Goal: Task Accomplishment & Management: Complete application form

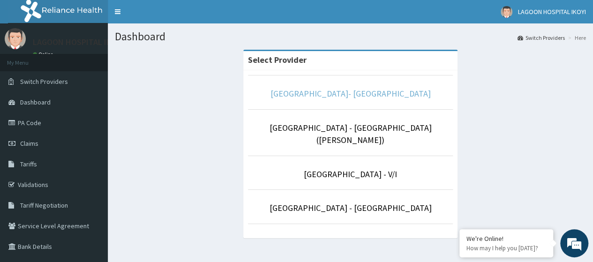
click at [349, 96] on link "Lagoon Hospital- IKOYI" at bounding box center [350, 93] width 160 height 11
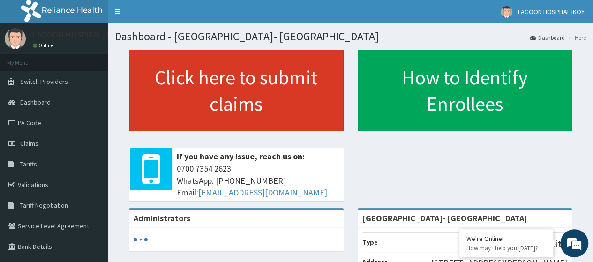
click at [225, 87] on link "Click here to submit claims" at bounding box center [236, 91] width 215 height 82
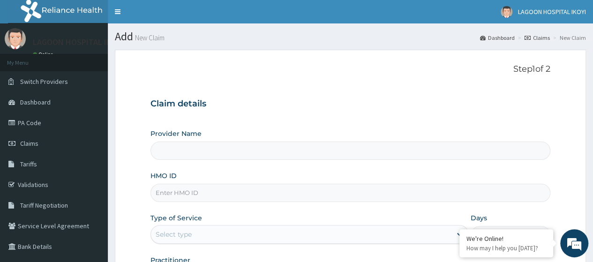
click at [174, 193] on input "HMO ID" at bounding box center [350, 193] width 400 height 18
type input "[GEOGRAPHIC_DATA]- [GEOGRAPHIC_DATA]"
paste input "ARM/10254/F"
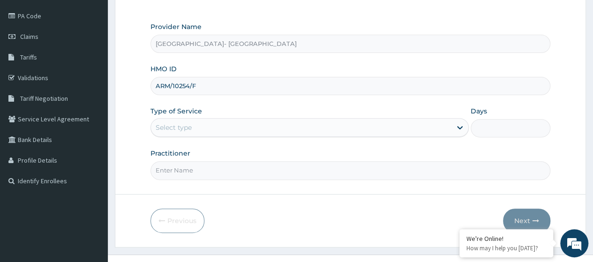
scroll to position [110, 0]
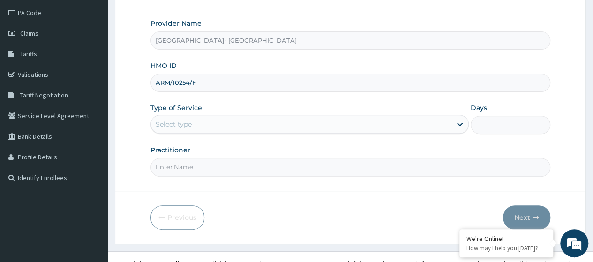
type input "ARM/10254/F"
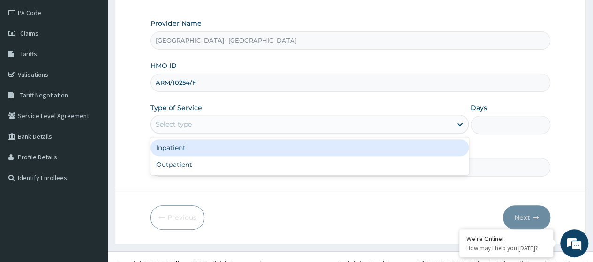
click at [180, 120] on div "Select type" at bounding box center [174, 124] width 36 height 9
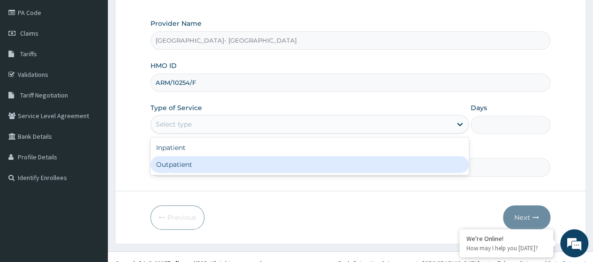
click at [192, 165] on div "Outpatient" at bounding box center [309, 164] width 318 height 17
type input "1"
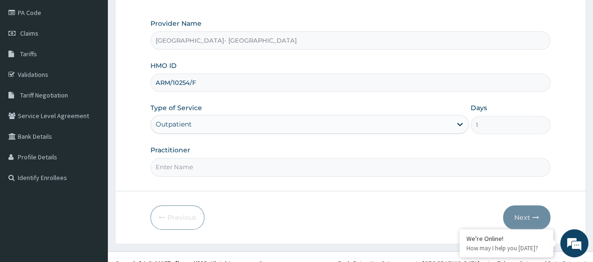
click at [194, 164] on input "Practitioner" at bounding box center [350, 167] width 400 height 18
type input "Dr. Oyeniran"
click at [525, 214] on button "Next" at bounding box center [526, 217] width 47 height 24
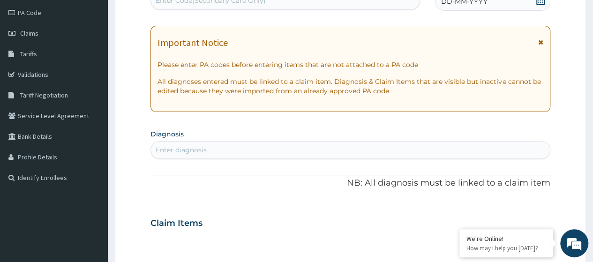
scroll to position [106, 0]
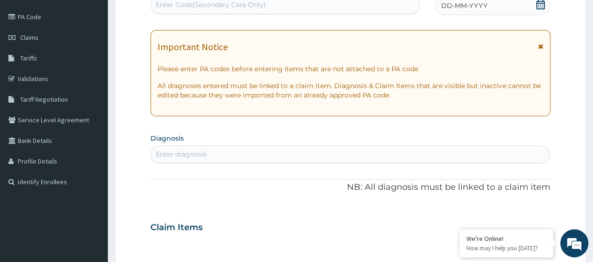
click at [213, 2] on div "Enter Code(Secondary Care Only)" at bounding box center [211, 4] width 110 height 9
paste input "PA/3CFEFF"
type input "PA/3CFEFF"
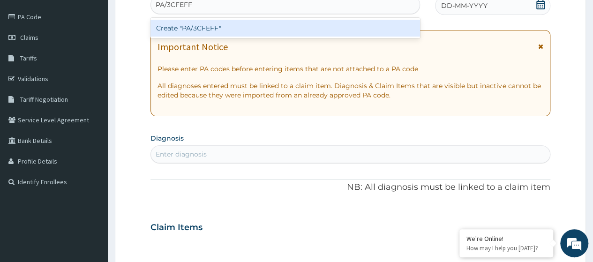
click at [220, 25] on div "Create "PA/3CFEFF"" at bounding box center [284, 28] width 269 height 17
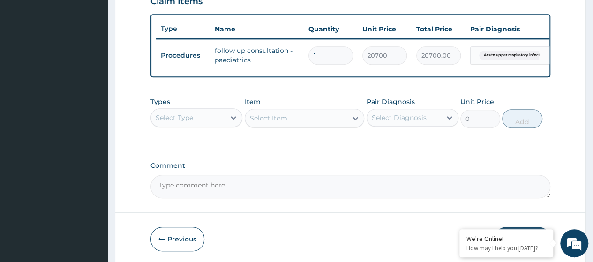
scroll to position [331, 0]
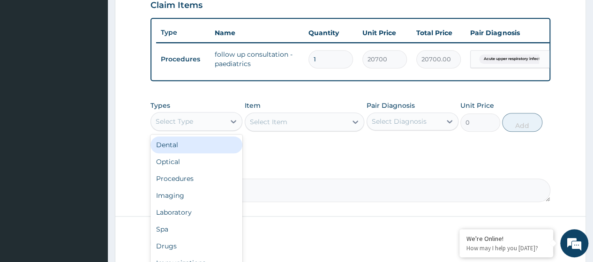
click at [220, 129] on div "Select Type" at bounding box center [188, 121] width 74 height 15
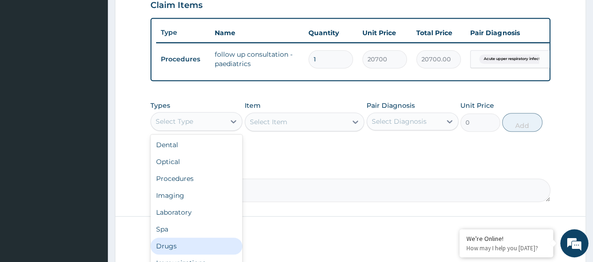
click at [182, 255] on div "Drugs" at bounding box center [196, 246] width 92 height 17
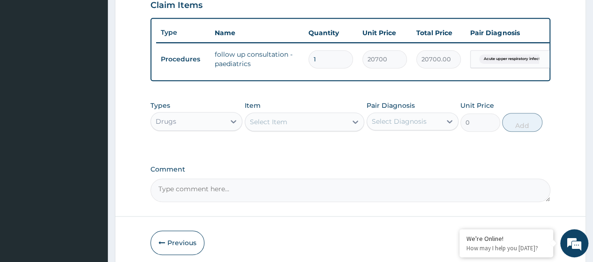
click at [281, 127] on div "Select Item" at bounding box center [268, 121] width 37 height 9
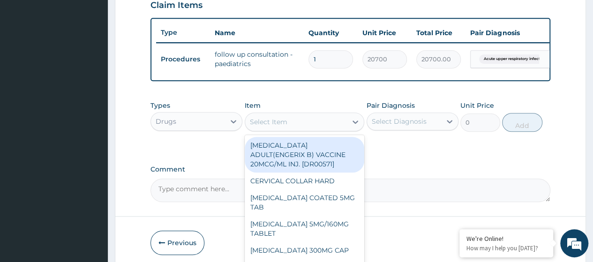
paste input "Vitamin C 100Mg/5Ml Syrup X100Ml (Dr01207)"
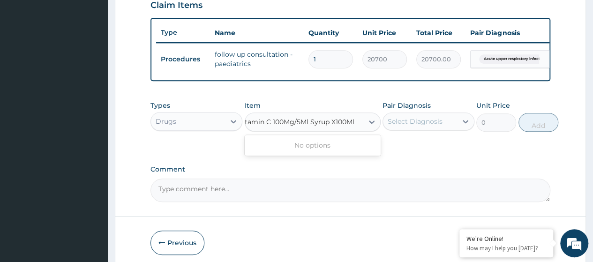
type input "Vitamin C 100Mg/5Ml Syrup X100M"
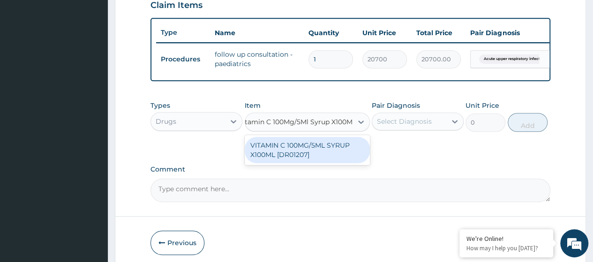
click at [299, 162] on div "VITAMIN C 100MG/5ML SYRUP X100ML [DR01207]" at bounding box center [307, 150] width 125 height 26
type input "820.4000244140625"
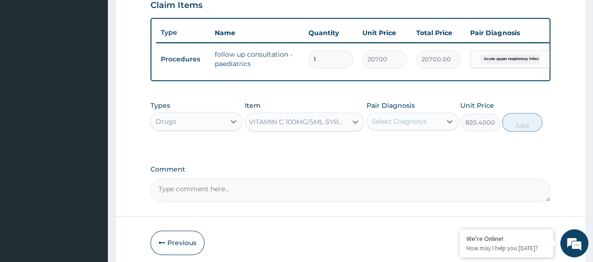
scroll to position [0, 1]
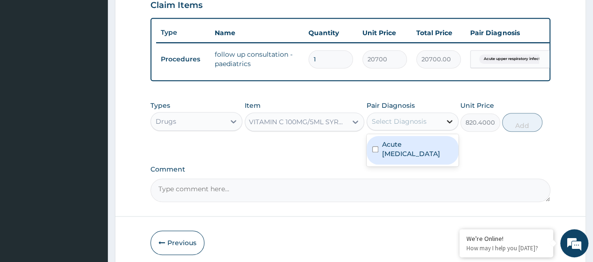
click at [447, 130] on div at bounding box center [449, 121] width 17 height 17
click at [424, 154] on label "Acute upper respiratory infection" at bounding box center [417, 149] width 71 height 19
checkbox input "true"
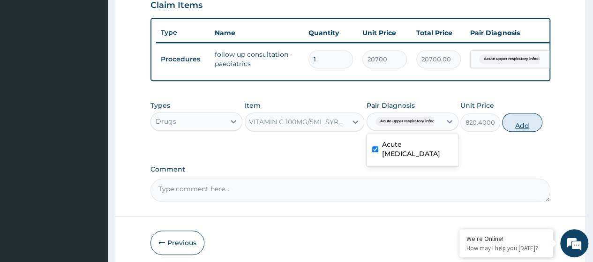
click at [526, 132] on button "Add" at bounding box center [522, 122] width 40 height 19
type input "0"
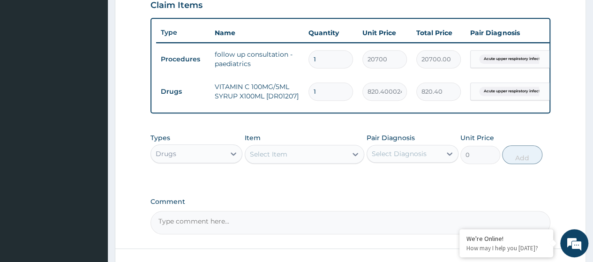
scroll to position [0, 0]
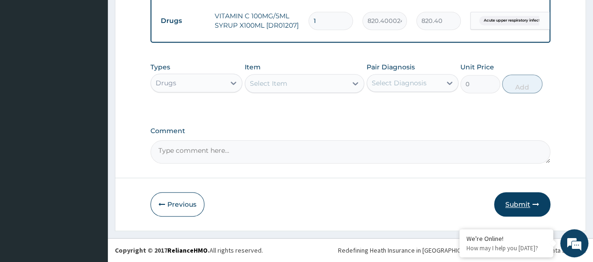
click at [528, 202] on button "Submit" at bounding box center [522, 204] width 56 height 24
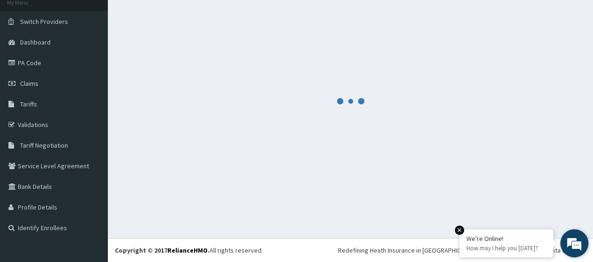
scroll to position [60, 0]
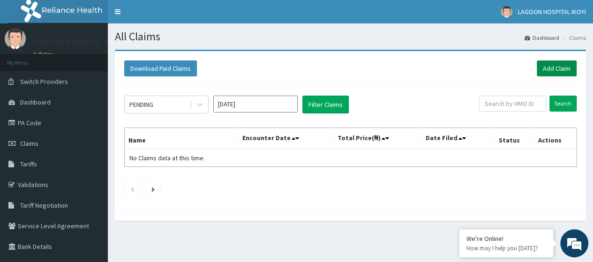
click at [560, 68] on link "Add Claim" at bounding box center [557, 68] width 40 height 16
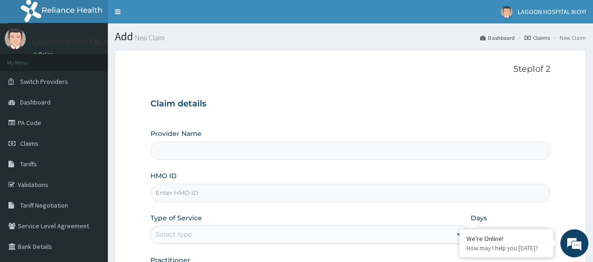
click at [173, 193] on input "HMO ID" at bounding box center [350, 193] width 400 height 18
paste input "TDK/10003/B"
type input "TDK/10003/B"
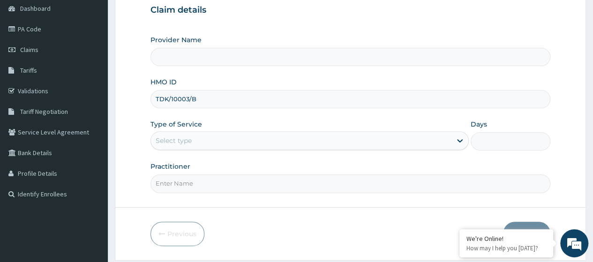
type input "[GEOGRAPHIC_DATA]- [GEOGRAPHIC_DATA]"
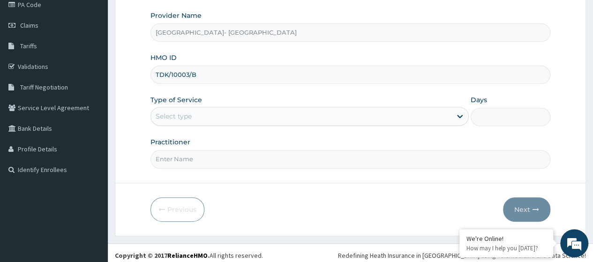
type input "TDK/10003/B"
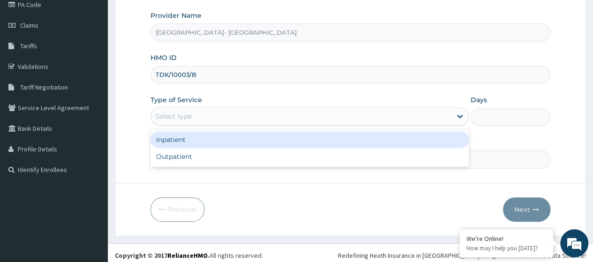
click at [172, 120] on div "Select type" at bounding box center [301, 116] width 300 height 15
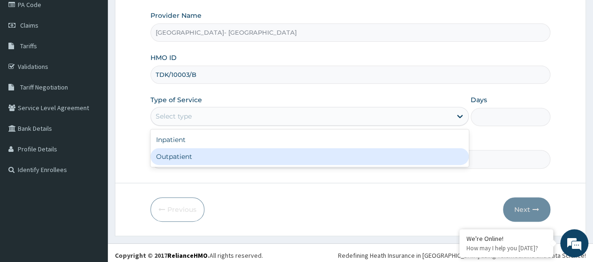
click at [188, 162] on div "Outpatient" at bounding box center [309, 156] width 318 height 17
type input "1"
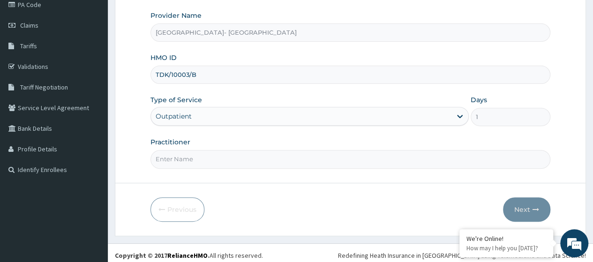
click at [194, 157] on input "Practitioner" at bounding box center [350, 159] width 400 height 18
type input "[PERSON_NAME]"
click at [528, 207] on button "Next" at bounding box center [526, 209] width 47 height 24
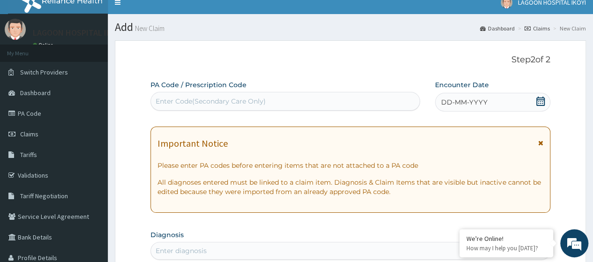
scroll to position [0, 0]
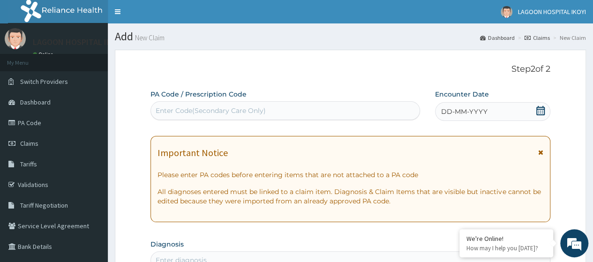
click at [173, 110] on div "Enter Code(Secondary Care Only)" at bounding box center [211, 110] width 110 height 9
paste input "PA/E28E86"
type input "PA/E28E86"
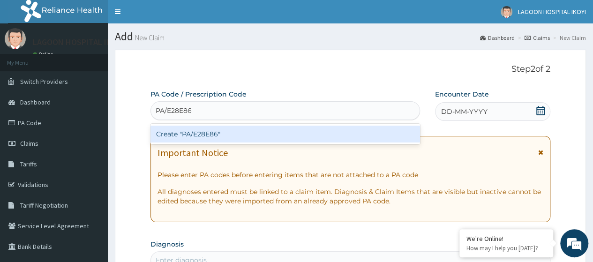
click at [191, 135] on div "Create "PA/E28E86"" at bounding box center [284, 134] width 269 height 17
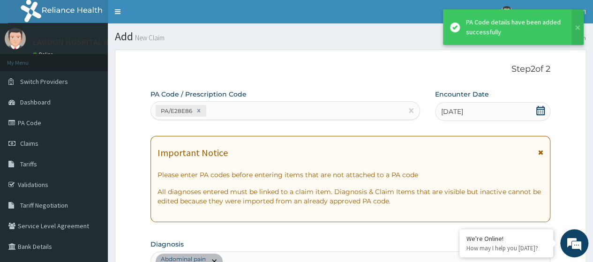
scroll to position [291, 0]
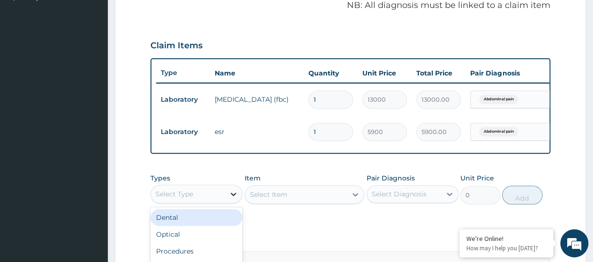
click at [227, 198] on div at bounding box center [233, 194] width 17 height 17
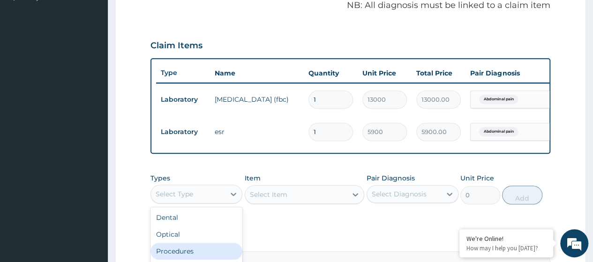
click at [195, 259] on div "Procedures" at bounding box center [196, 251] width 92 height 17
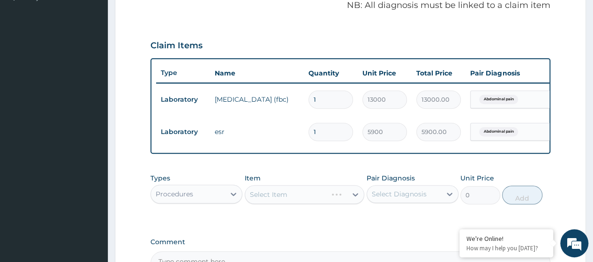
click at [274, 201] on div "Select Item" at bounding box center [305, 194] width 120 height 19
click at [274, 199] on div "Select Item" at bounding box center [268, 194] width 37 height 9
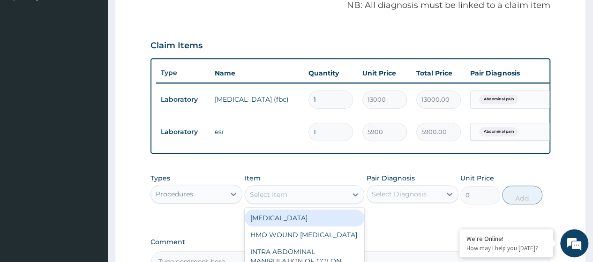
paste input "Consultation GOPD First Visit"
type input "Consultation GOPD First Visit"
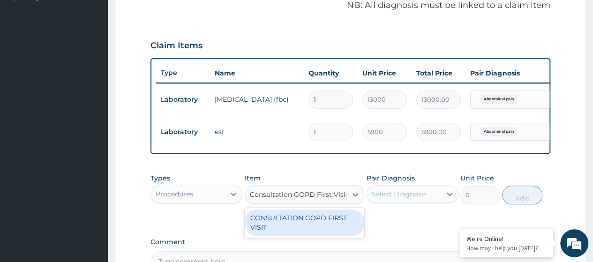
drag, startPoint x: 306, startPoint y: 229, endPoint x: 375, endPoint y: 213, distance: 70.6
click at [309, 228] on div "CONSULTATION GOPD FIRST VISIT" at bounding box center [305, 223] width 120 height 26
type input "13400"
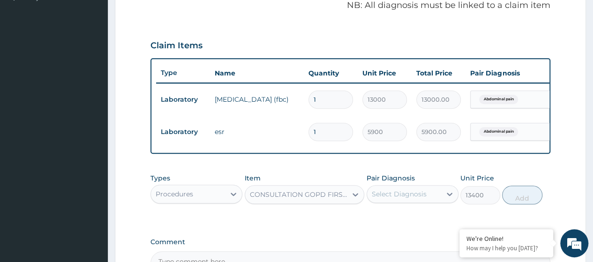
click at [414, 199] on div "Select Diagnosis" at bounding box center [399, 193] width 55 height 9
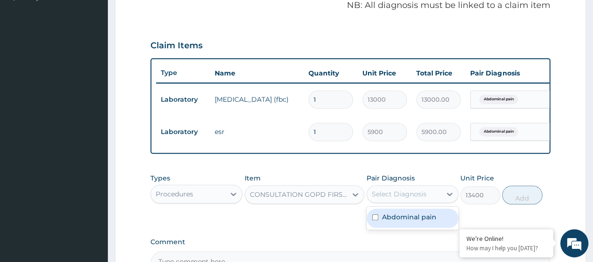
click at [419, 222] on label "Abdominal pain" at bounding box center [409, 216] width 54 height 9
checkbox input "true"
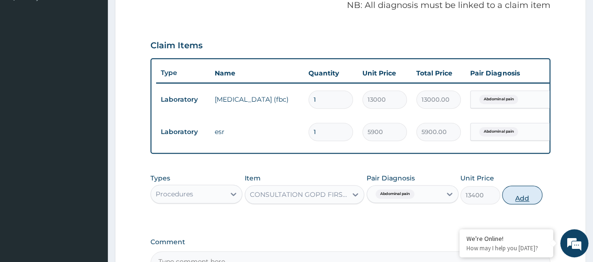
drag, startPoint x: 519, startPoint y: 202, endPoint x: 590, endPoint y: 191, distance: 71.7
click at [523, 201] on button "Add" at bounding box center [522, 195] width 40 height 19
type input "0"
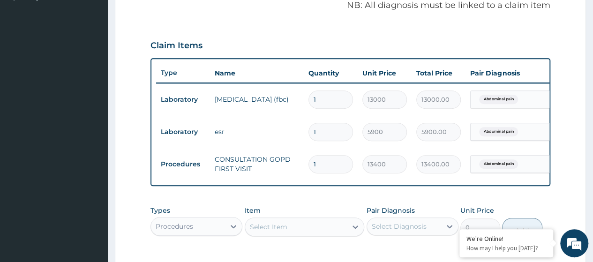
scroll to position [386, 0]
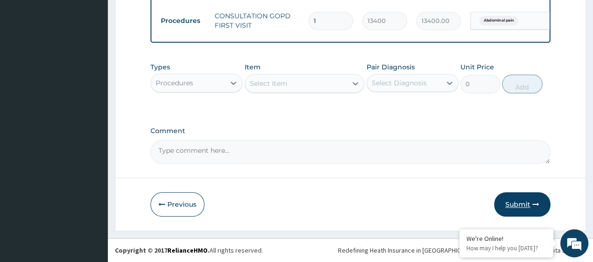
click at [511, 204] on button "Submit" at bounding box center [522, 204] width 56 height 24
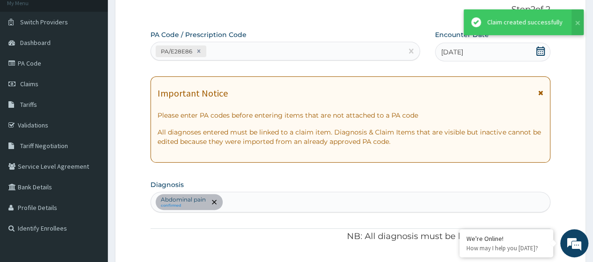
scroll to position [440, 0]
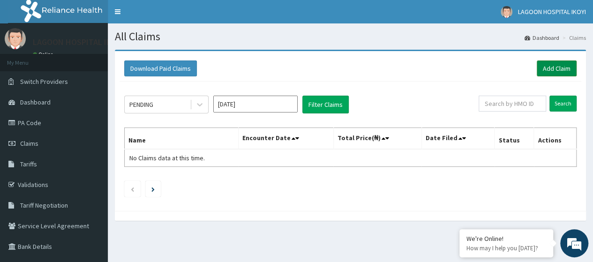
click at [562, 68] on link "Add Claim" at bounding box center [557, 68] width 40 height 16
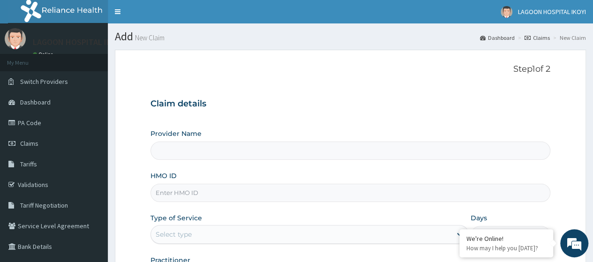
click at [182, 197] on input "HMO ID" at bounding box center [350, 193] width 400 height 18
paste input "SUN/10022/B"
type input "SUN/10022/B"
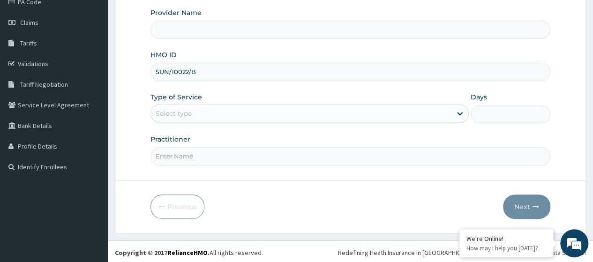
type input "[GEOGRAPHIC_DATA]- [GEOGRAPHIC_DATA]"
type input "SUN/10022/B"
click at [182, 115] on div "Select type" at bounding box center [174, 113] width 36 height 9
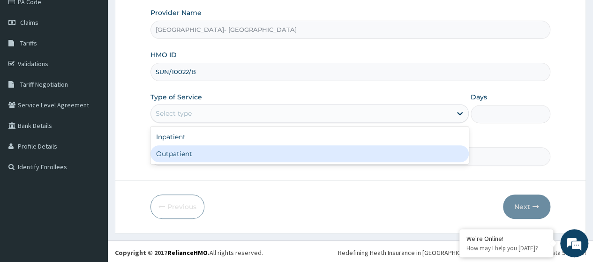
click at [196, 159] on div "Outpatient" at bounding box center [309, 153] width 318 height 17
type input "1"
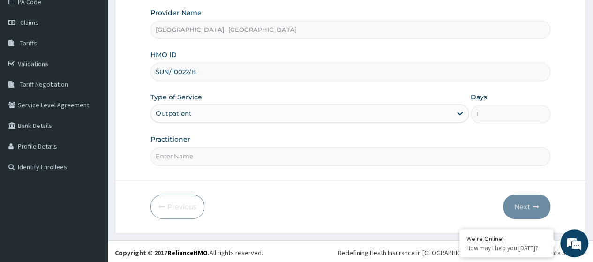
click at [196, 156] on input "Practitioner" at bounding box center [350, 156] width 400 height 18
type input "[PERSON_NAME]"
click at [524, 207] on button "Next" at bounding box center [526, 207] width 47 height 24
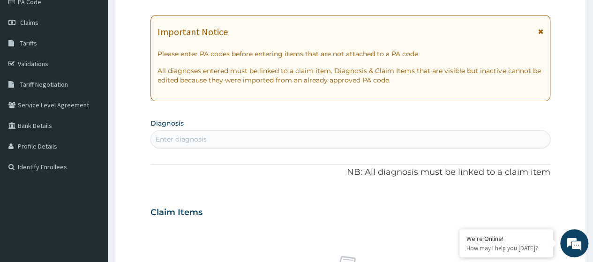
scroll to position [0, 0]
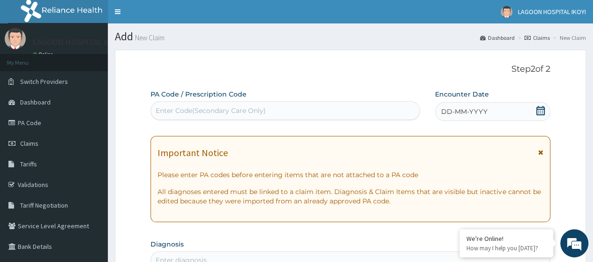
click at [191, 119] on div "Enter Code(Secondary Care Only)" at bounding box center [284, 110] width 269 height 19
paste input "PA/442D7A"
type input "PA/442D7A"
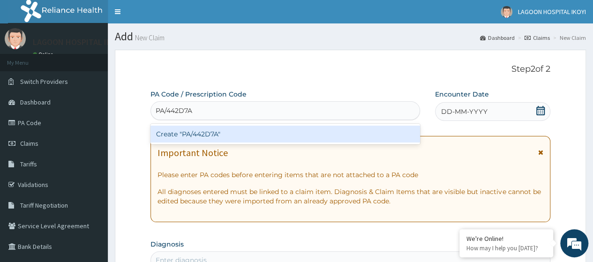
click at [215, 133] on div "Create "PA/442D7A"" at bounding box center [284, 134] width 269 height 17
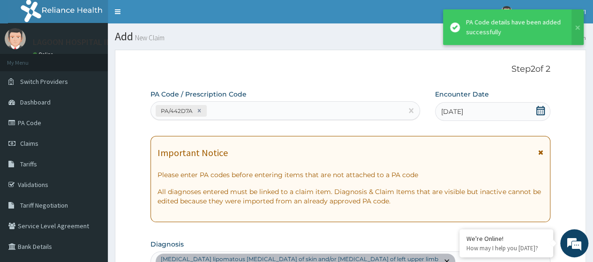
scroll to position [305, 0]
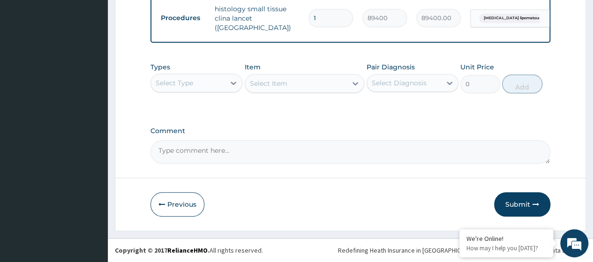
click at [514, 202] on button "Submit" at bounding box center [522, 204] width 56 height 24
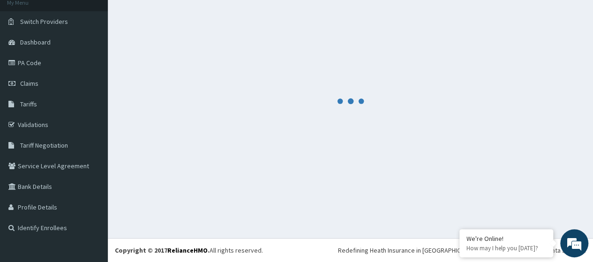
scroll to position [60, 0]
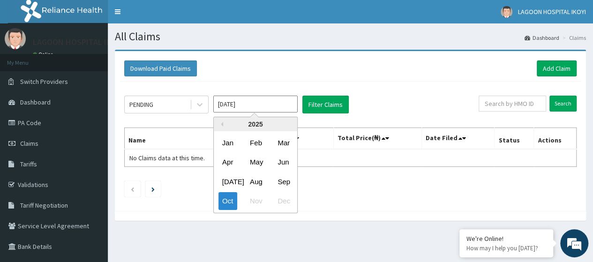
click at [235, 104] on input "Oct 2025" at bounding box center [255, 104] width 84 height 17
click at [283, 183] on div "Sep" at bounding box center [283, 181] width 19 height 17
type input "Sep 2025"
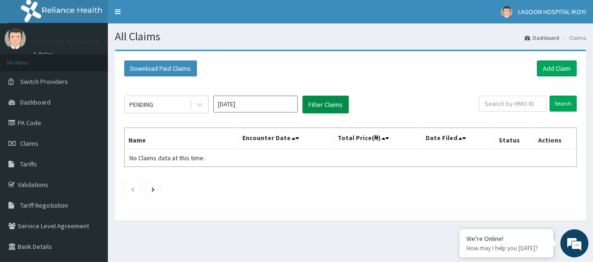
click at [327, 105] on button "Filter Claims" at bounding box center [325, 105] width 46 height 18
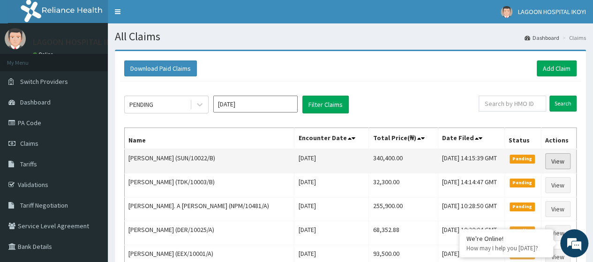
click at [558, 158] on link "View" at bounding box center [557, 161] width 25 height 16
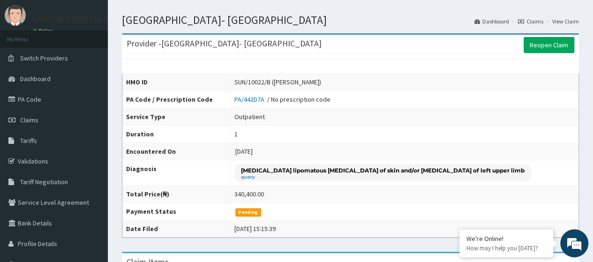
scroll to position [12, 0]
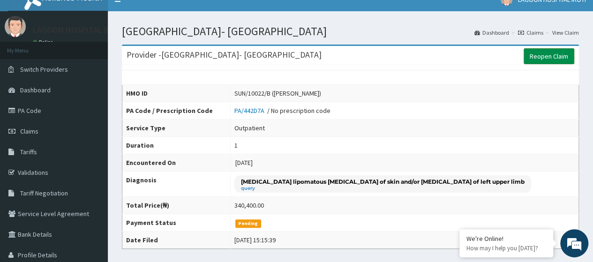
click at [545, 54] on link "Reopen Claim" at bounding box center [549, 56] width 51 height 16
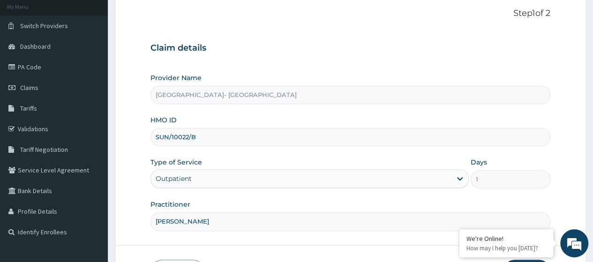
scroll to position [121, 0]
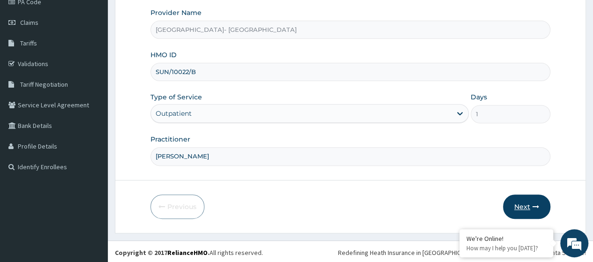
click at [528, 205] on button "Next" at bounding box center [526, 207] width 47 height 24
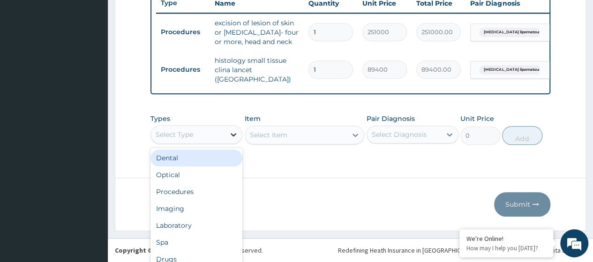
scroll to position [26, 0]
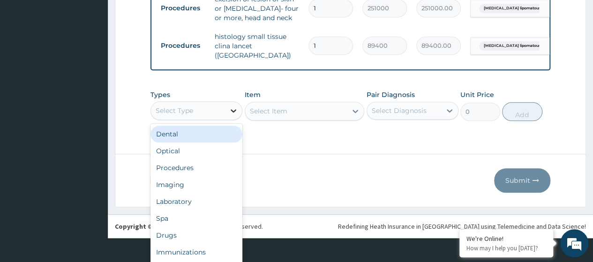
click at [229, 120] on div "option Dental focused, 1 of 10. 10 results available. Use Up and Down to choose…" at bounding box center [196, 110] width 92 height 19
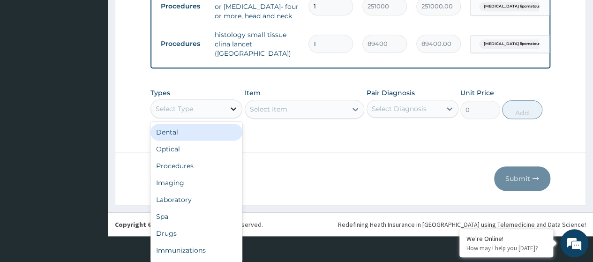
scroll to position [0, 0]
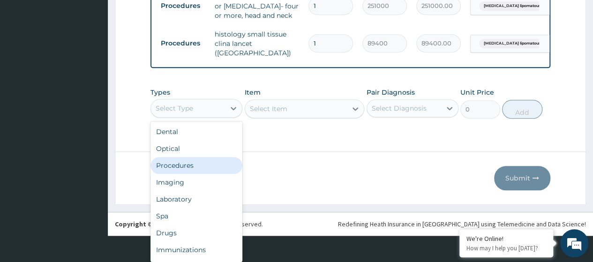
click at [190, 166] on div "Procedures" at bounding box center [196, 165] width 92 height 17
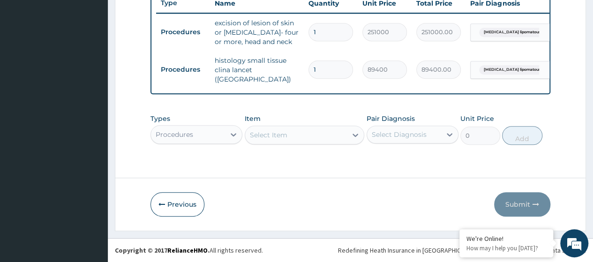
click at [277, 137] on div "Select Item" at bounding box center [296, 134] width 102 height 15
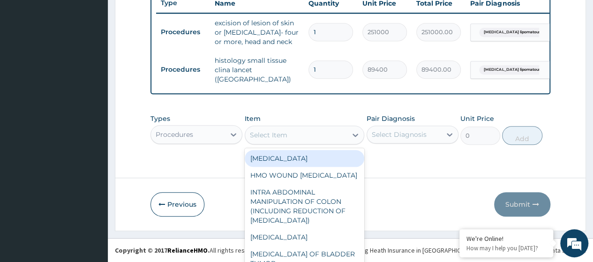
scroll to position [27, 0]
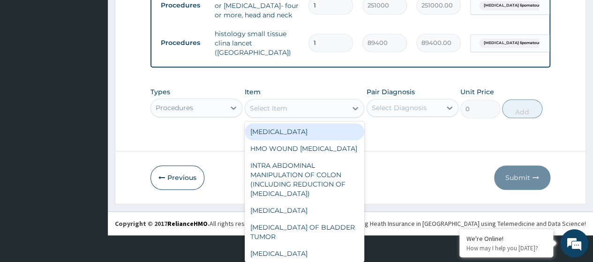
paste input "Biopsy Punch 5"
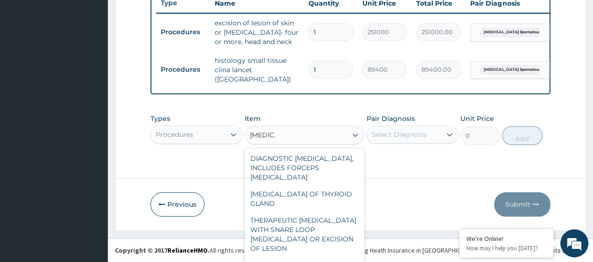
scroll to position [2154, 0]
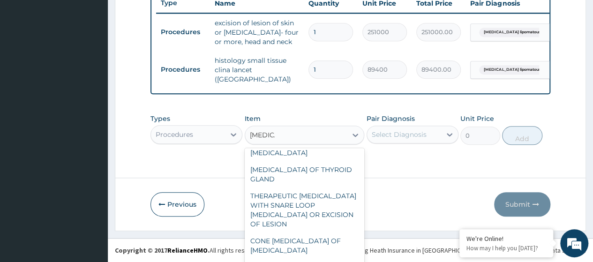
type input "Biopsy"
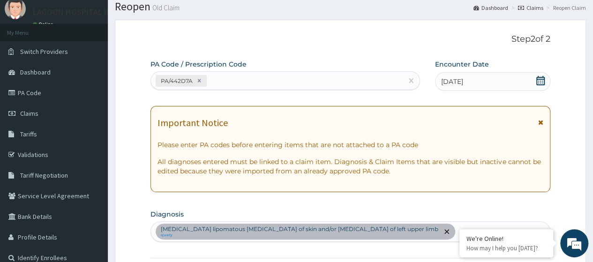
scroll to position [0, 0]
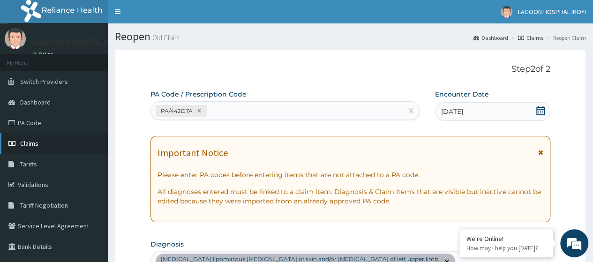
click at [39, 142] on link "Claims" at bounding box center [54, 143] width 108 height 21
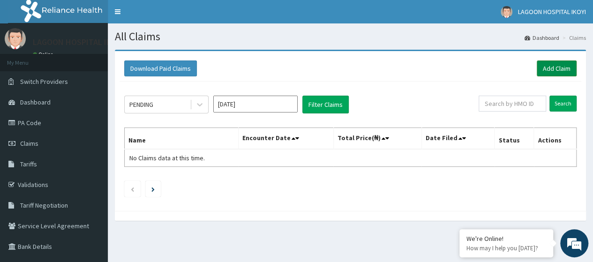
click at [547, 70] on link "Add Claim" at bounding box center [557, 68] width 40 height 16
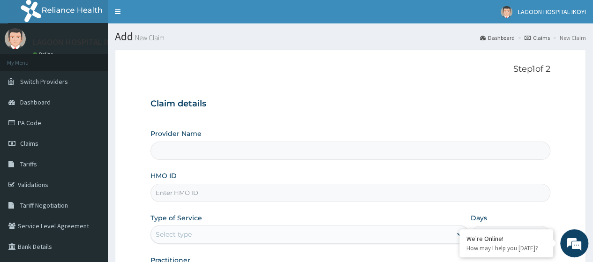
click at [188, 194] on input "HMO ID" at bounding box center [350, 193] width 400 height 18
type input "[GEOGRAPHIC_DATA]- [GEOGRAPHIC_DATA]"
paste input "SUN/10022/B"
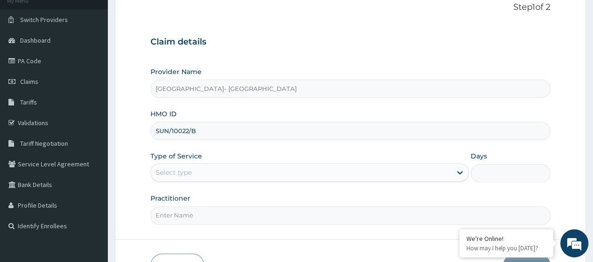
type input "SUN/10022/B"
click at [197, 176] on div "Select type" at bounding box center [301, 172] width 300 height 15
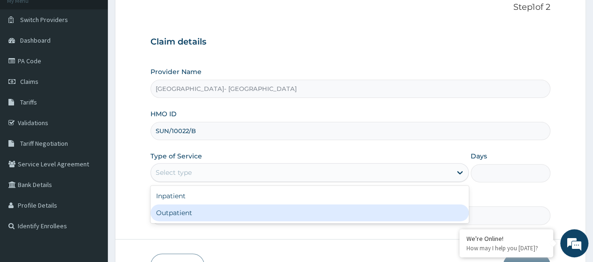
click at [180, 217] on div "Outpatient" at bounding box center [309, 212] width 318 height 17
type input "1"
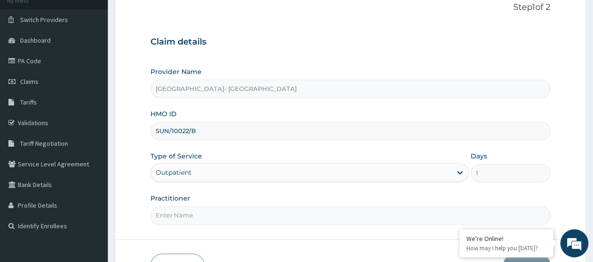
click at [188, 214] on input "Practitioner" at bounding box center [350, 215] width 400 height 18
type input "[PERSON_NAME]"
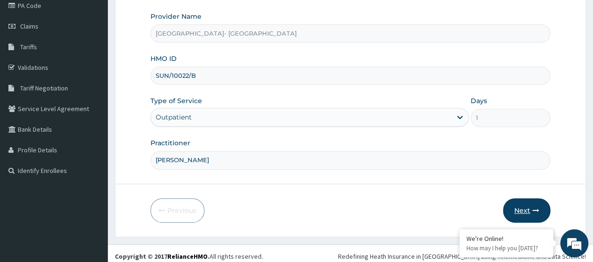
click at [517, 204] on button "Next" at bounding box center [526, 210] width 47 height 24
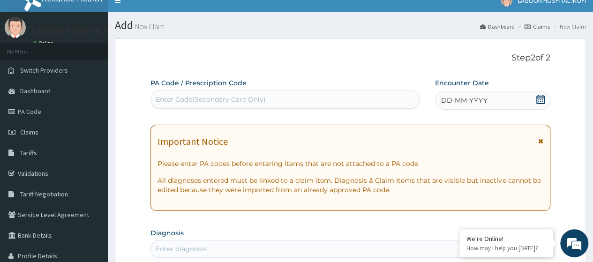
scroll to position [0, 0]
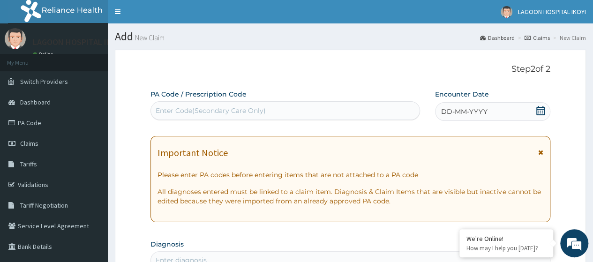
click at [158, 106] on div "Enter Code(Secondary Care Only)" at bounding box center [211, 110] width 110 height 9
paste input "PA/033542"
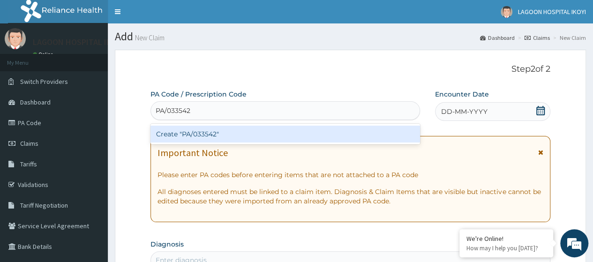
type input "PA/033542"
click at [188, 134] on div "Create "PA/033542"" at bounding box center [284, 134] width 269 height 17
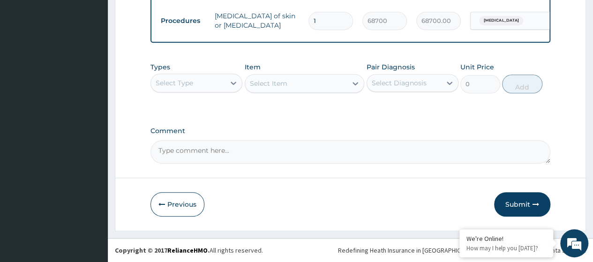
scroll to position [407, 0]
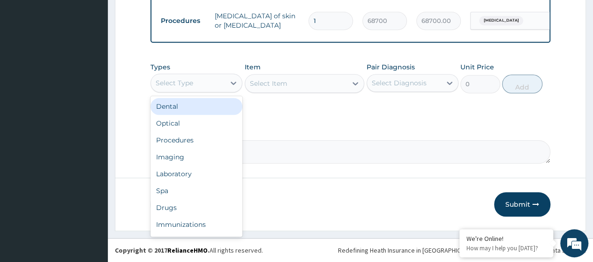
click at [206, 81] on div "Select Type" at bounding box center [188, 82] width 74 height 15
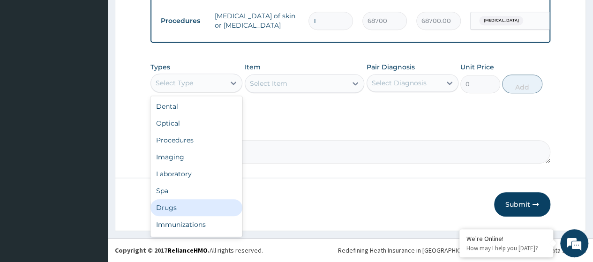
click at [182, 210] on div "Drugs" at bounding box center [196, 207] width 92 height 17
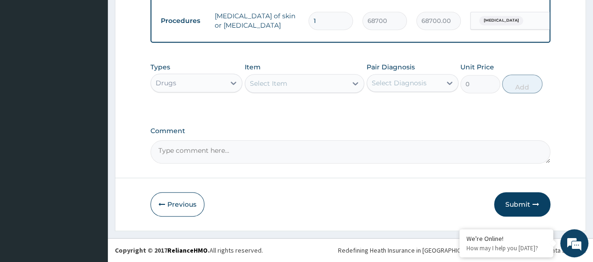
click at [280, 84] on div "Select Item" at bounding box center [268, 83] width 37 height 9
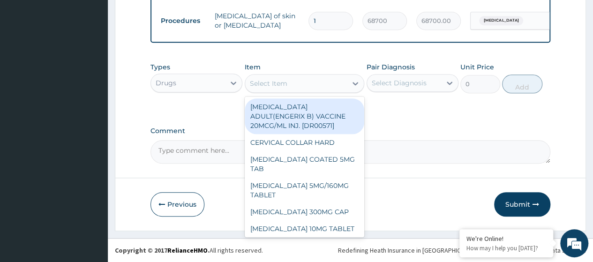
paste input "Surgical Blade 21Inches"
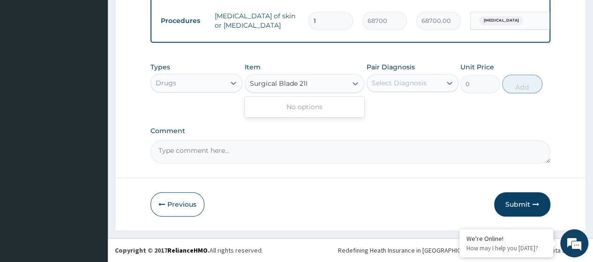
type input "Surgical Blade 21"
click at [263, 109] on div "SURGICAL BLADE 21"" at bounding box center [305, 106] width 120 height 17
type input "533.4000244140625"
click at [382, 89] on div "Select Diagnosis" at bounding box center [404, 82] width 74 height 15
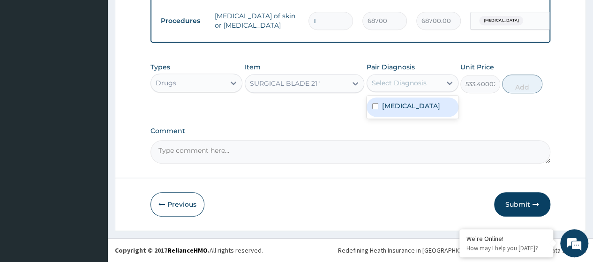
drag, startPoint x: 395, startPoint y: 106, endPoint x: 403, endPoint y: 105, distance: 8.5
click at [395, 106] on label "Fibroma" at bounding box center [411, 105] width 58 height 9
checkbox input "true"
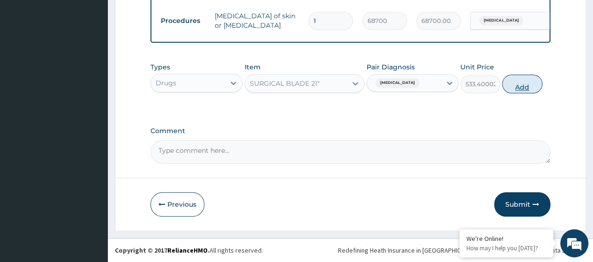
click at [512, 88] on button "Add" at bounding box center [522, 84] width 40 height 19
type input "0"
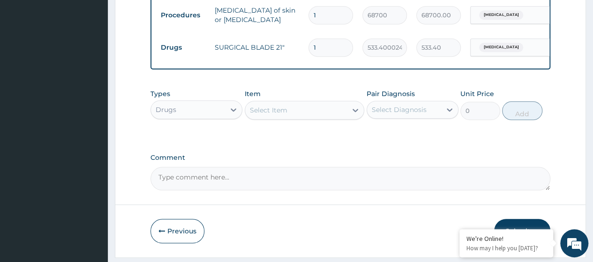
type input "0.00"
type input "2"
type input "1066.80"
type input "2"
click at [293, 117] on div "Select Item" at bounding box center [296, 110] width 102 height 15
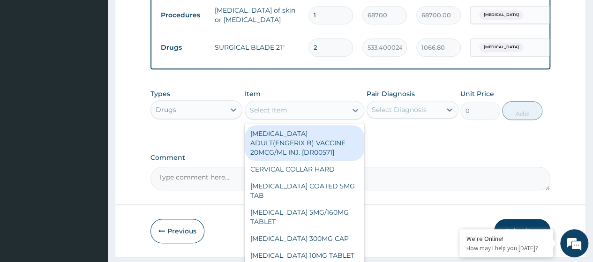
paste input "Surgical Glove Size 7.5Inches (Pairs)"
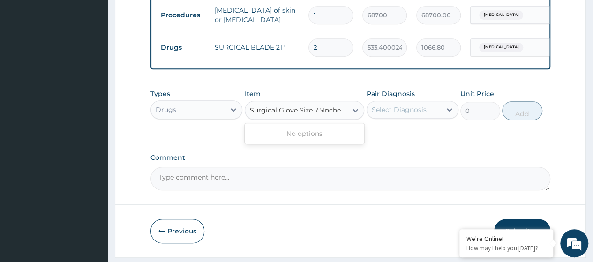
scroll to position [0, 0]
type input "Surgical Glove Size 7.5"
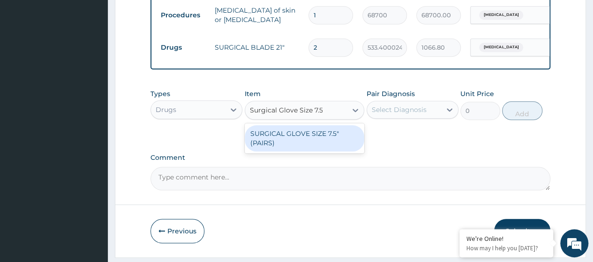
click at [306, 142] on div "SURGICAL GLOVE SIZE 7.5" (PAIRS)" at bounding box center [305, 138] width 120 height 26
type input "525"
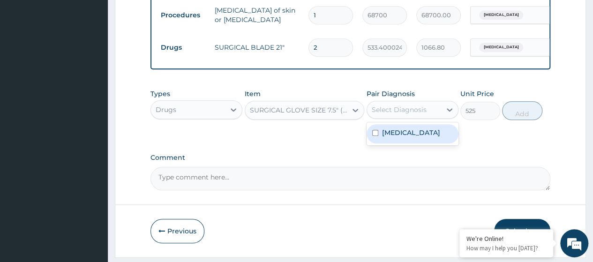
click at [399, 114] on div "Select Diagnosis" at bounding box center [399, 109] width 55 height 9
drag, startPoint x: 405, startPoint y: 146, endPoint x: 476, endPoint y: 132, distance: 71.7
click at [406, 143] on div "Fibroma" at bounding box center [413, 133] width 92 height 19
checkbox input "true"
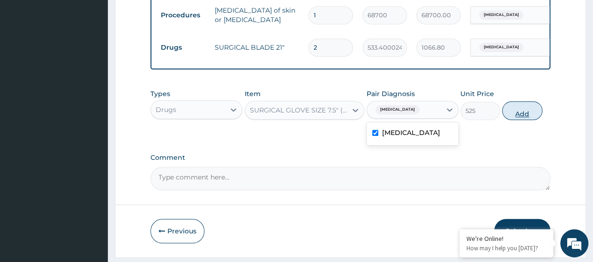
click at [522, 120] on button "Add" at bounding box center [522, 110] width 40 height 19
type input "0"
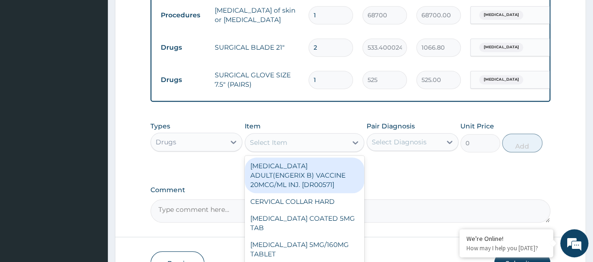
click at [290, 150] on div "Select Item" at bounding box center [296, 142] width 102 height 15
paste input "Vicryl 4/0 Round Bodied"
type input "Vicryl 4/0 Round Bodied"
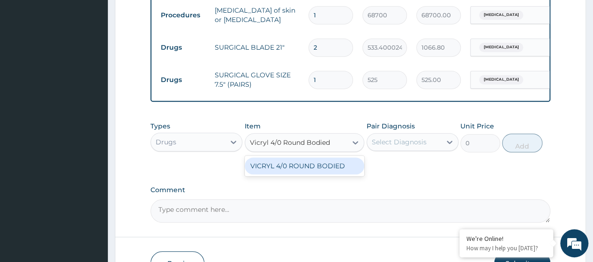
click at [325, 171] on div "VICRYL 4/0 ROUND BODIED" at bounding box center [305, 165] width 120 height 17
type input "4215"
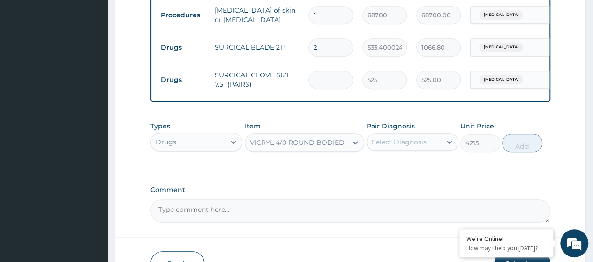
click at [412, 147] on div "Select Diagnosis" at bounding box center [399, 141] width 55 height 9
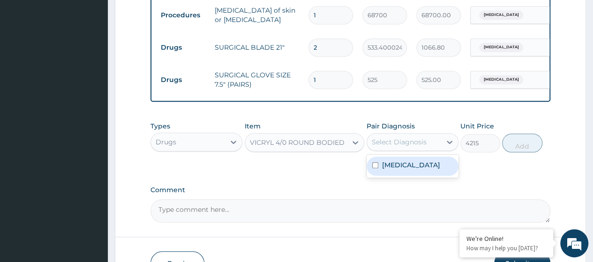
click at [413, 172] on div "Fibroma" at bounding box center [413, 166] width 92 height 19
checkbox input "true"
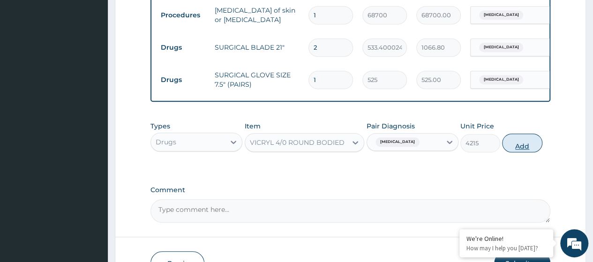
click at [515, 150] on button "Add" at bounding box center [522, 143] width 40 height 19
type input "0"
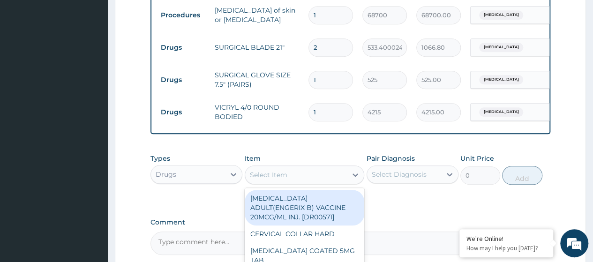
click at [267, 175] on div "Select Item" at bounding box center [296, 174] width 102 height 15
paste input "Insulin Syringe 1Ml (100Units) (Dr00633)"
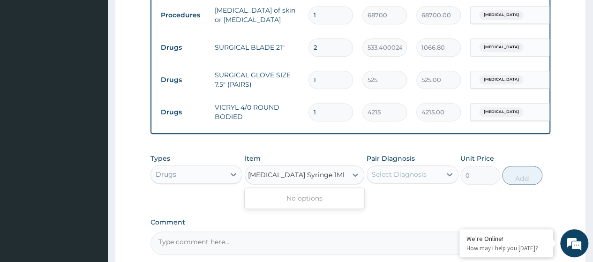
type input "Insulin Syringe 1Ml (100Unit"
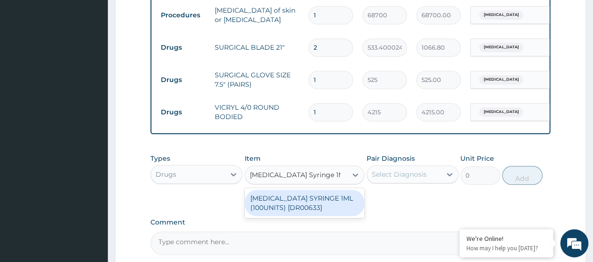
click at [281, 206] on div "INSULIN SYRINGE 1ML (100UNITS) [DR00633]" at bounding box center [305, 203] width 120 height 26
type input "150"
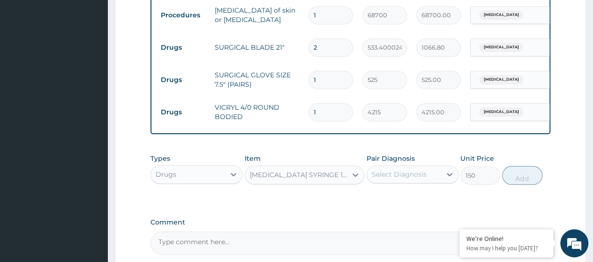
click at [425, 179] on div "Select Diagnosis" at bounding box center [399, 174] width 55 height 9
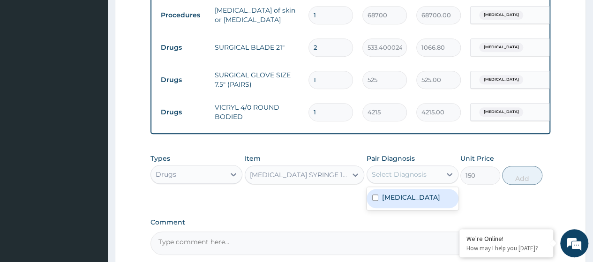
click at [411, 206] on div "Fibroma" at bounding box center [413, 198] width 92 height 19
checkbox input "true"
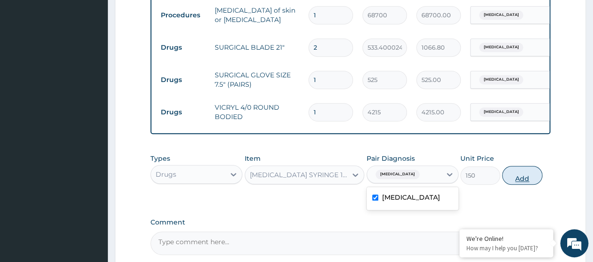
click at [521, 178] on button "Add" at bounding box center [522, 175] width 40 height 19
type input "0"
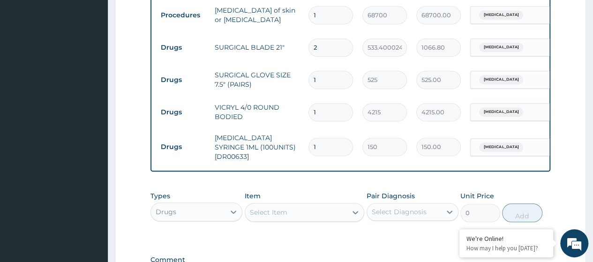
click at [283, 215] on div "Select Item" at bounding box center [268, 212] width 37 height 9
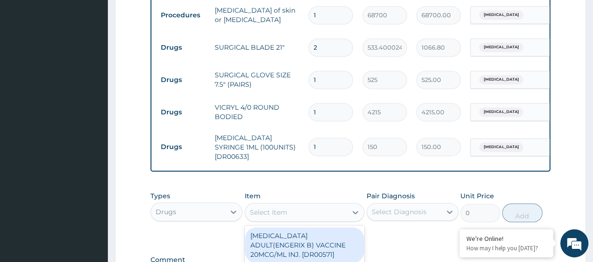
paste input "Water For Injection 10Ml (Dr01223)"
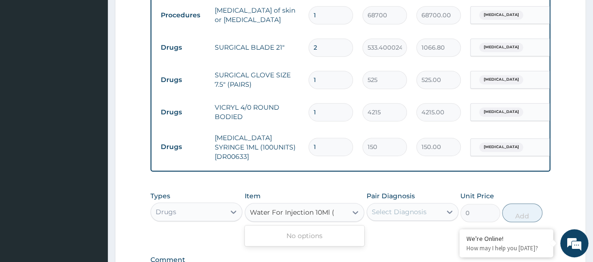
type input "Water For Injection 10Ml"
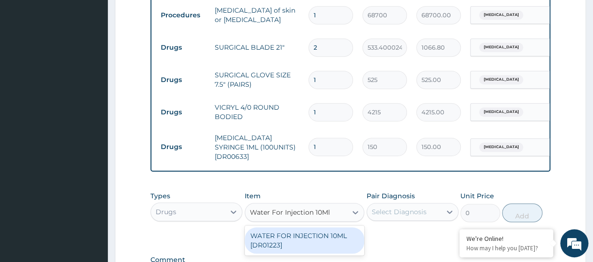
click at [324, 246] on div "WATER FOR INJECTION 10ML [DR01223]" at bounding box center [305, 240] width 120 height 26
type input "117.5999984741211"
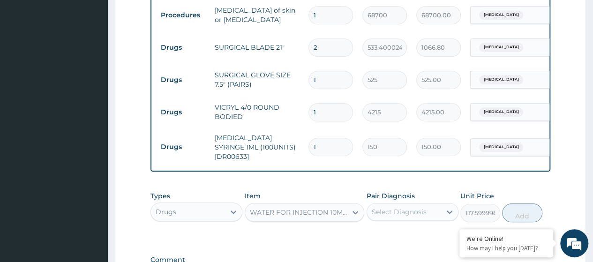
click at [412, 214] on div "Select Diagnosis" at bounding box center [399, 211] width 55 height 9
drag, startPoint x: 409, startPoint y: 241, endPoint x: 436, endPoint y: 240, distance: 27.3
click at [409, 240] on label "Fibroma" at bounding box center [411, 234] width 58 height 9
checkbox input "true"
click at [522, 218] on button "Add" at bounding box center [522, 212] width 40 height 19
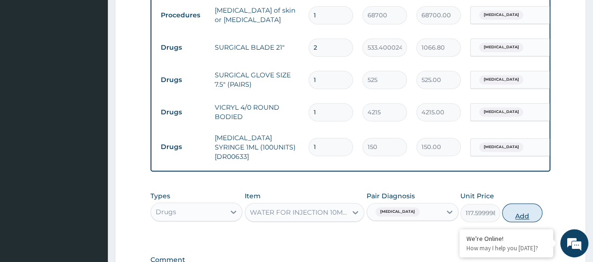
type input "0"
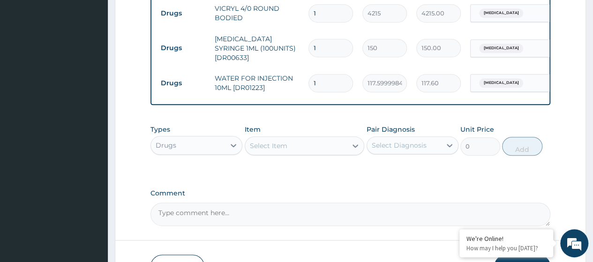
scroll to position [545, 0]
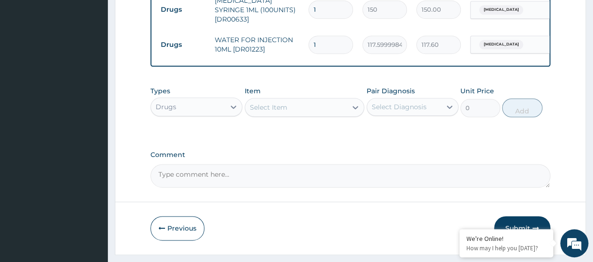
click at [265, 107] on div "Select Item" at bounding box center [268, 107] width 37 height 9
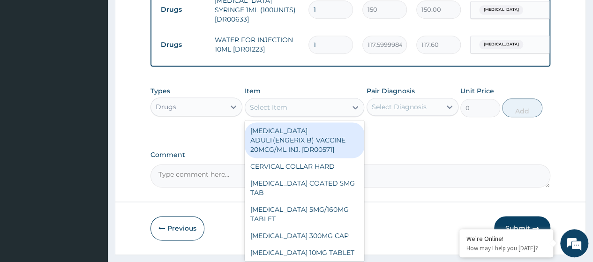
paste input "Gentamycin Ointment 15G (Dr00525)"
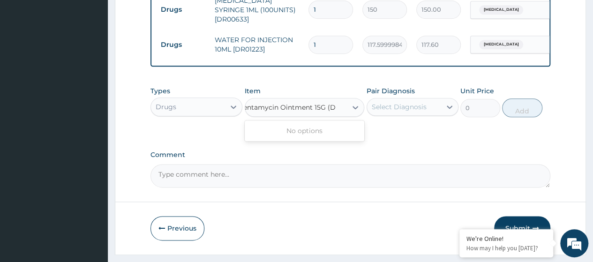
scroll to position [0, 0]
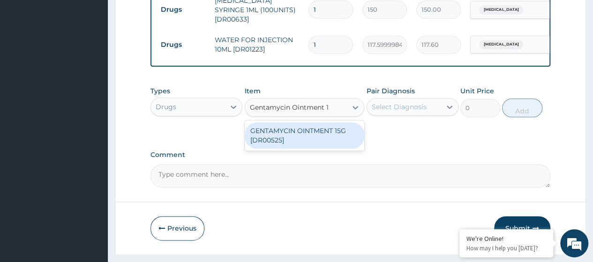
type input "Gentamycin Ointment"
click at [270, 136] on div "GENTAMYCIN OINTMENT 15G [DR00525]" at bounding box center [305, 135] width 120 height 26
type input "1650"
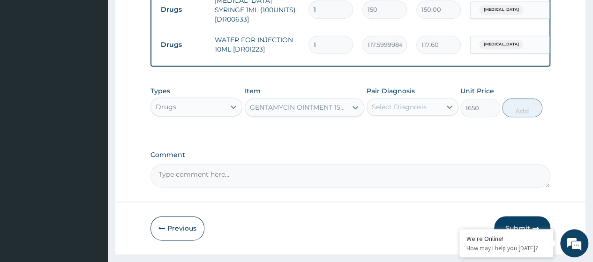
click at [432, 112] on div "Select Diagnosis" at bounding box center [404, 106] width 74 height 15
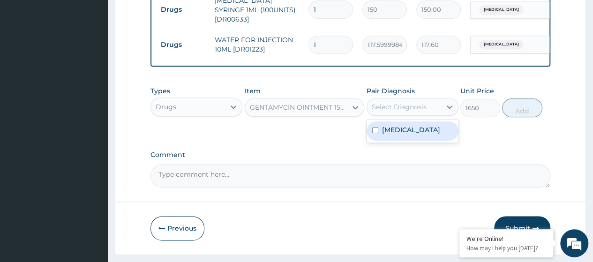
click at [412, 132] on div "Fibroma" at bounding box center [413, 130] width 92 height 19
checkbox input "true"
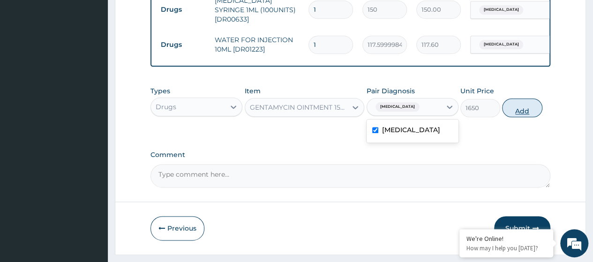
click at [518, 115] on button "Add" at bounding box center [522, 107] width 40 height 19
type input "0"
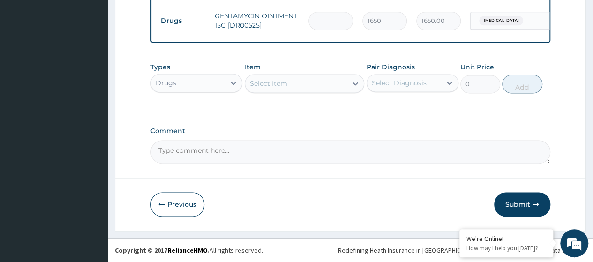
click at [519, 204] on button "Submit" at bounding box center [522, 204] width 56 height 24
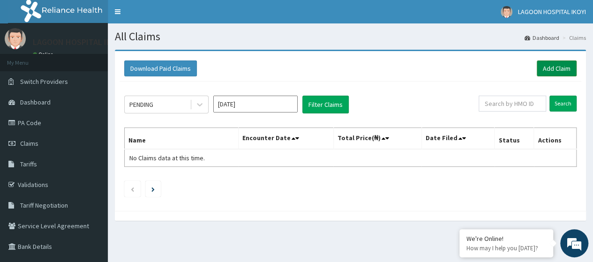
click at [550, 63] on link "Add Claim" at bounding box center [557, 68] width 40 height 16
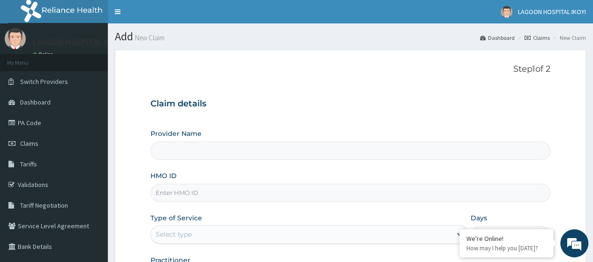
click at [171, 196] on input "HMO ID" at bounding box center [350, 193] width 400 height 18
type input "Lagoon Hospital- IKOYI"
paste input "SUN/10022/B"
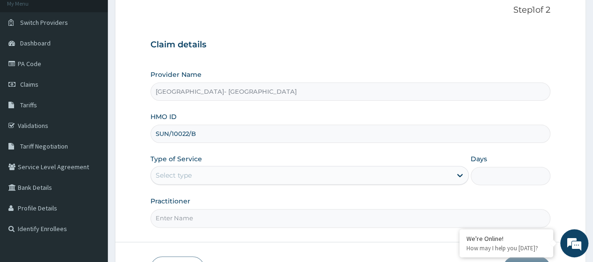
scroll to position [121, 0]
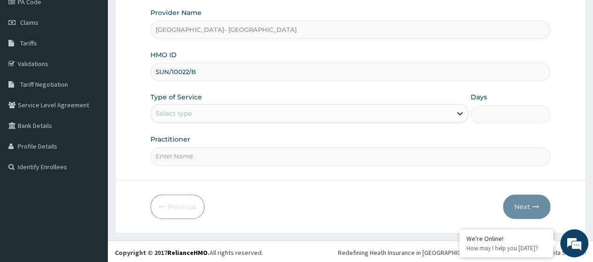
type input "SUN/10022/B"
click at [183, 122] on div "Type of Service Select type" at bounding box center [309, 107] width 318 height 31
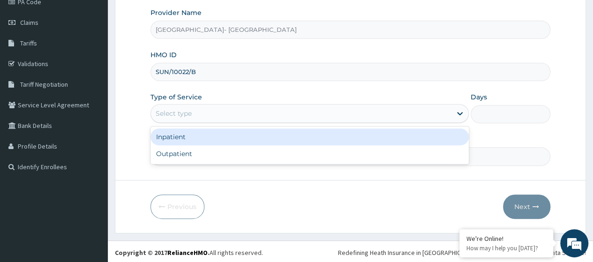
click at [187, 116] on div "Select type" at bounding box center [174, 113] width 36 height 9
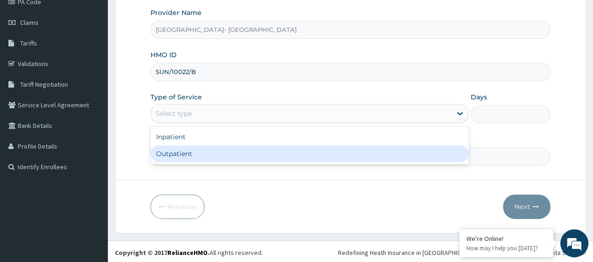
click at [186, 154] on div "Outpatient" at bounding box center [309, 153] width 318 height 17
type input "1"
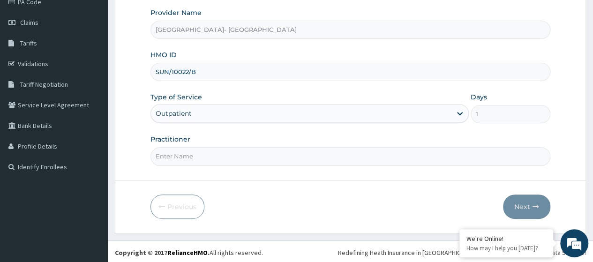
click at [186, 154] on input "Practitioner" at bounding box center [350, 156] width 400 height 18
type input "[PERSON_NAME]"
click at [519, 205] on button "Next" at bounding box center [526, 207] width 47 height 24
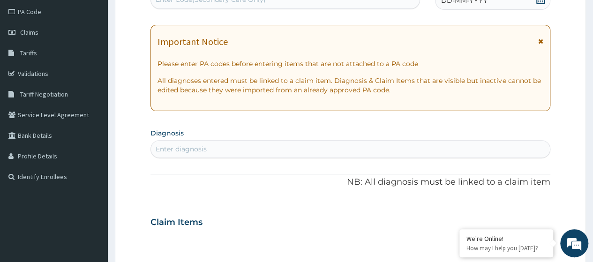
scroll to position [102, 0]
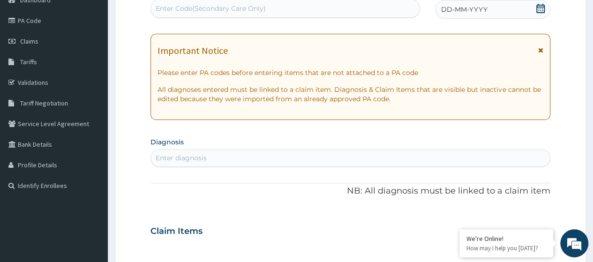
click at [176, 7] on div "Enter Code(Secondary Care Only)" at bounding box center [211, 8] width 110 height 9
paste input "PA/9D030E"
type input "PA/9D030E"
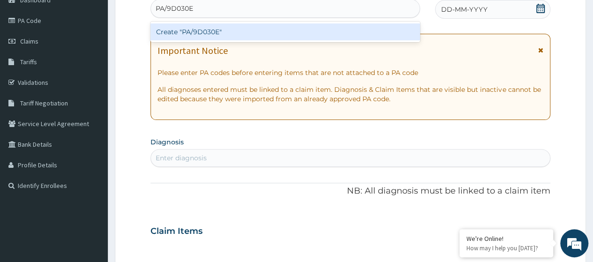
click at [182, 27] on div "Create "PA/9D030E"" at bounding box center [284, 31] width 269 height 17
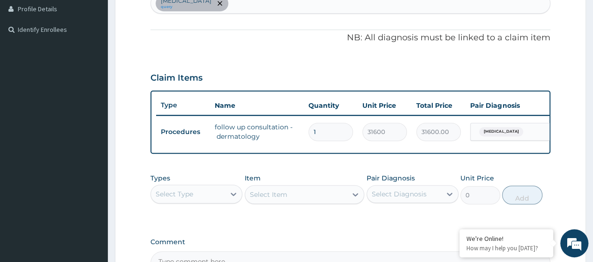
scroll to position [375, 0]
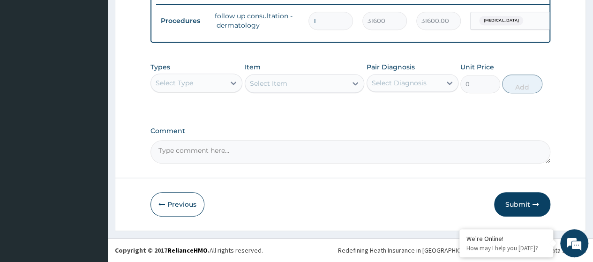
drag, startPoint x: 511, startPoint y: 204, endPoint x: 497, endPoint y: 210, distance: 14.7
click at [511, 204] on button "Submit" at bounding box center [522, 204] width 56 height 24
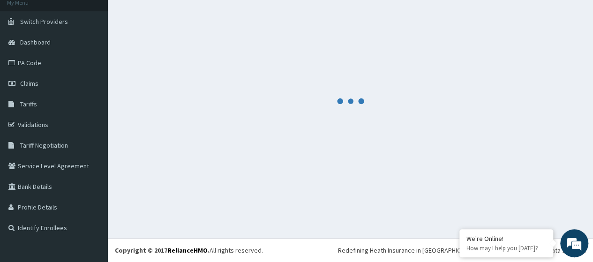
scroll to position [60, 0]
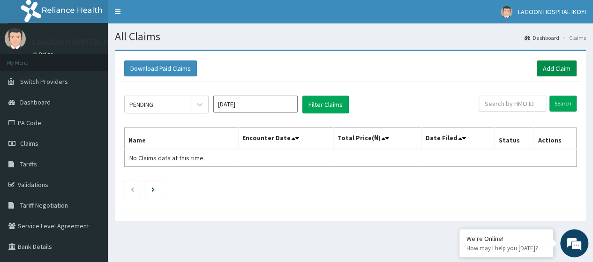
click at [564, 64] on link "Add Claim" at bounding box center [557, 68] width 40 height 16
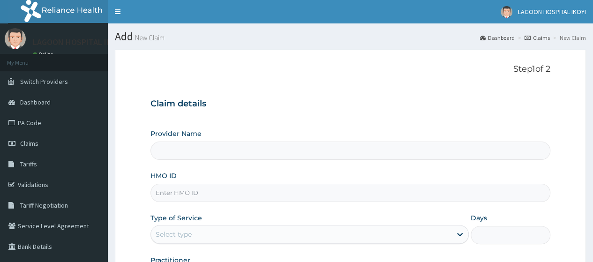
click at [169, 193] on input "HMO ID" at bounding box center [350, 193] width 400 height 18
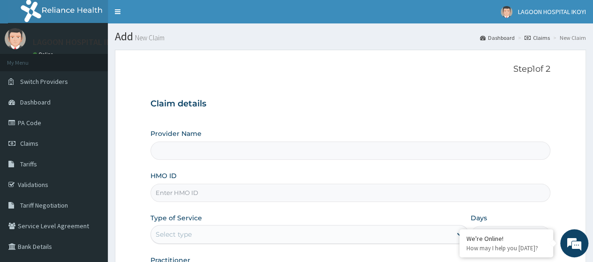
paste input "PTE/10056/B"
type input "PTE/10056/B"
type input "[GEOGRAPHIC_DATA]- [GEOGRAPHIC_DATA]"
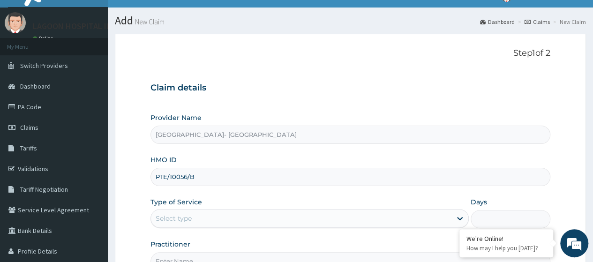
scroll to position [121, 0]
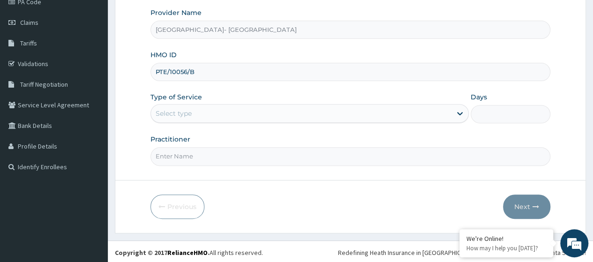
type input "PTE/10056/B"
click at [203, 115] on div "Select type" at bounding box center [301, 113] width 300 height 15
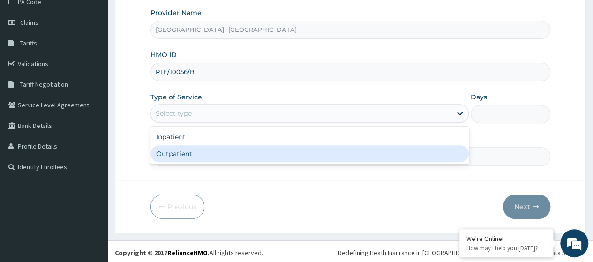
click at [196, 150] on div "Outpatient" at bounding box center [309, 153] width 318 height 17
type input "1"
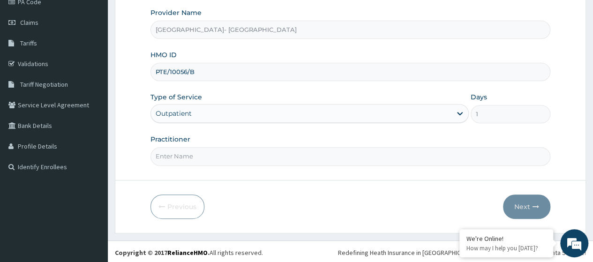
click at [197, 151] on input "Practitioner" at bounding box center [350, 156] width 400 height 18
type input "[PERSON_NAME]"
click at [520, 206] on button "Next" at bounding box center [526, 207] width 47 height 24
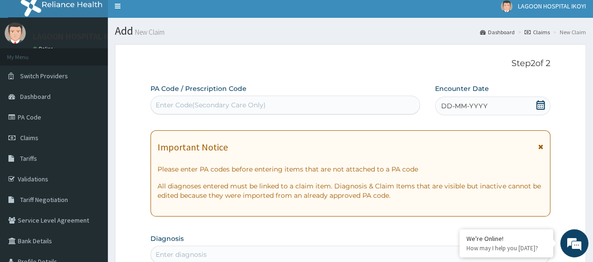
scroll to position [0, 0]
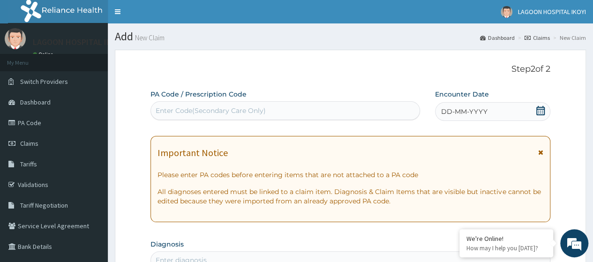
click at [178, 105] on div "Enter Code(Secondary Care Only)" at bounding box center [285, 110] width 268 height 15
paste input "PA/BC0D48"
type input "PA/BC0D48"
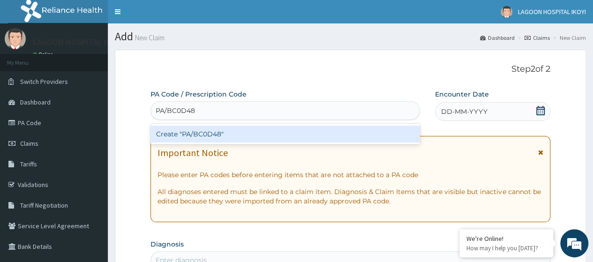
click at [209, 137] on div "Create "PA/BC0D48"" at bounding box center [284, 134] width 269 height 17
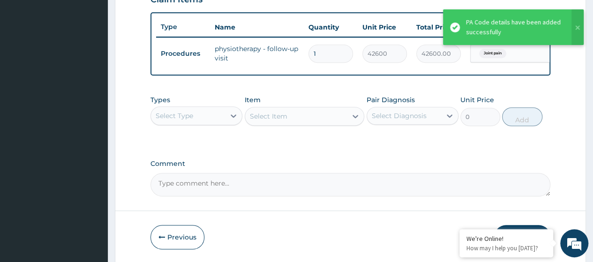
scroll to position [375, 0]
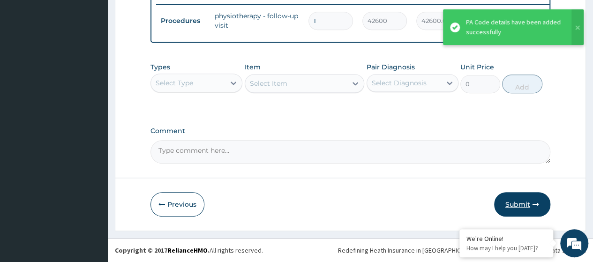
click at [519, 203] on button "Submit" at bounding box center [522, 204] width 56 height 24
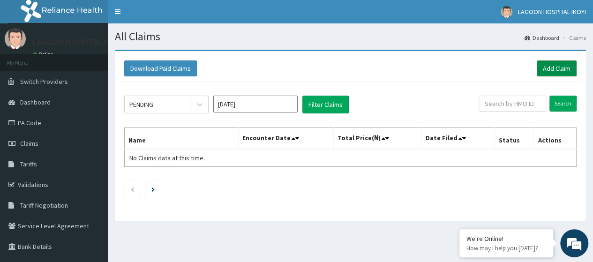
click at [551, 69] on link "Add Claim" at bounding box center [557, 68] width 40 height 16
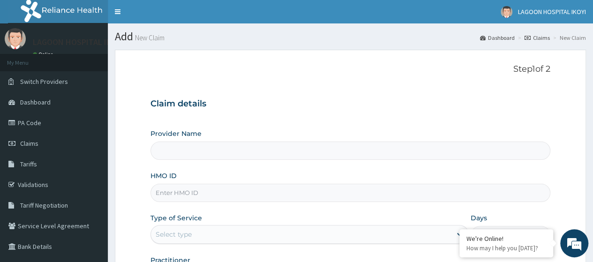
type input "[GEOGRAPHIC_DATA]- [GEOGRAPHIC_DATA]"
click at [179, 197] on input "HMO ID" at bounding box center [350, 193] width 400 height 18
paste input "PTE/10056/B"
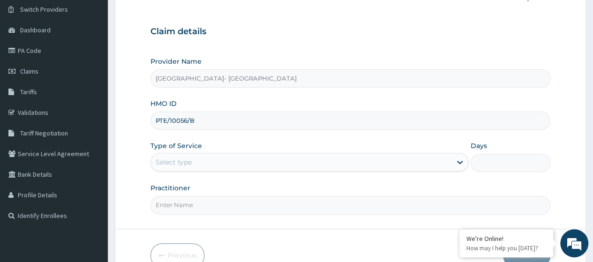
scroll to position [121, 0]
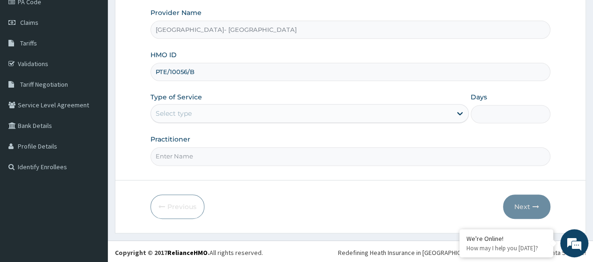
type input "PTE/10056/B"
click at [186, 115] on div "Select type" at bounding box center [174, 113] width 36 height 9
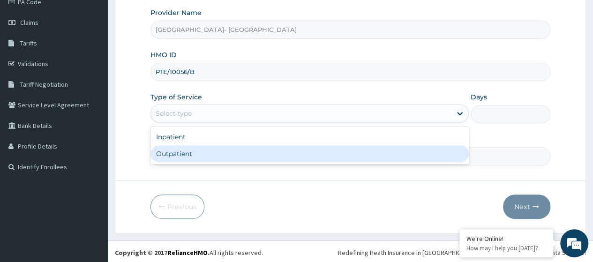
click at [176, 155] on div "Outpatient" at bounding box center [309, 153] width 318 height 17
type input "1"
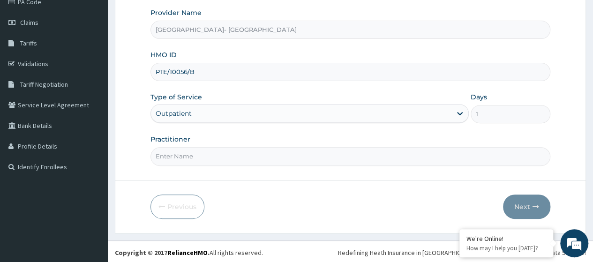
click at [176, 155] on input "Practitioner" at bounding box center [350, 156] width 400 height 18
type input "[PERSON_NAME]"
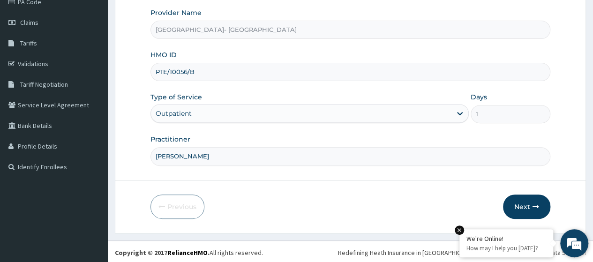
drag, startPoint x: 527, startPoint y: 207, endPoint x: 465, endPoint y: 237, distance: 68.3
click at [526, 207] on button "Next" at bounding box center [526, 207] width 47 height 24
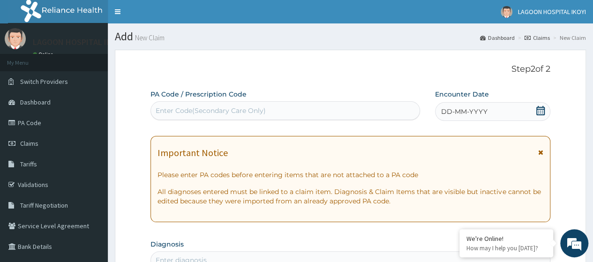
click at [169, 114] on div "Enter Code(Secondary Care Only)" at bounding box center [211, 110] width 110 height 9
paste input "PA/F77773"
type input "PA/F77773"
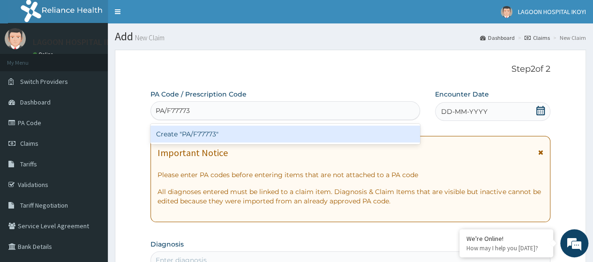
click at [187, 133] on div "Create "PA/F77773"" at bounding box center [284, 134] width 269 height 17
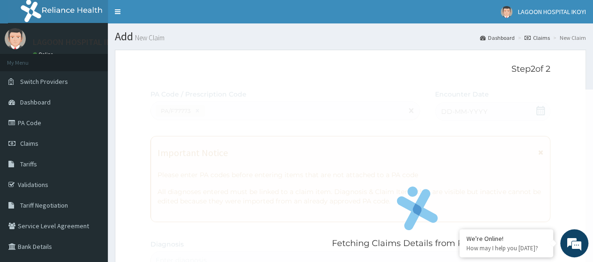
scroll to position [258, 0]
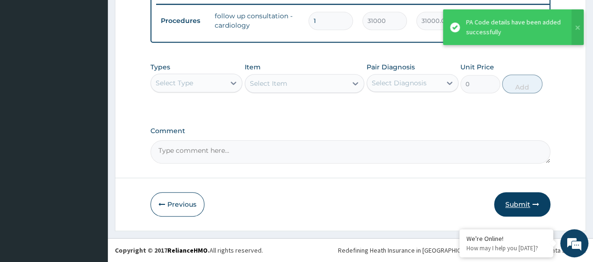
click at [522, 207] on button "Submit" at bounding box center [522, 204] width 56 height 24
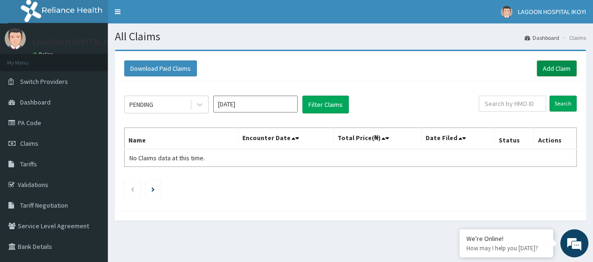
click at [553, 67] on link "Add Claim" at bounding box center [557, 68] width 40 height 16
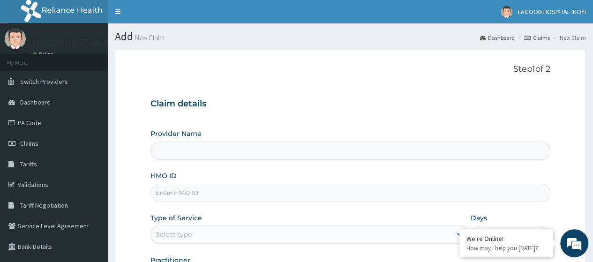
click at [161, 195] on input "HMO ID" at bounding box center [350, 193] width 400 height 18
paste input "PTE/10056/B"
type input "PTE/10056/B"
type input "[GEOGRAPHIC_DATA]- [GEOGRAPHIC_DATA]"
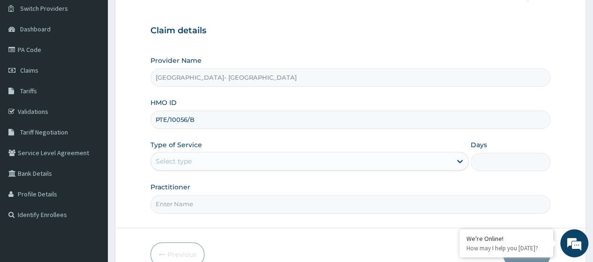
scroll to position [101, 0]
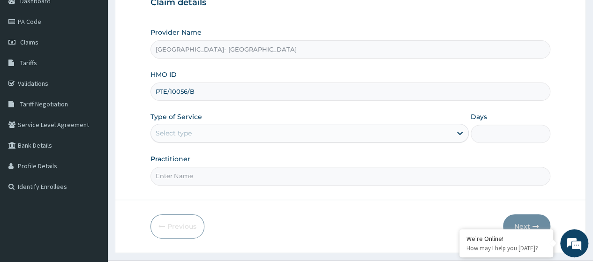
type input "PTE/10056/B"
click at [198, 137] on div "Select type" at bounding box center [301, 133] width 300 height 15
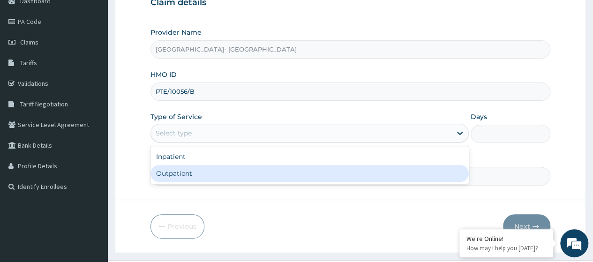
click at [191, 174] on div "Outpatient" at bounding box center [309, 173] width 318 height 17
type input "1"
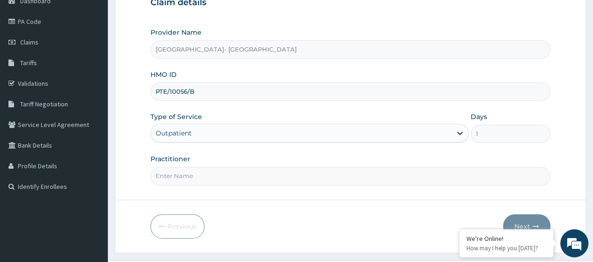
click at [194, 175] on input "Practitioner" at bounding box center [350, 176] width 400 height 18
type input "[PERSON_NAME]"
click at [519, 222] on button "Next" at bounding box center [526, 226] width 47 height 24
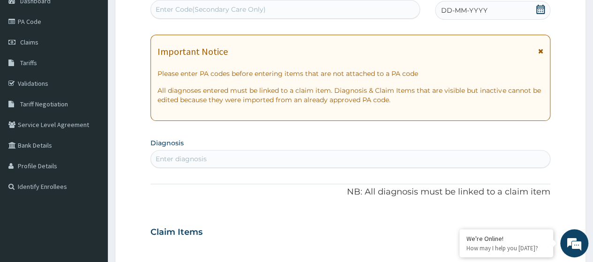
click at [182, 11] on div "Enter Code(Secondary Care Only)" at bounding box center [211, 9] width 110 height 9
paste input "PA/15AF46"
type input "PA/15AF46"
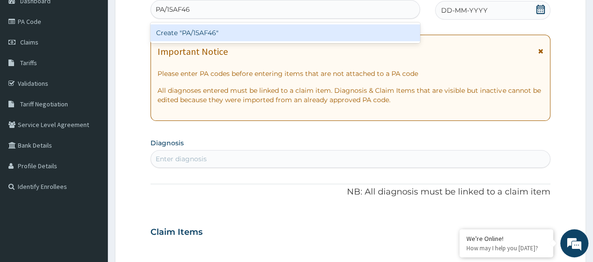
click at [218, 36] on div "Create "PA/15AF46"" at bounding box center [284, 32] width 269 height 17
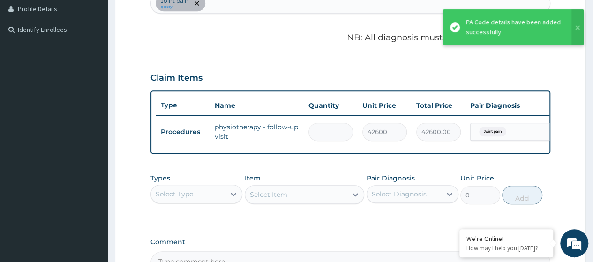
scroll to position [375, 0]
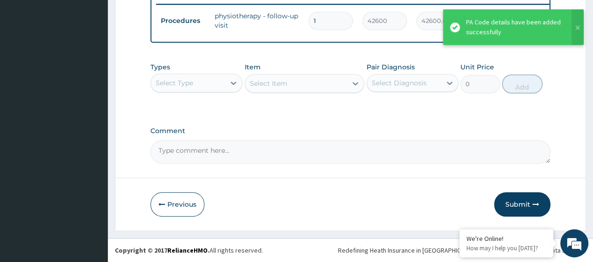
drag, startPoint x: 520, startPoint y: 208, endPoint x: 441, endPoint y: 255, distance: 92.0
click at [519, 208] on button "Submit" at bounding box center [522, 204] width 56 height 24
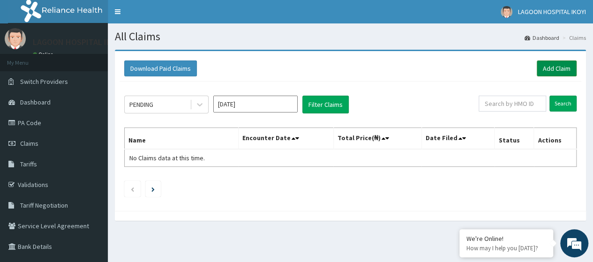
click at [548, 69] on link "Add Claim" at bounding box center [557, 68] width 40 height 16
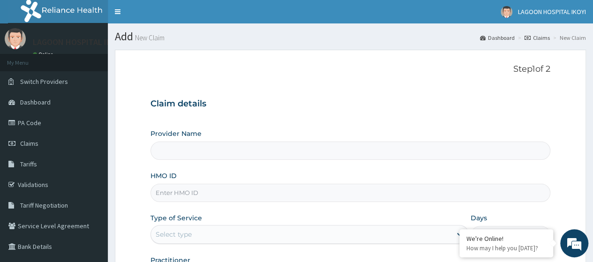
click at [166, 192] on input "HMO ID" at bounding box center [350, 193] width 400 height 18
paste input "PTE/10056/B"
type input "PTE/10056/B"
type input "Lagoon Hospital- IKOYI"
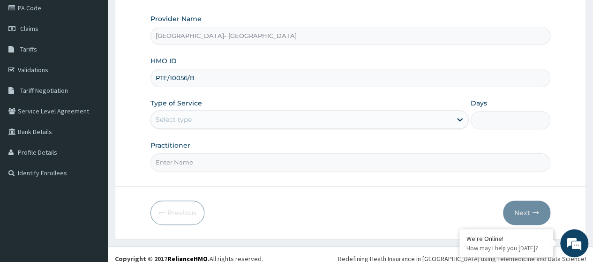
scroll to position [117, 0]
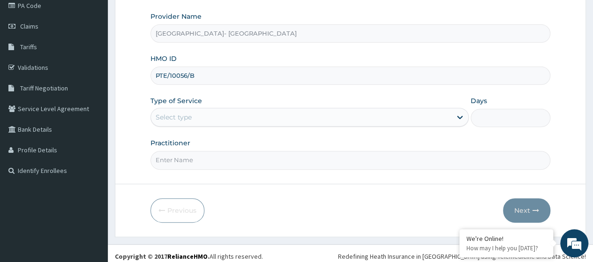
type input "PTE/10056/B"
click at [192, 122] on div "Select type" at bounding box center [301, 117] width 300 height 15
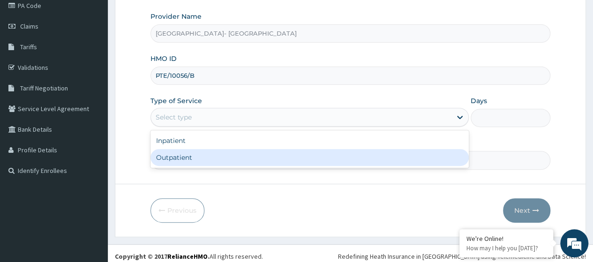
click at [191, 157] on div "Outpatient" at bounding box center [309, 157] width 318 height 17
type input "1"
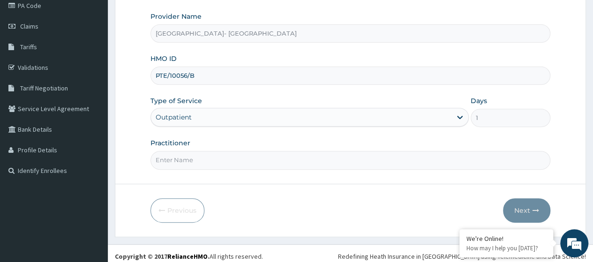
click at [197, 157] on input "Practitioner" at bounding box center [350, 160] width 400 height 18
type input "[PERSON_NAME]"
click at [520, 205] on button "Next" at bounding box center [526, 210] width 47 height 24
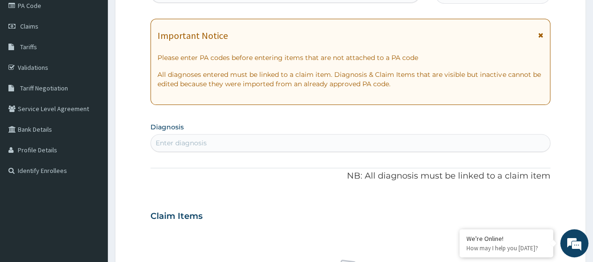
scroll to position [0, 0]
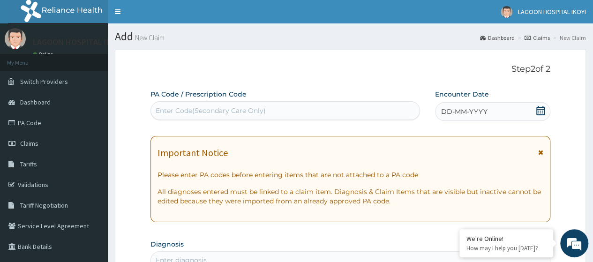
paste input "PA/BEB9EE"
type input "PA/BEB9EE"
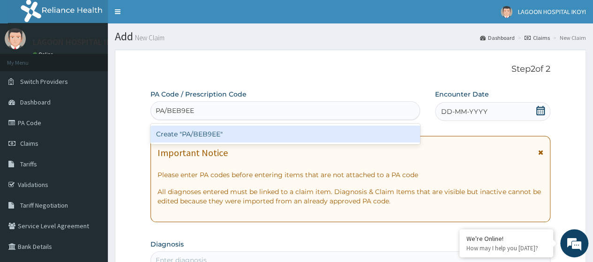
click at [201, 136] on div "Create "PA/BEB9EE"" at bounding box center [284, 134] width 269 height 17
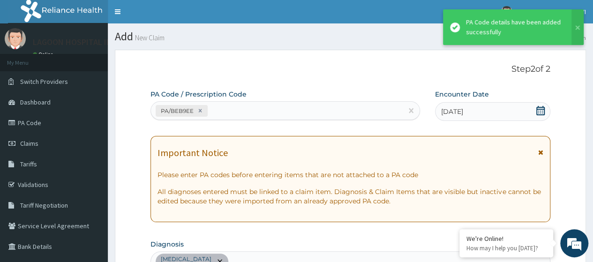
scroll to position [258, 0]
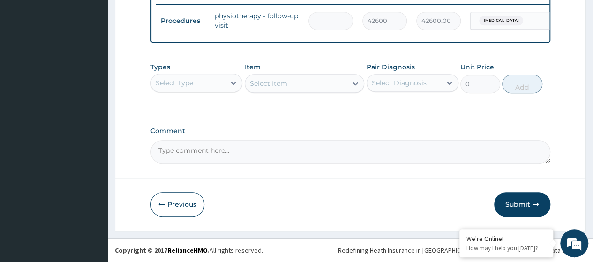
drag, startPoint x: 516, startPoint y: 208, endPoint x: 495, endPoint y: 215, distance: 22.4
click at [516, 208] on button "Submit" at bounding box center [522, 204] width 56 height 24
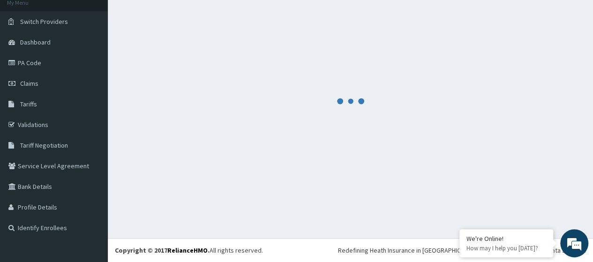
scroll to position [60, 0]
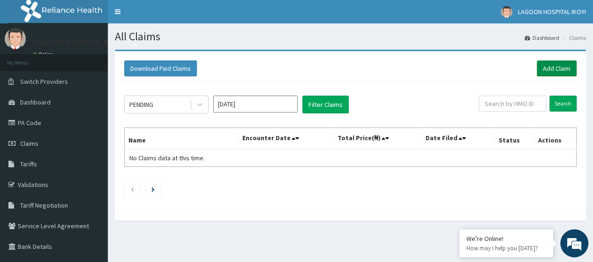
click at [550, 66] on link "Add Claim" at bounding box center [557, 68] width 40 height 16
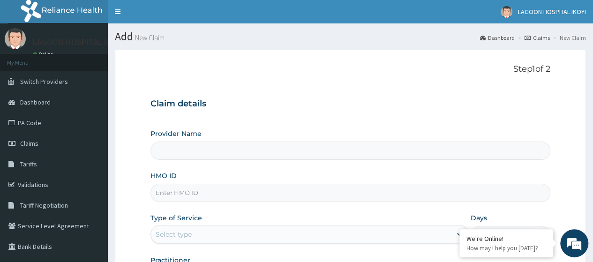
click at [180, 199] on input "HMO ID" at bounding box center [350, 193] width 400 height 18
paste input "PTE/10056/B"
type input "PTE/10056/B"
type input "[GEOGRAPHIC_DATA]- [GEOGRAPHIC_DATA]"
type input "PTE/10056/B"
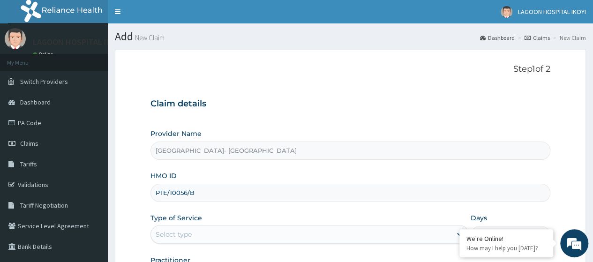
click at [510, 102] on h3 "Claim details" at bounding box center [350, 104] width 400 height 10
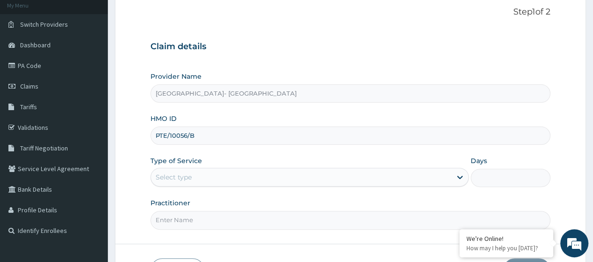
scroll to position [68, 0]
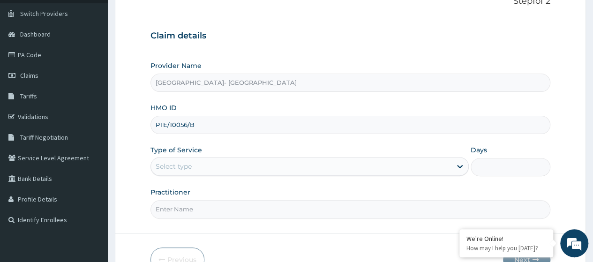
click at [173, 163] on div "Select type" at bounding box center [174, 166] width 36 height 9
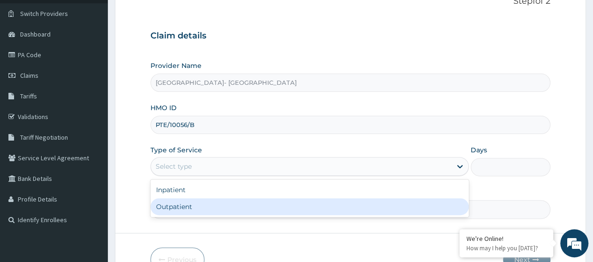
click at [177, 205] on div "Outpatient" at bounding box center [309, 206] width 318 height 17
type input "1"
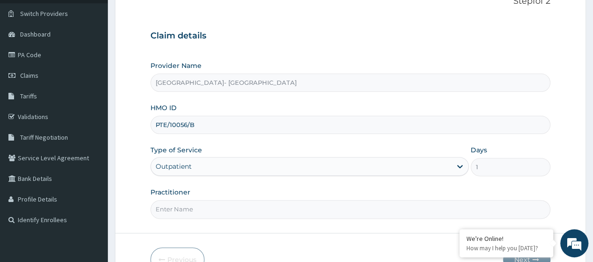
click at [208, 213] on input "Practitioner" at bounding box center [350, 209] width 400 height 18
type input "Dr. Oyeniran"
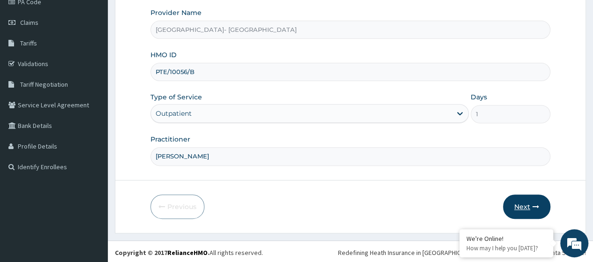
click at [521, 208] on button "Next" at bounding box center [526, 207] width 47 height 24
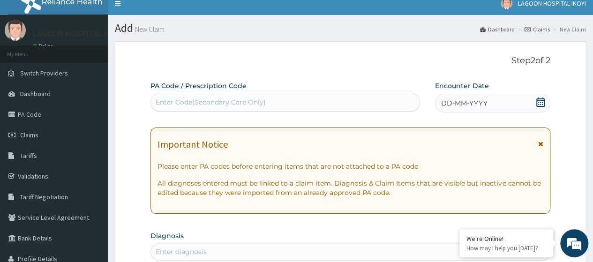
scroll to position [0, 0]
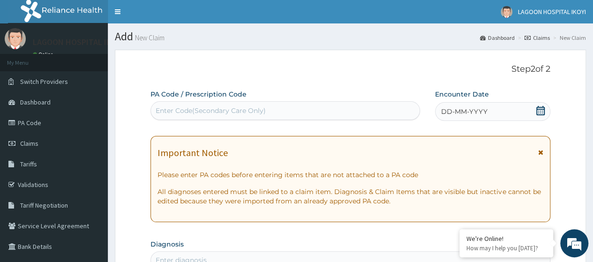
click at [161, 113] on div "Enter Code(Secondary Care Only)" at bounding box center [211, 110] width 110 height 9
paste input "PA/5C11EE"
type input "PA/5C11EE"
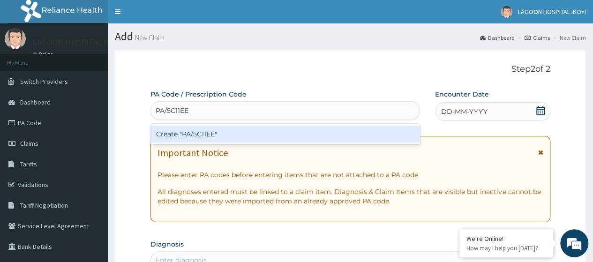
click at [195, 134] on div "Create "PA/5C11EE"" at bounding box center [284, 134] width 269 height 17
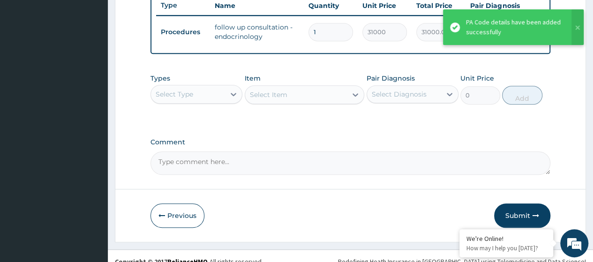
scroll to position [375, 0]
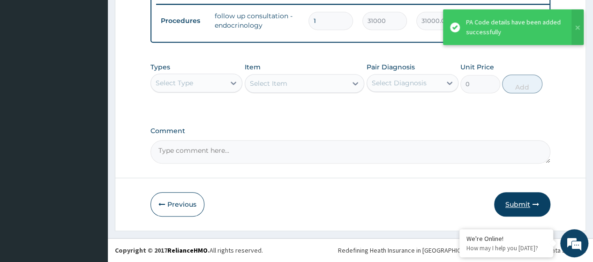
click at [511, 207] on button "Submit" at bounding box center [522, 204] width 56 height 24
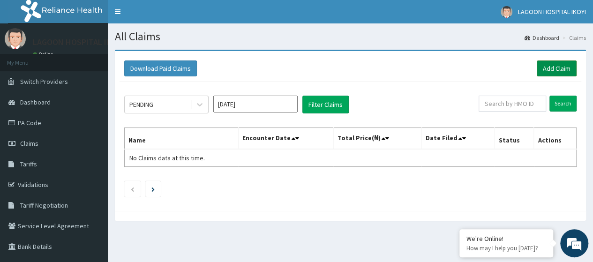
click at [553, 67] on link "Add Claim" at bounding box center [557, 68] width 40 height 16
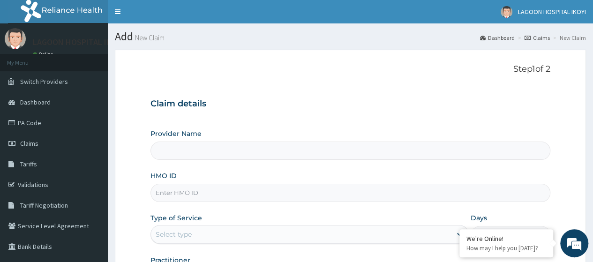
click at [171, 189] on input "HMO ID" at bounding box center [350, 193] width 400 height 18
paste input "PTE/10056/B"
type input "PTE/10056/B"
type input "[GEOGRAPHIC_DATA]- [GEOGRAPHIC_DATA]"
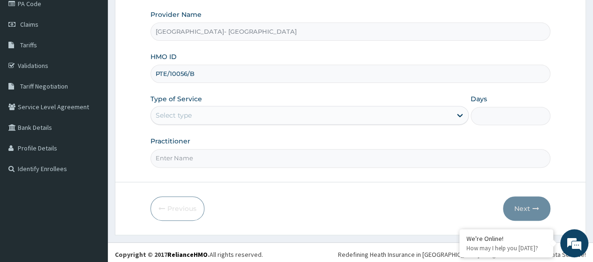
scroll to position [121, 0]
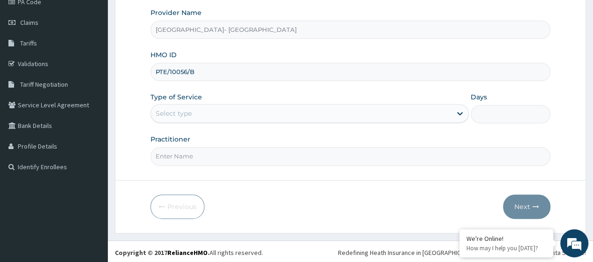
type input "PTE/10056/B"
click at [178, 100] on label "Type of Service" at bounding box center [176, 96] width 52 height 9
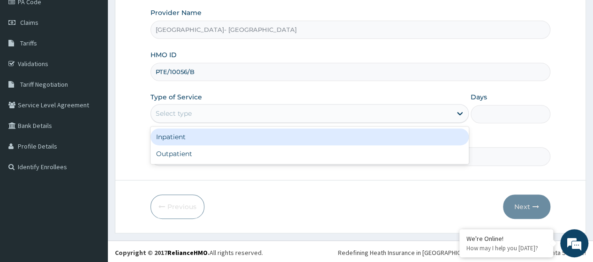
click at [180, 113] on div "Select type" at bounding box center [174, 113] width 36 height 9
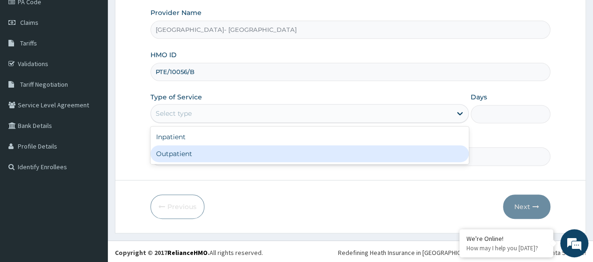
click at [182, 151] on div "Outpatient" at bounding box center [309, 153] width 318 height 17
type input "1"
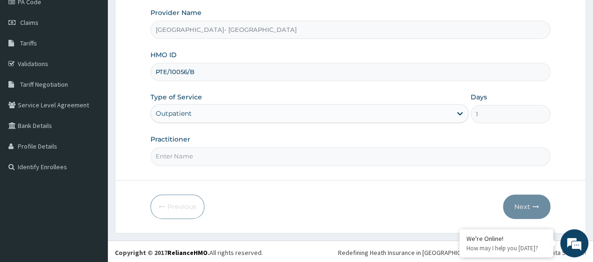
click at [187, 153] on input "Practitioner" at bounding box center [350, 156] width 400 height 18
type input "Dr. Oyeniran"
click at [514, 208] on button "Next" at bounding box center [526, 207] width 47 height 24
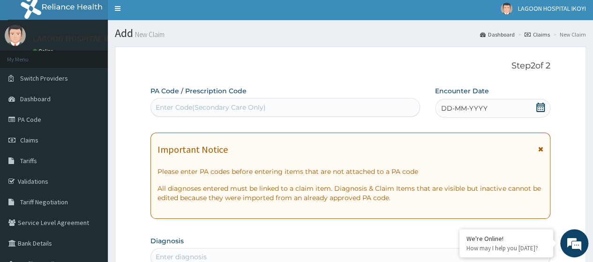
scroll to position [0, 0]
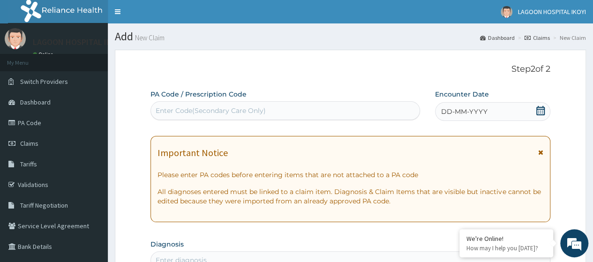
click at [162, 111] on div "Enter Code(Secondary Care Only)" at bounding box center [211, 110] width 110 height 9
paste input "PA/181900"
type input "PA/181900"
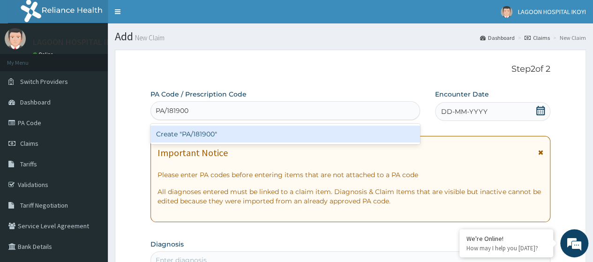
click at [183, 131] on div "Create "PA/181900"" at bounding box center [284, 134] width 269 height 17
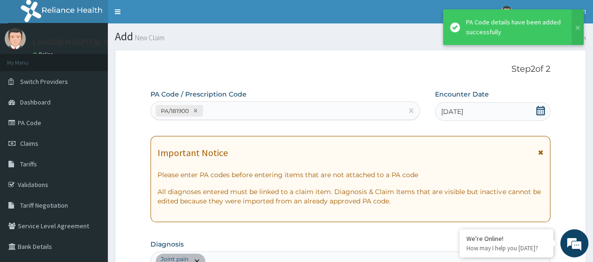
scroll to position [258, 0]
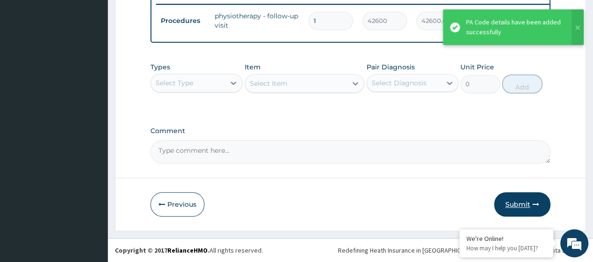
click at [509, 200] on button "Submit" at bounding box center [522, 204] width 56 height 24
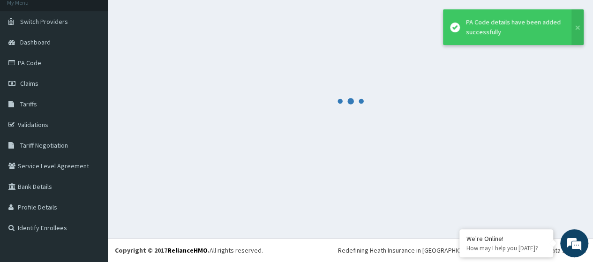
scroll to position [60, 0]
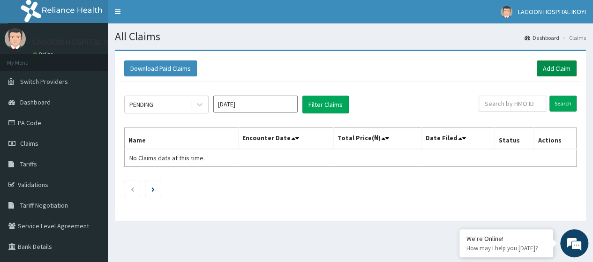
click at [557, 68] on link "Add Claim" at bounding box center [557, 68] width 40 height 16
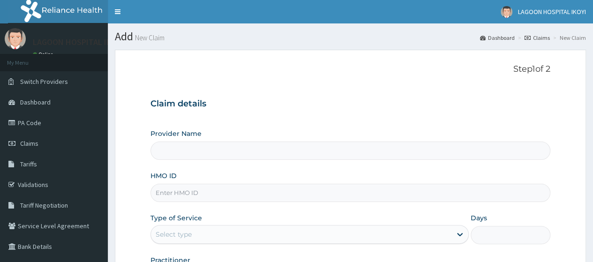
click at [169, 194] on input "HMO ID" at bounding box center [350, 193] width 400 height 18
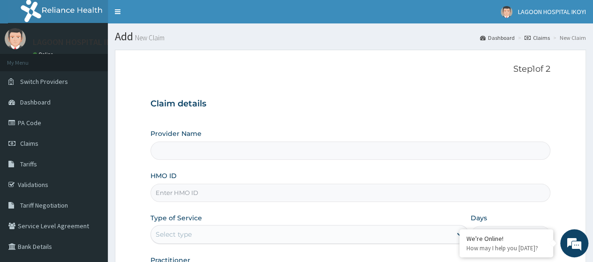
paste input "EDT/10006/B"
type input "EDT/10006/B"
type input "Lagoon Hospital- IKOYI"
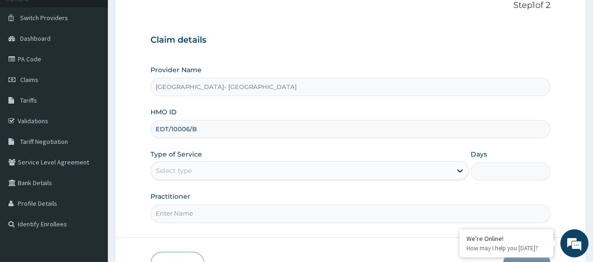
scroll to position [96, 0]
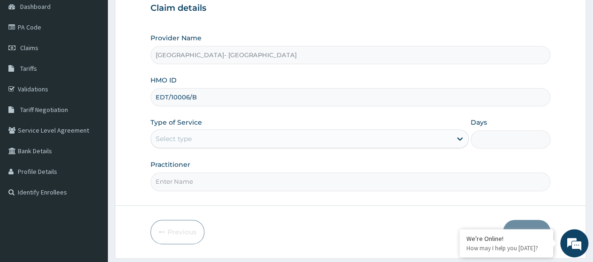
type input "EDT/10006/B"
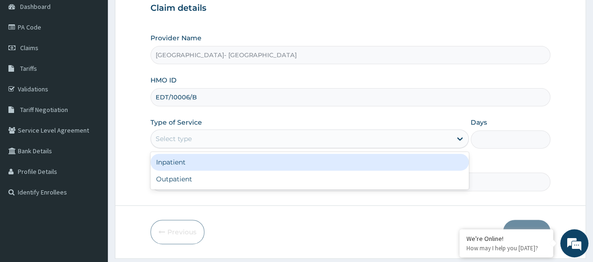
click at [181, 141] on div "Select type" at bounding box center [174, 138] width 36 height 9
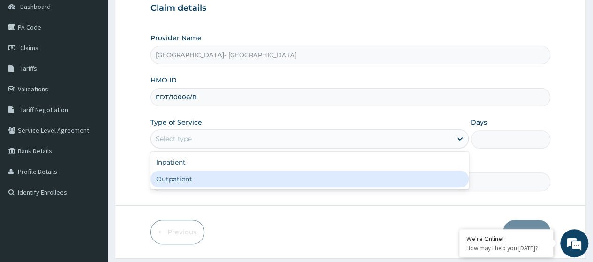
click at [191, 184] on div "Outpatient" at bounding box center [309, 179] width 318 height 17
type input "1"
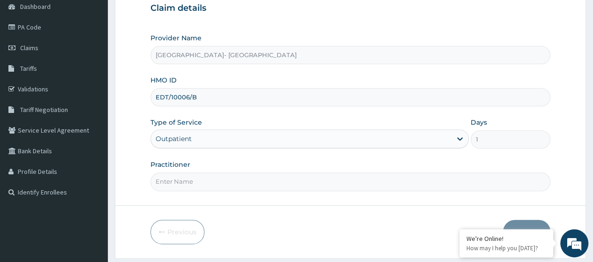
click at [202, 178] on input "Practitioner" at bounding box center [350, 181] width 400 height 18
type input "Dr. Oyeniran"
drag, startPoint x: 523, startPoint y: 222, endPoint x: 457, endPoint y: 233, distance: 66.6
click at [523, 222] on button "Next" at bounding box center [526, 232] width 47 height 24
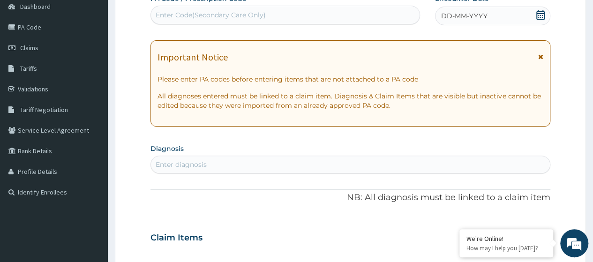
scroll to position [0, 0]
click at [189, 16] on div "Enter Code(Secondary Care Only)" at bounding box center [211, 14] width 110 height 9
paste input "PA/1B0B72"
type input "PA/1B0B72"
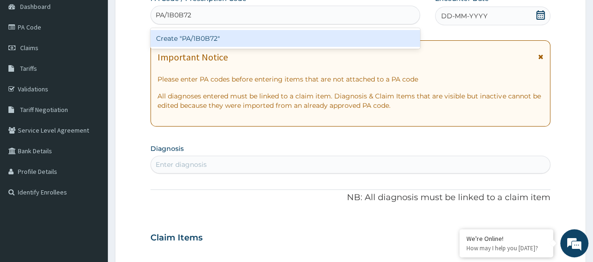
click at [209, 37] on div "Create "PA/1B0B72"" at bounding box center [284, 38] width 269 height 17
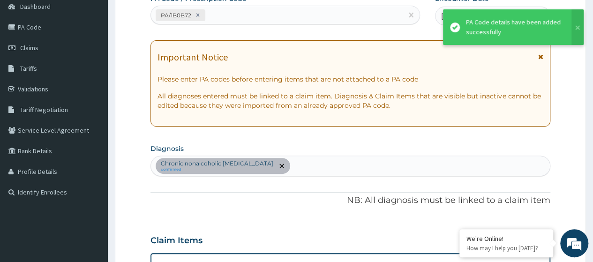
scroll to position [258, 0]
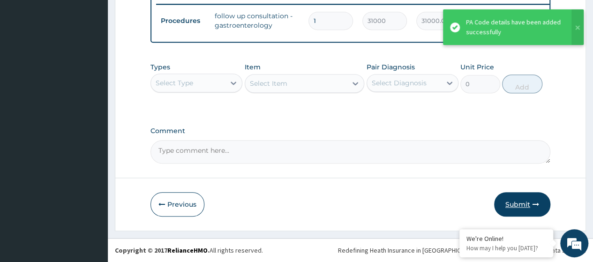
click at [512, 206] on button "Submit" at bounding box center [522, 204] width 56 height 24
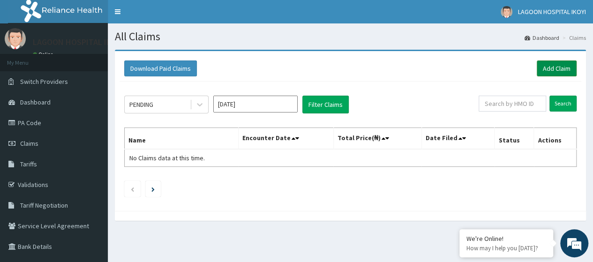
click at [549, 67] on link "Add Claim" at bounding box center [557, 68] width 40 height 16
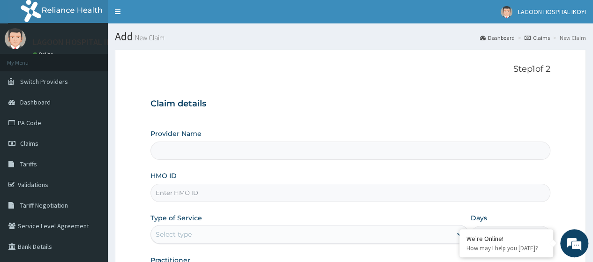
click at [172, 199] on input "HMO ID" at bounding box center [350, 193] width 400 height 18
paste input "EDT/10006/B"
type input "EDT/10006/B"
type input "Lagoon Hospital- IKOYI"
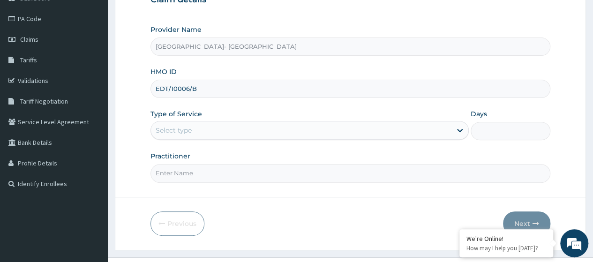
scroll to position [121, 0]
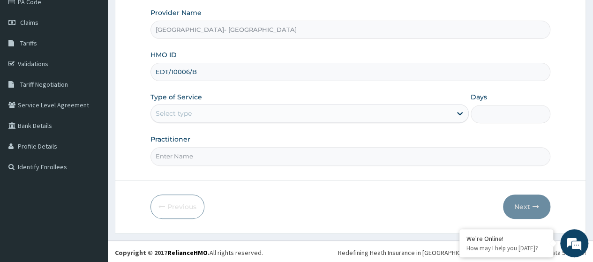
type input "EDT/10006/B"
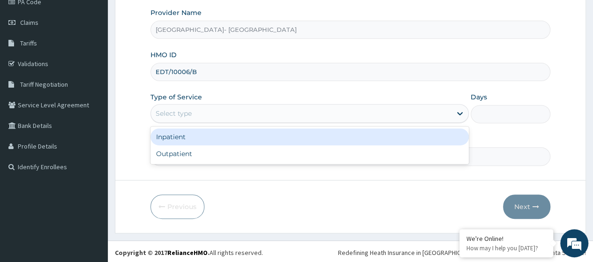
click at [181, 104] on div "Select type" at bounding box center [309, 113] width 318 height 19
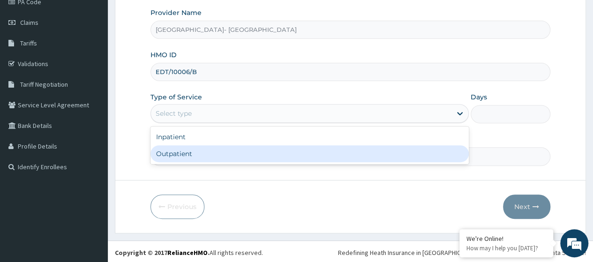
click at [192, 152] on div "Outpatient" at bounding box center [309, 153] width 318 height 17
type input "1"
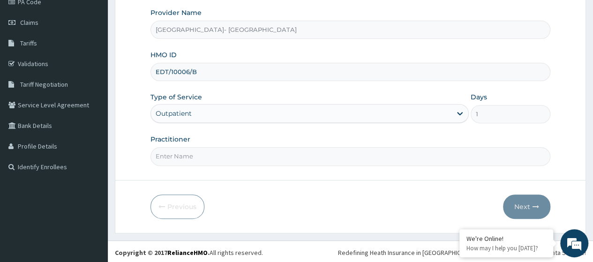
click at [191, 157] on input "Practitioner" at bounding box center [350, 156] width 400 height 18
type input "[PERSON_NAME]"
click at [530, 205] on button "Next" at bounding box center [526, 207] width 47 height 24
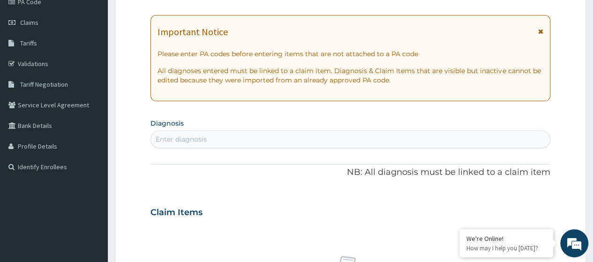
scroll to position [0, 0]
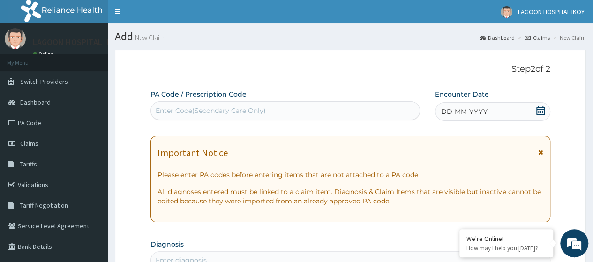
click at [173, 112] on div "Enter Code(Secondary Care Only)" at bounding box center [211, 110] width 110 height 9
paste input "PA/268F01"
type input "PA/268F01"
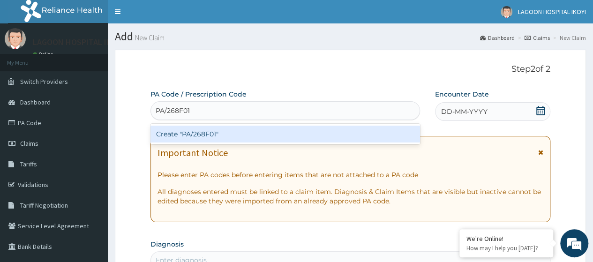
click at [190, 131] on div "Create "PA/268F01"" at bounding box center [284, 134] width 269 height 17
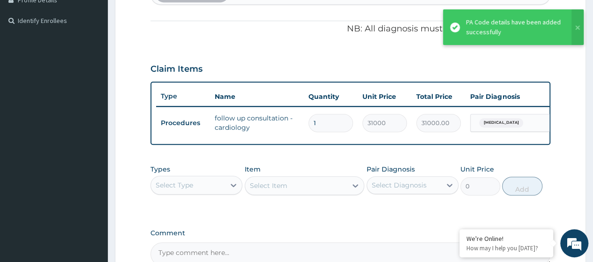
scroll to position [375, 0]
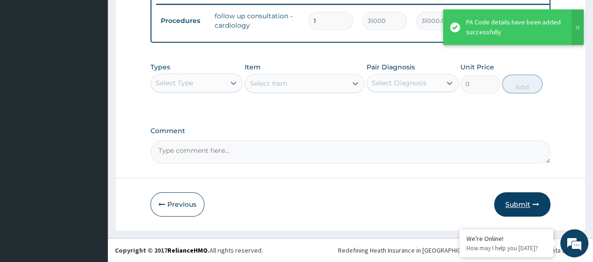
click at [517, 206] on button "Submit" at bounding box center [522, 204] width 56 height 24
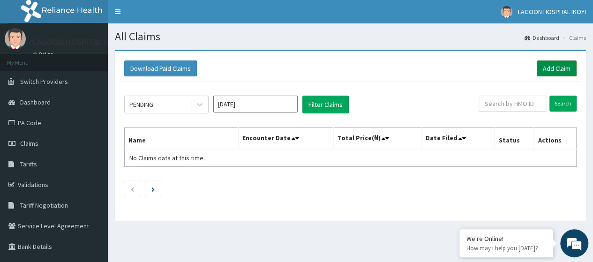
click at [547, 72] on link "Add Claim" at bounding box center [557, 68] width 40 height 16
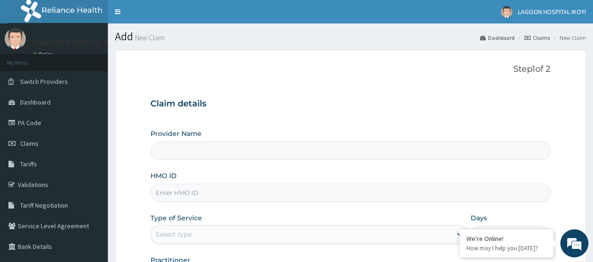
type input "[GEOGRAPHIC_DATA]- [GEOGRAPHIC_DATA]"
click at [496, 109] on h3 "Claim details" at bounding box center [350, 104] width 400 height 10
click at [184, 193] on input "HMO ID" at bounding box center [350, 193] width 400 height 18
paste input "NPT/10077/B"
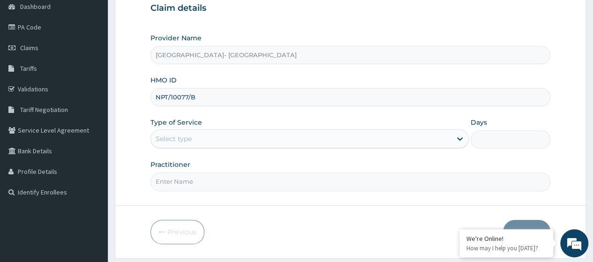
scroll to position [98, 0]
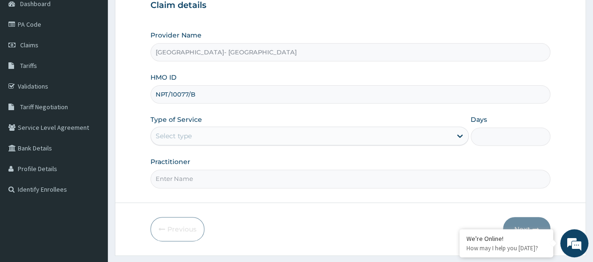
type input "NPT/10077/B"
click at [187, 138] on div "Select type" at bounding box center [174, 135] width 36 height 9
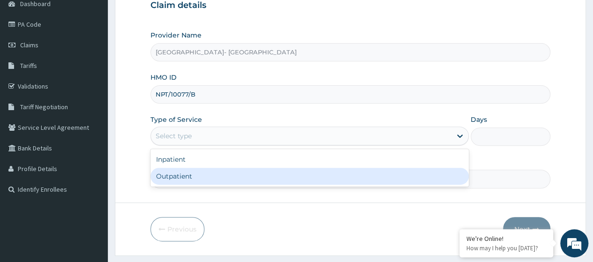
click at [182, 174] on div "Outpatient" at bounding box center [309, 176] width 318 height 17
type input "1"
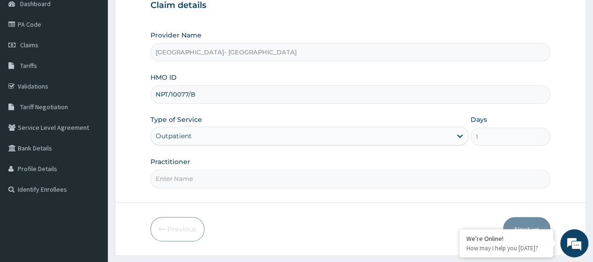
click at [188, 180] on input "Practitioner" at bounding box center [350, 179] width 400 height 18
type input "[PERSON_NAME]"
drag, startPoint x: 518, startPoint y: 222, endPoint x: 465, endPoint y: 236, distance: 55.3
click at [517, 222] on button "Next" at bounding box center [526, 229] width 47 height 24
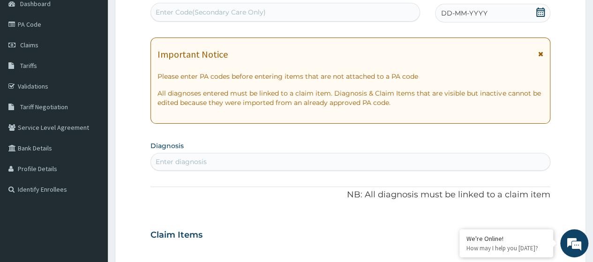
scroll to position [0, 0]
click at [202, 13] on div "Enter Code(Secondary Care Only)" at bounding box center [211, 11] width 110 height 9
paste input "PA/09F56F"
type input "PA/09F56F"
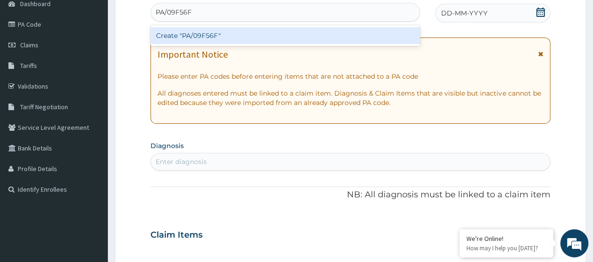
click at [238, 36] on div "Create "PA/09F56F"" at bounding box center [284, 35] width 269 height 17
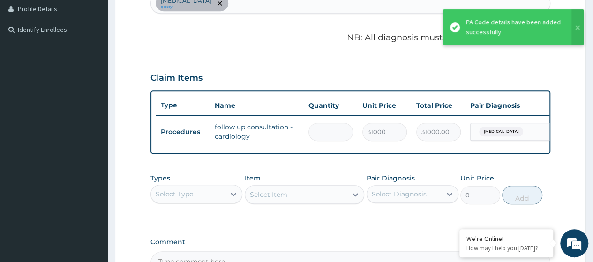
scroll to position [375, 0]
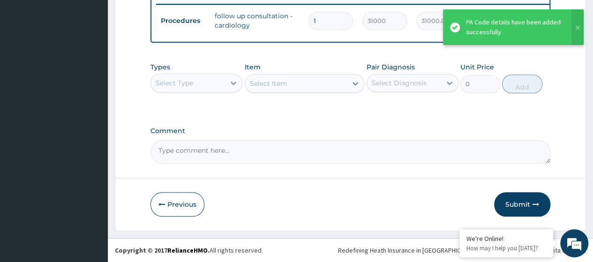
click at [518, 203] on button "Submit" at bounding box center [522, 204] width 56 height 24
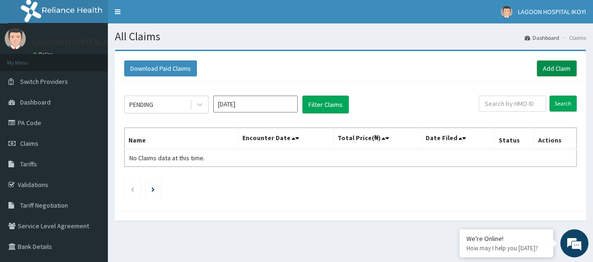
click at [558, 71] on link "Add Claim" at bounding box center [557, 68] width 40 height 16
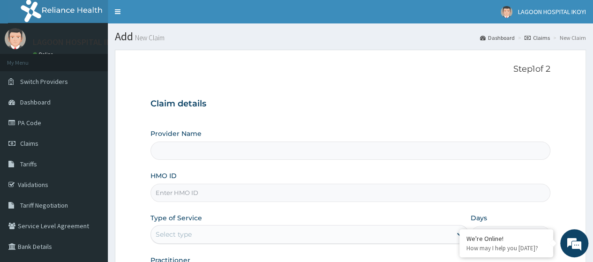
click at [172, 194] on input "HMO ID" at bounding box center [350, 193] width 400 height 18
paste input "SSN/10445/A"
type input "SSN/10445/A"
type input "Lagoon Hospital- IKOYI"
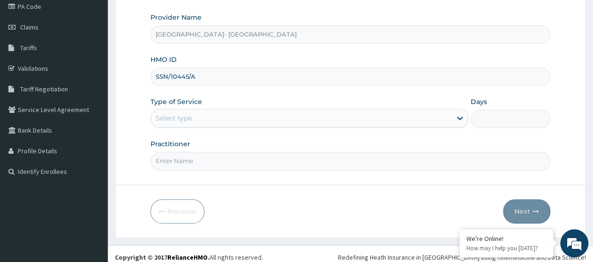
scroll to position [113, 0]
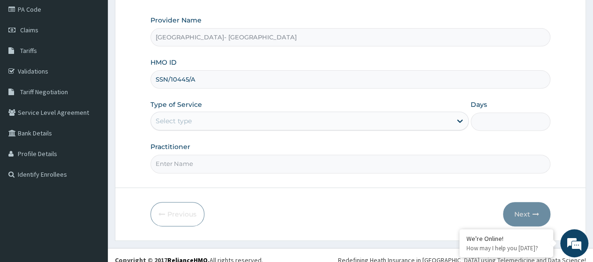
type input "SSN/10445/A"
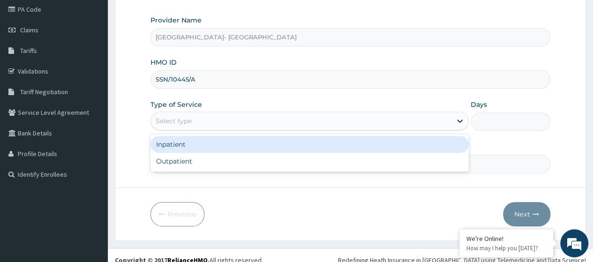
click at [190, 120] on div "Select type" at bounding box center [174, 120] width 36 height 9
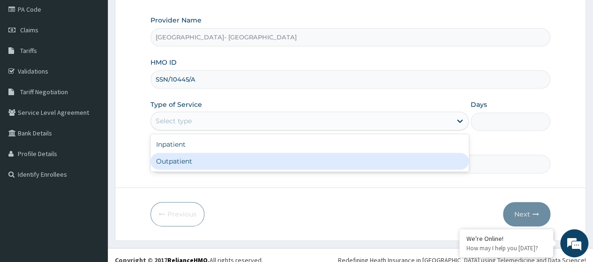
click at [197, 159] on div "Outpatient" at bounding box center [309, 161] width 318 height 17
type input "1"
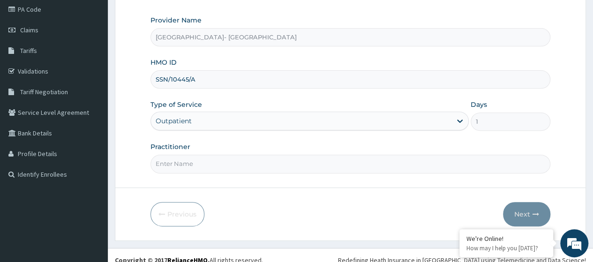
click at [196, 159] on input "Practitioner" at bounding box center [350, 164] width 400 height 18
type input "Dr. Oyeniran"
click at [519, 211] on button "Next" at bounding box center [526, 214] width 47 height 24
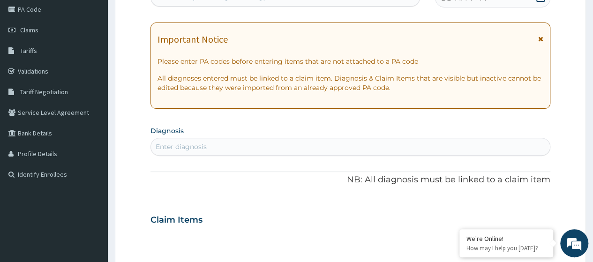
scroll to position [106, 0]
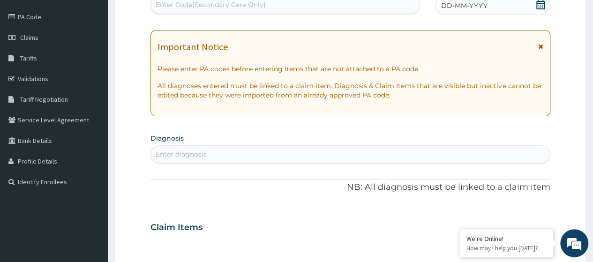
click at [188, 4] on div "Enter Code(Secondary Care Only)" at bounding box center [285, 4] width 268 height 15
paste input "PA/C53743"
type input "PA/C53743"
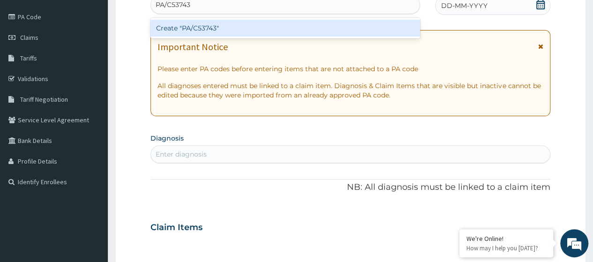
click at [218, 28] on div "Create "PA/C53743"" at bounding box center [284, 28] width 269 height 17
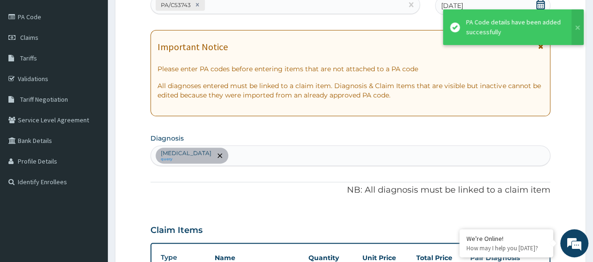
scroll to position [258, 0]
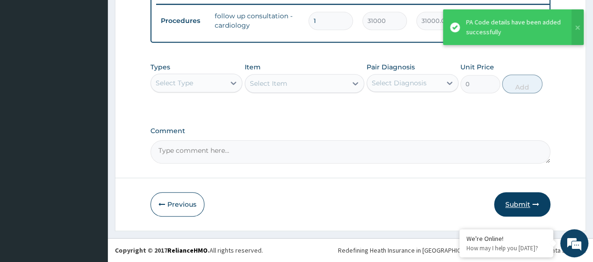
drag, startPoint x: 522, startPoint y: 204, endPoint x: 500, endPoint y: 217, distance: 26.0
click at [520, 205] on button "Submit" at bounding box center [522, 204] width 56 height 24
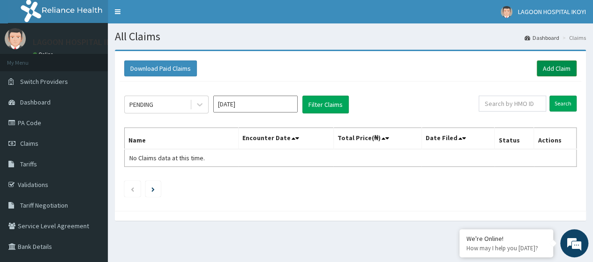
click at [559, 67] on link "Add Claim" at bounding box center [557, 68] width 40 height 16
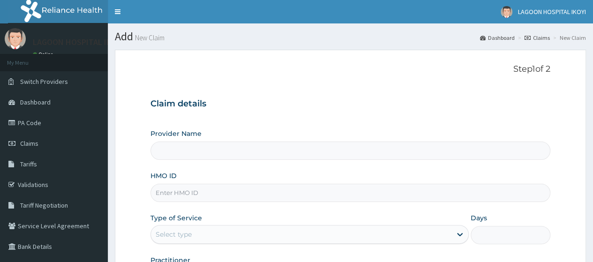
click at [176, 193] on input "HMO ID" at bounding box center [350, 193] width 400 height 18
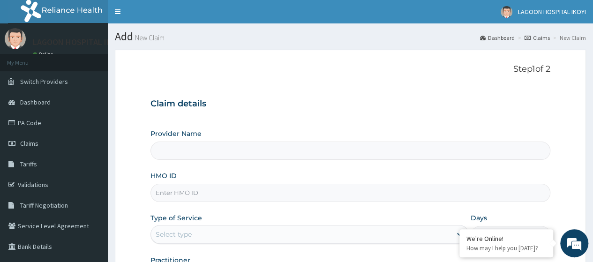
paste input "ENP/10969/A"
type input "ENP/10969/A"
type input "Lagoon Hospital- IKOYI"
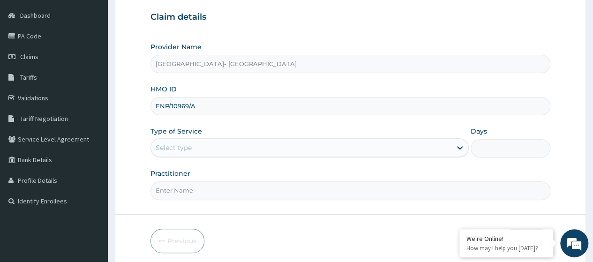
scroll to position [92, 0]
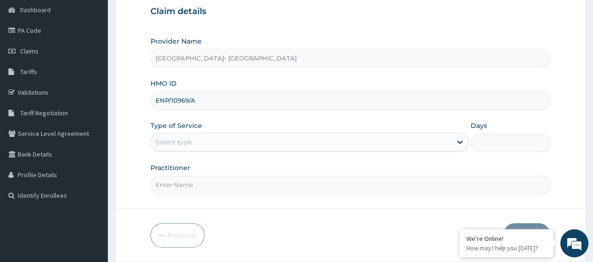
type input "ENP/10969/A"
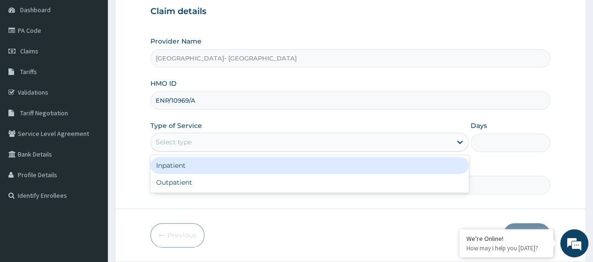
drag, startPoint x: 170, startPoint y: 146, endPoint x: 172, endPoint y: 162, distance: 16.6
click at [167, 146] on div "Select type" at bounding box center [301, 142] width 300 height 15
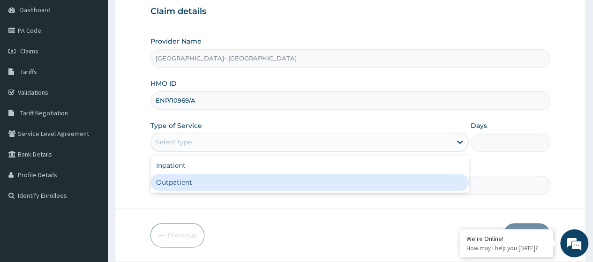
click at [189, 185] on div "Outpatient" at bounding box center [309, 182] width 318 height 17
type input "1"
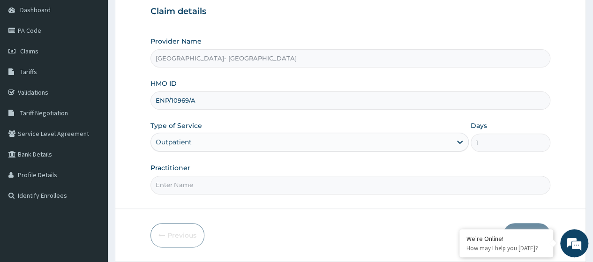
click at [186, 187] on input "Practitioner" at bounding box center [350, 185] width 400 height 18
type input "Dr. Oyeniran"
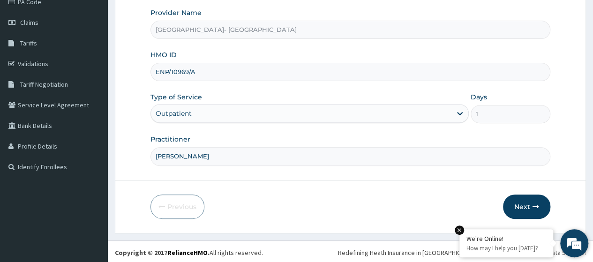
drag, startPoint x: 528, startPoint y: 202, endPoint x: 463, endPoint y: 234, distance: 72.1
click at [527, 202] on button "Next" at bounding box center [526, 207] width 47 height 24
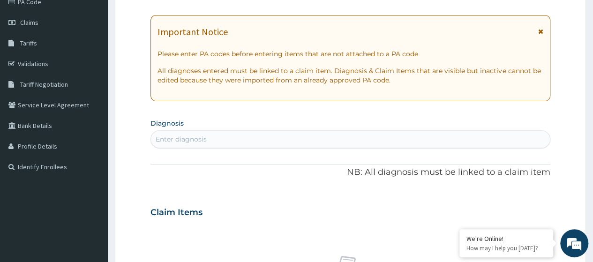
scroll to position [0, 0]
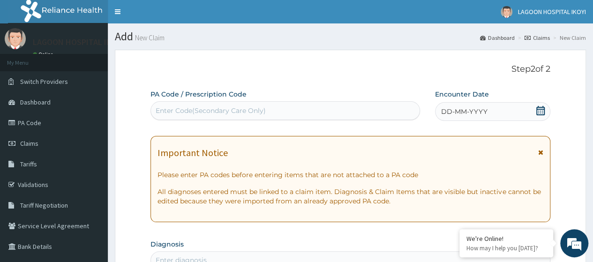
click at [208, 112] on div "Enter Code(Secondary Care Only)" at bounding box center [211, 110] width 110 height 9
paste input "PA/7B3AE0"
type input "PA/7B3AE0"
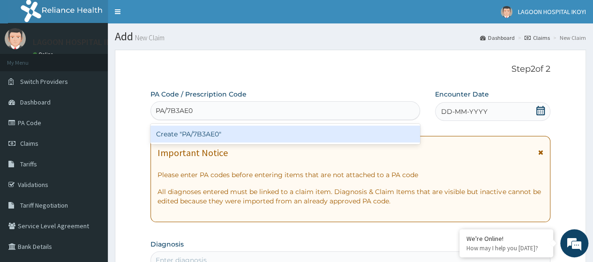
click at [223, 136] on div "Create "PA/7B3AE0"" at bounding box center [284, 134] width 269 height 17
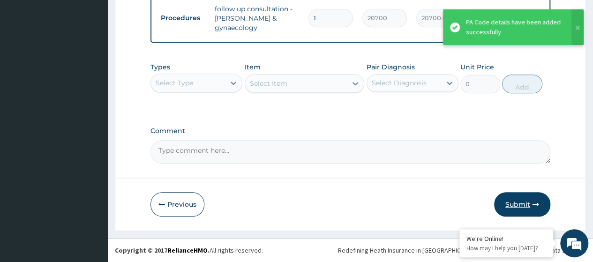
click at [518, 202] on button "Submit" at bounding box center [522, 204] width 56 height 24
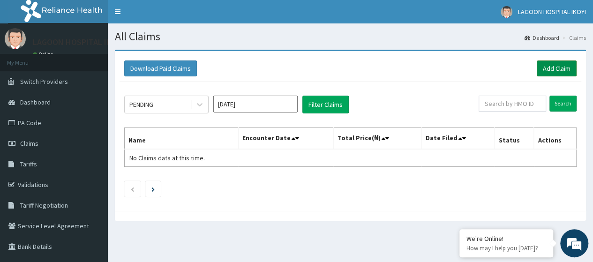
click at [554, 69] on link "Add Claim" at bounding box center [557, 68] width 40 height 16
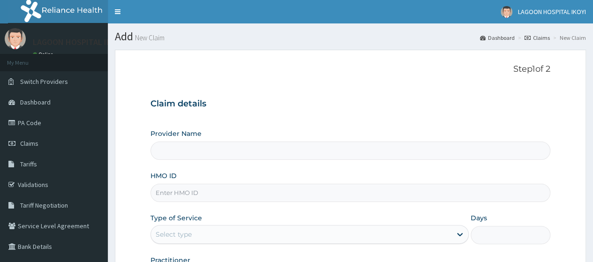
click at [171, 194] on input "HMO ID" at bounding box center [350, 193] width 400 height 18
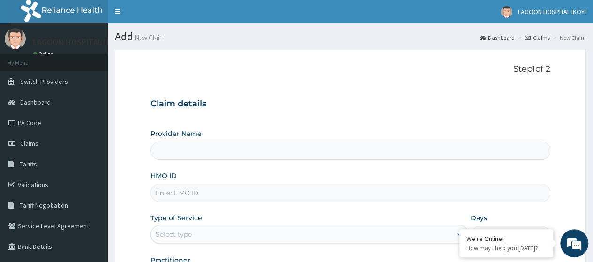
paste input "REF/10159/A"
type input "REF/10159/A"
type input "Lagoon Hospital- IKOYI"
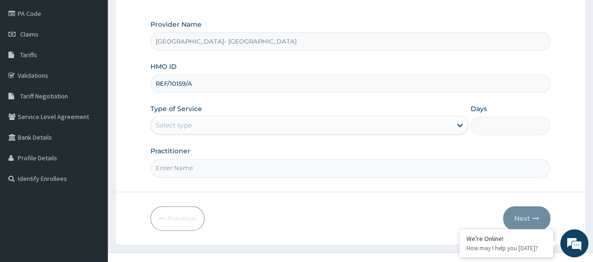
scroll to position [111, 0]
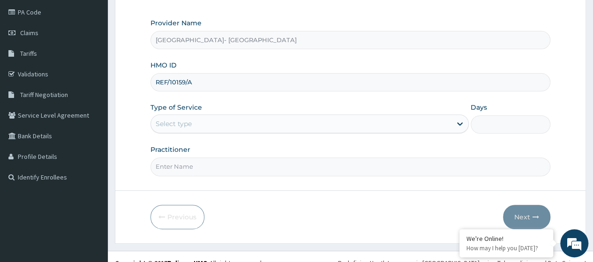
type input "REF/10159/A"
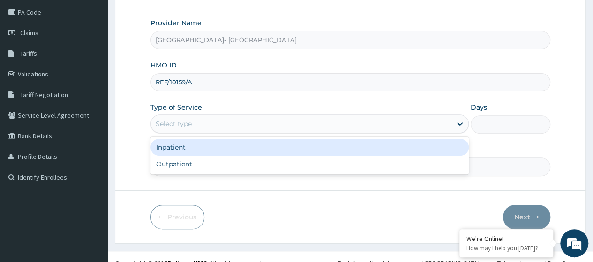
click at [193, 122] on div "Select type" at bounding box center [301, 123] width 300 height 15
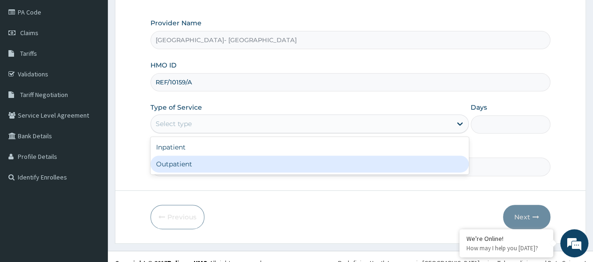
click at [175, 172] on div "Inpatient Outpatient" at bounding box center [309, 155] width 318 height 37
click at [182, 167] on div "Outpatient" at bounding box center [309, 164] width 318 height 17
type input "1"
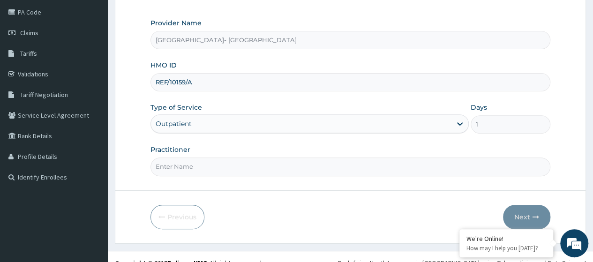
click at [185, 161] on input "Practitioner" at bounding box center [350, 166] width 400 height 18
type input "Dr. Oyeniran"
click at [532, 213] on button "Next" at bounding box center [526, 217] width 47 height 24
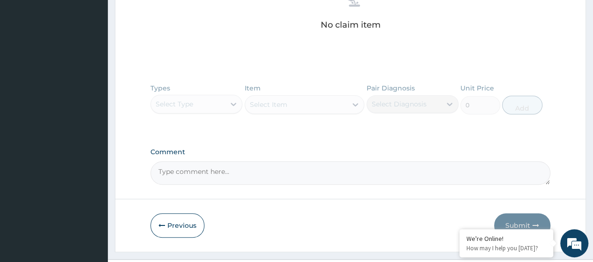
scroll to position [410, 0]
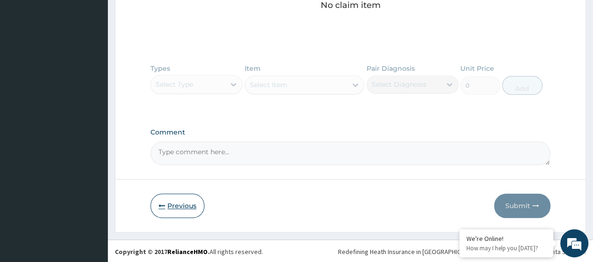
click at [164, 202] on icon "button" at bounding box center [161, 205] width 7 height 7
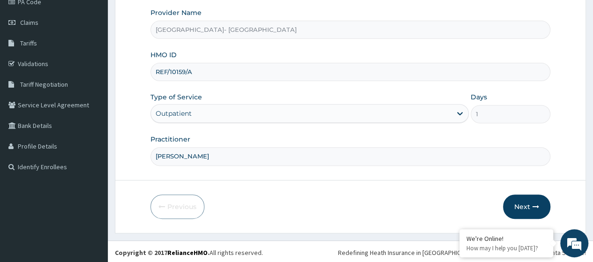
drag, startPoint x: 196, startPoint y: 73, endPoint x: 120, endPoint y: 81, distance: 76.4
click at [120, 81] on form "Step 1 of 2 Claim details Provider Name Lagoon Hospital- IKOYI HMO ID REF/10159…" at bounding box center [350, 81] width 471 height 304
paste input "SSN/10445/D"
type input "SSN/10445/D"
click at [533, 205] on icon "button" at bounding box center [535, 206] width 7 height 7
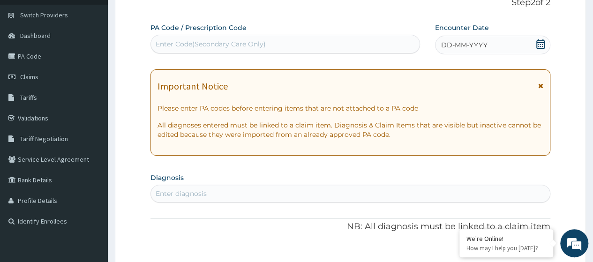
scroll to position [19, 0]
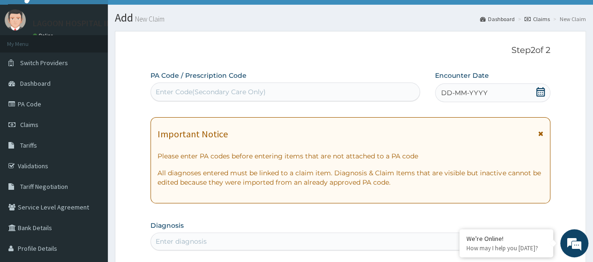
click at [152, 94] on div "Enter Code(Secondary Care Only)" at bounding box center [285, 91] width 268 height 15
paste input "PA/26FC5A"
type input "PA/26FC5A"
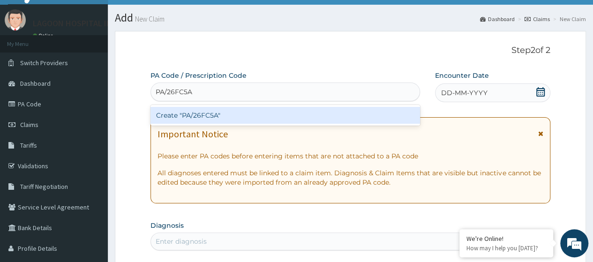
click at [181, 108] on div "Create "PA/26FC5A"" at bounding box center [284, 115] width 269 height 17
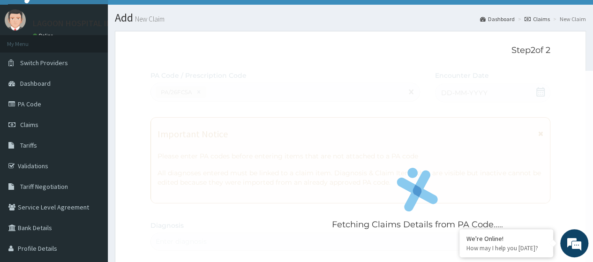
scroll to position [258, 0]
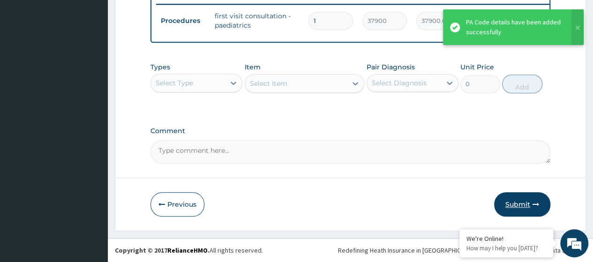
click at [523, 209] on button "Submit" at bounding box center [522, 204] width 56 height 24
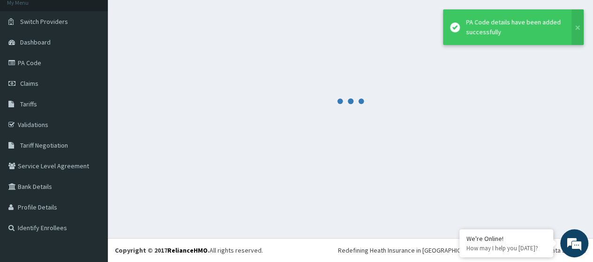
scroll to position [60, 0]
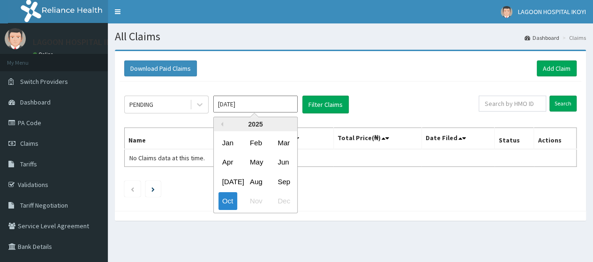
click at [248, 107] on input "[DATE]" at bounding box center [255, 104] width 84 height 17
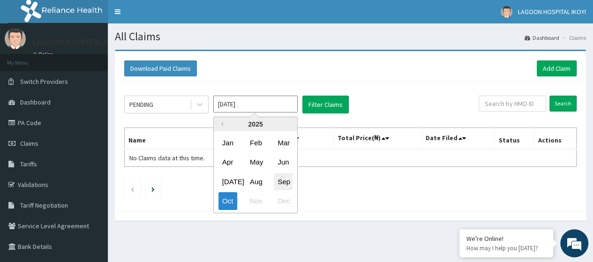
click at [278, 183] on div "Sep" at bounding box center [283, 181] width 19 height 17
type input "[DATE]"
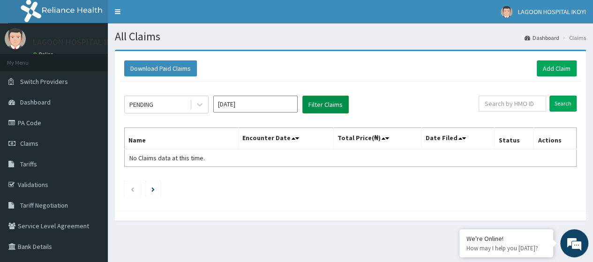
click at [315, 106] on button "Filter Claims" at bounding box center [325, 105] width 46 height 18
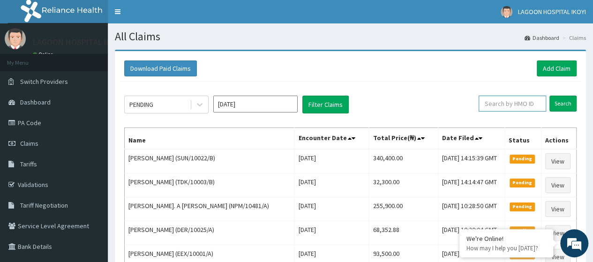
click at [504, 104] on input "text" at bounding box center [512, 104] width 67 height 16
paste input "SSN/10445/D"
type input "SSN/10445/D"
click at [562, 101] on input "Search" at bounding box center [562, 104] width 27 height 16
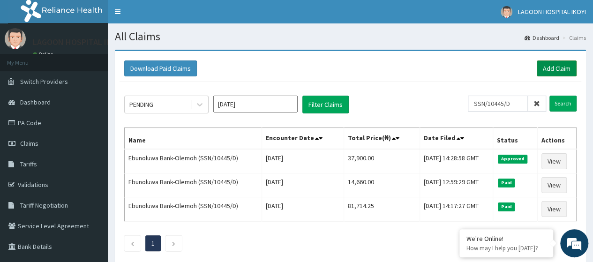
click at [558, 67] on link "Add Claim" at bounding box center [557, 68] width 40 height 16
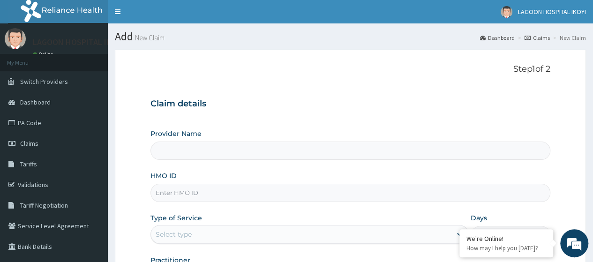
type input "[GEOGRAPHIC_DATA]- [GEOGRAPHIC_DATA]"
click at [172, 193] on input "HMO ID" at bounding box center [350, 193] width 400 height 18
paste input "SSN/10445/D"
type input "SSN/10445/D"
drag, startPoint x: 591, startPoint y: 56, endPoint x: 599, endPoint y: 83, distance: 28.5
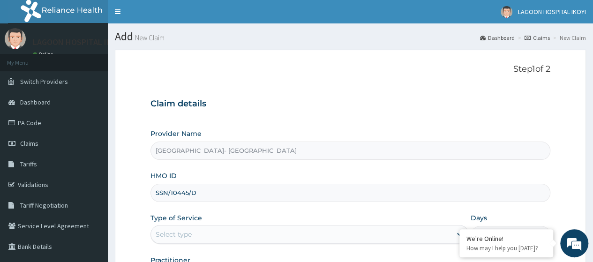
click at [592, 119] on html "R EL Toggle navigation LAGOON HOSPITAL IKOYI LAGOON HOSPITAL IKOYI - hmo@lagoon…" at bounding box center [296, 192] width 593 height 385
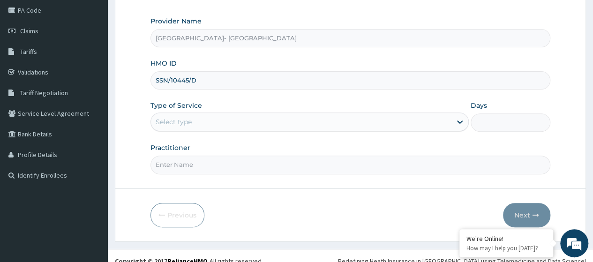
scroll to position [111, 0]
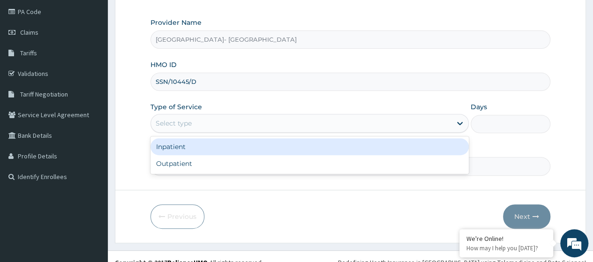
click at [182, 125] on div "Select type" at bounding box center [174, 123] width 36 height 9
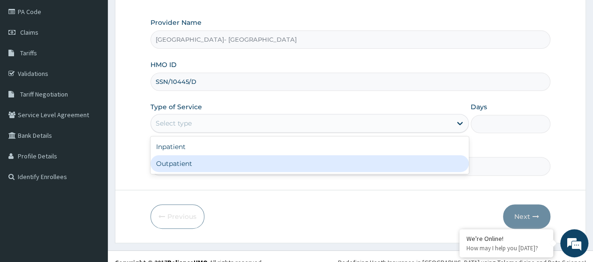
click at [192, 167] on div "Outpatient" at bounding box center [309, 163] width 318 height 17
type input "1"
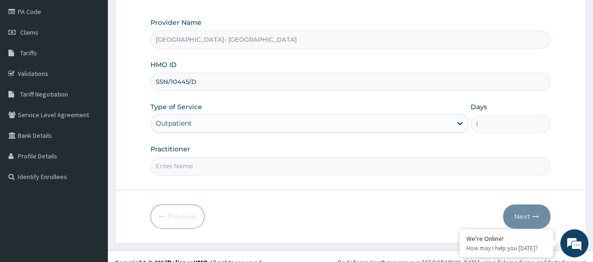
drag, startPoint x: 192, startPoint y: 167, endPoint x: 189, endPoint y: 160, distance: 7.9
click at [190, 162] on input "Practitioner" at bounding box center [350, 166] width 400 height 18
type input "[PERSON_NAME]"
click at [523, 212] on button "Next" at bounding box center [526, 216] width 47 height 24
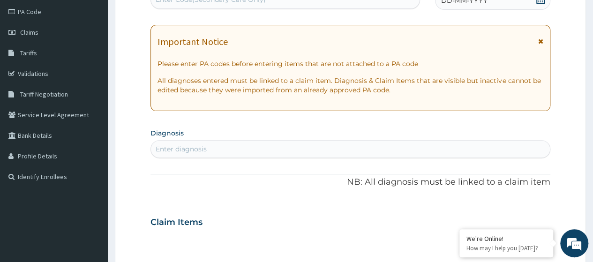
click at [540, 0] on icon at bounding box center [540, -1] width 9 height 9
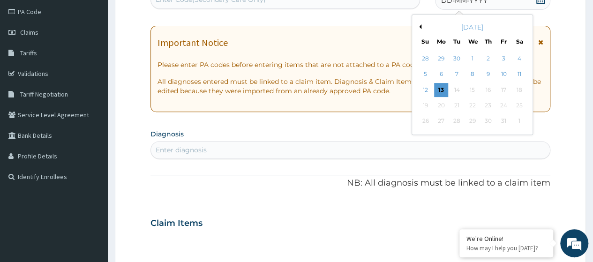
click at [421, 26] on div "October 2025" at bounding box center [472, 26] width 113 height 9
click at [420, 26] on button "Previous Month" at bounding box center [419, 26] width 5 height 5
click at [441, 70] on div "8" at bounding box center [441, 74] width 14 height 14
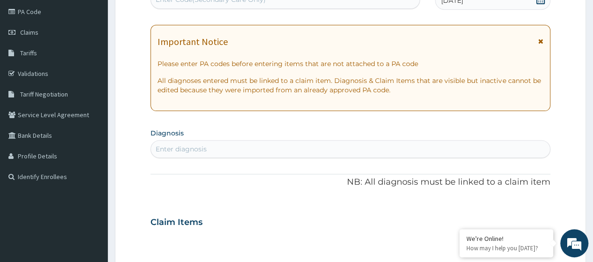
click at [192, 153] on div "Enter diagnosis" at bounding box center [350, 149] width 399 height 15
type input "a"
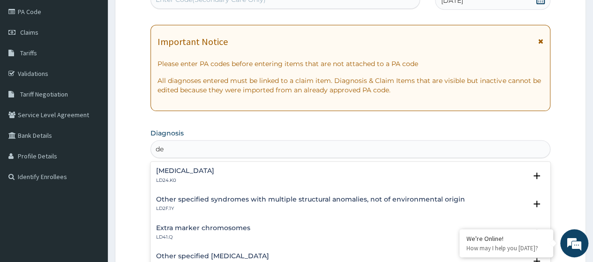
type input "d"
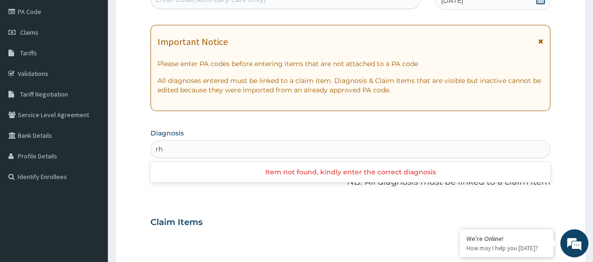
type input "r"
type input "Rhinitis"
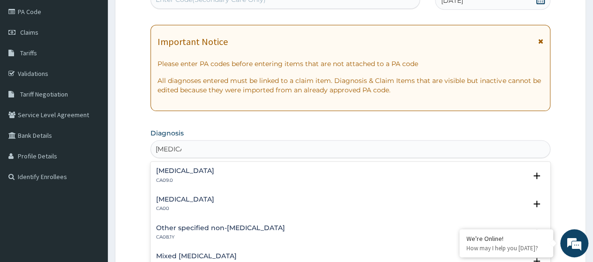
click at [175, 174] on h4 "Chronic rhinitis" at bounding box center [185, 170] width 58 height 7
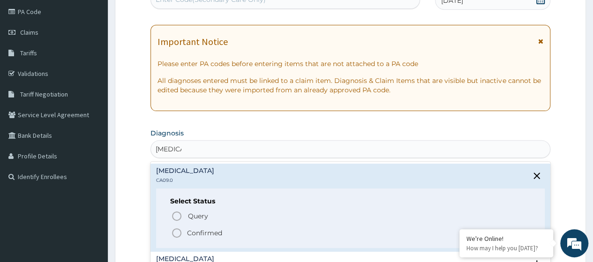
click at [210, 232] on p "Confirmed" at bounding box center [204, 232] width 35 height 9
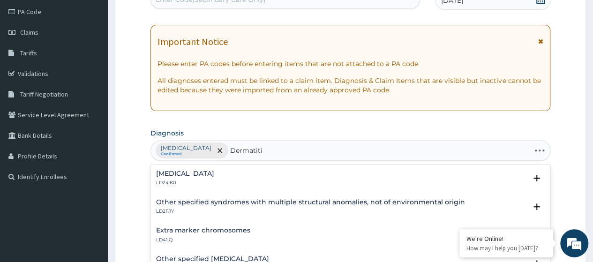
type input "Dermatitis"
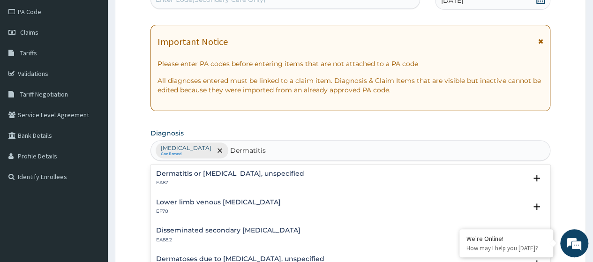
click at [216, 177] on div "Dermatitis or eczema, unspecified EA8Z" at bounding box center [230, 178] width 148 height 16
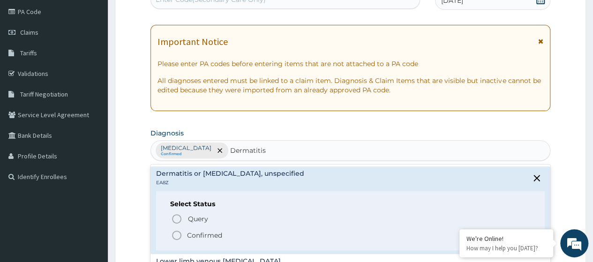
click at [195, 234] on p "Confirmed" at bounding box center [204, 235] width 35 height 9
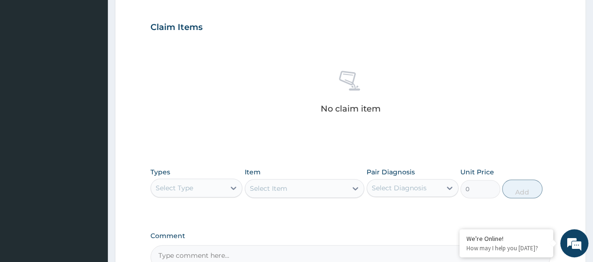
scroll to position [379, 0]
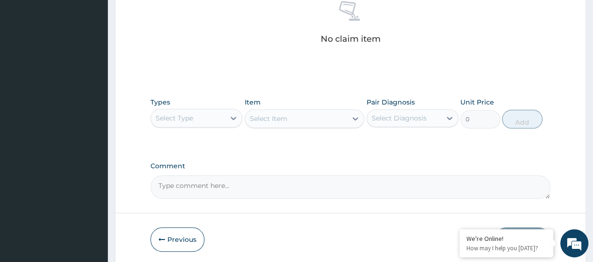
click at [206, 122] on div "Select Type" at bounding box center [188, 118] width 74 height 15
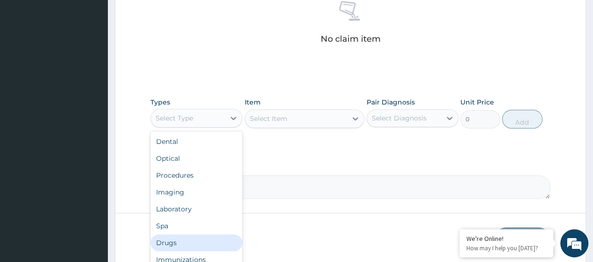
click at [178, 242] on div "Drugs" at bounding box center [196, 242] width 92 height 17
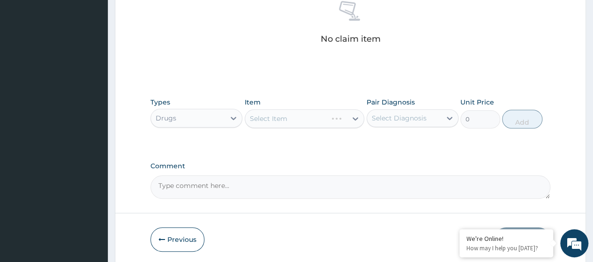
click at [269, 116] on div "Select Item" at bounding box center [305, 118] width 120 height 19
click at [268, 116] on div "Select Item" at bounding box center [305, 118] width 120 height 19
click at [287, 118] on div "Select Item" at bounding box center [305, 118] width 120 height 19
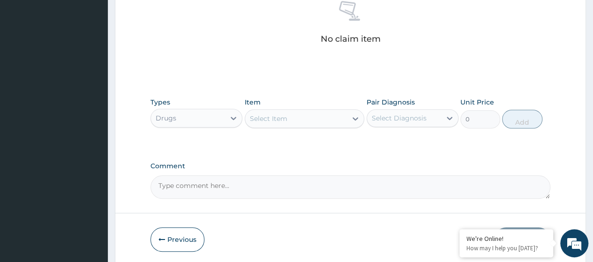
click at [286, 117] on div "Select Item" at bounding box center [268, 118] width 37 height 9
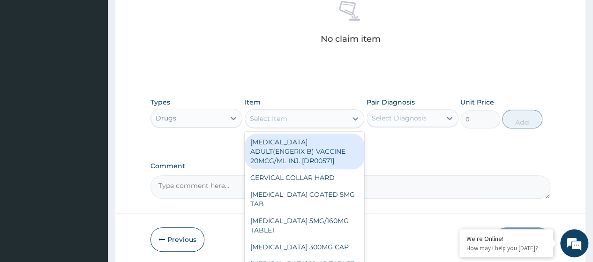
paste input "Hydrocortisone 1% 15G Cream (Dr00603)"
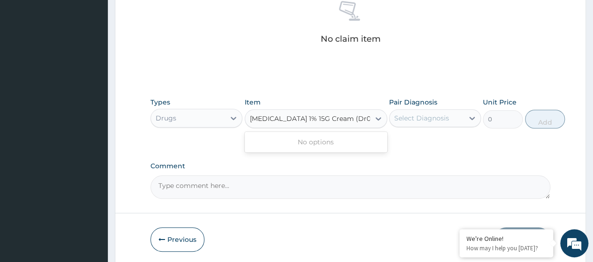
scroll to position [0, 11]
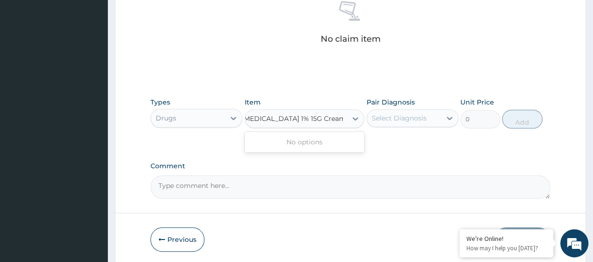
type input "Hydrocortisone 1% 15G Cream"
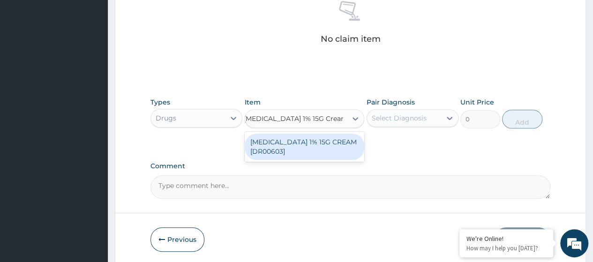
click at [294, 142] on div "[MEDICAL_DATA] 1% 15G CREAM [DR00603]" at bounding box center [305, 147] width 120 height 26
type input "2040"
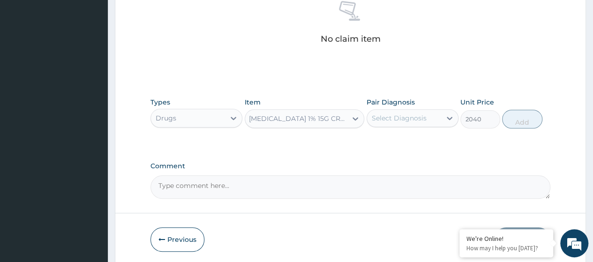
scroll to position [0, 1]
click at [422, 116] on div "Select Diagnosis" at bounding box center [404, 118] width 74 height 15
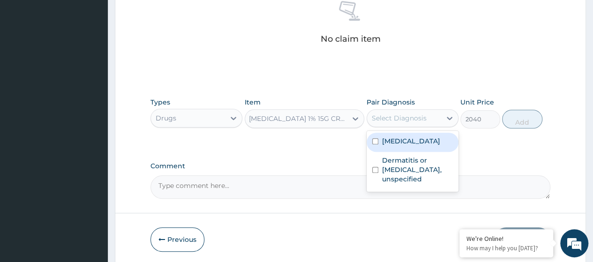
click at [408, 141] on label "Chronic rhinitis" at bounding box center [411, 140] width 58 height 9
checkbox input "true"
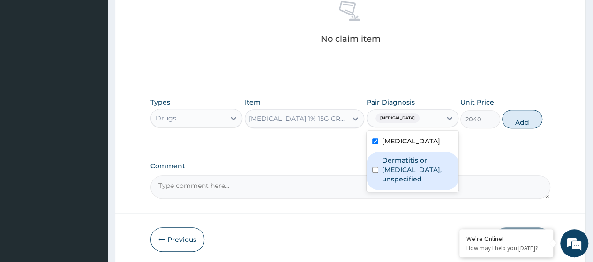
click at [409, 165] on label "Dermatitis or eczema, unspecified" at bounding box center [417, 170] width 71 height 28
checkbox input "true"
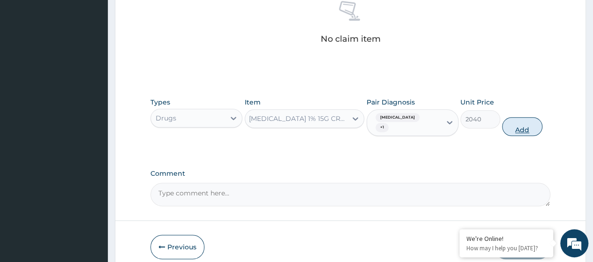
click at [523, 122] on button "Add" at bounding box center [522, 126] width 40 height 19
type input "0"
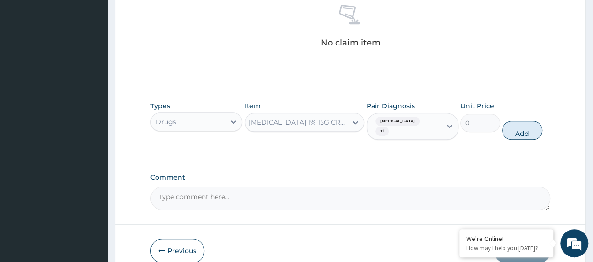
scroll to position [0, 0]
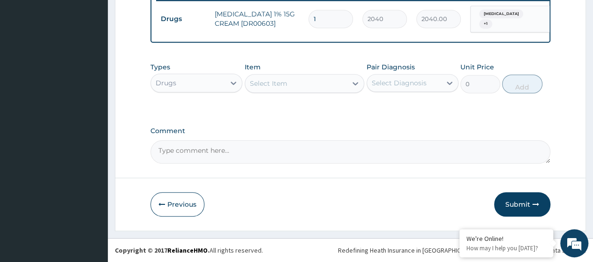
click at [266, 83] on div "Select Item" at bounding box center [268, 83] width 37 height 9
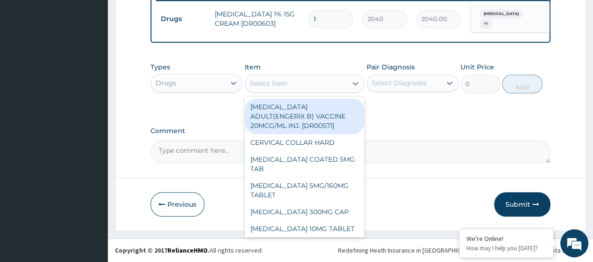
paste input "Loratidine 10Mg Tab (Dr00716)"
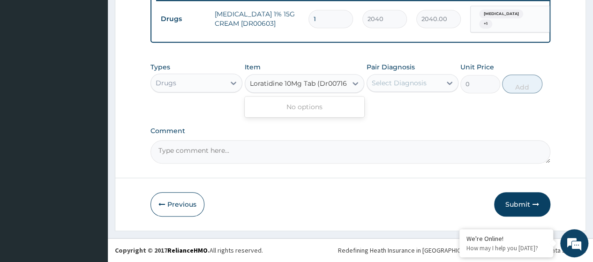
scroll to position [0, 1]
type input "Loratidine 10Mg Tab (Dr00716)"
paste input "Loratidine 10Mg Tab (Dr00716)"
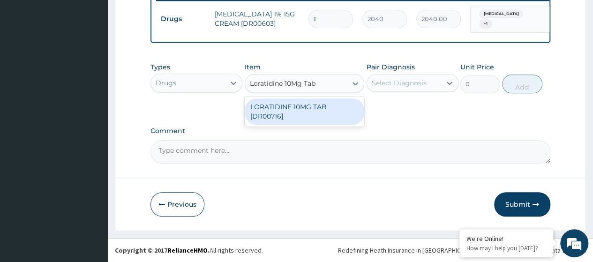
type input "Loratidine 10Mg Ta"
click at [289, 115] on div "LORATIDINE 10MG TAB [DR00716]" at bounding box center [305, 111] width 120 height 26
type input "42.75"
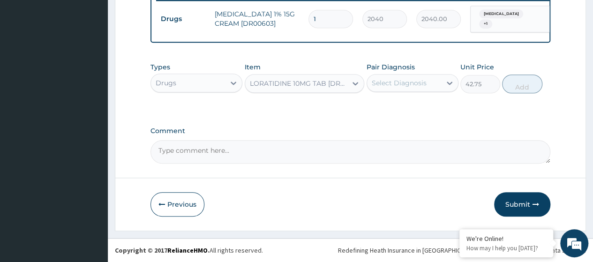
click at [437, 82] on div "Select Diagnosis" at bounding box center [404, 82] width 74 height 15
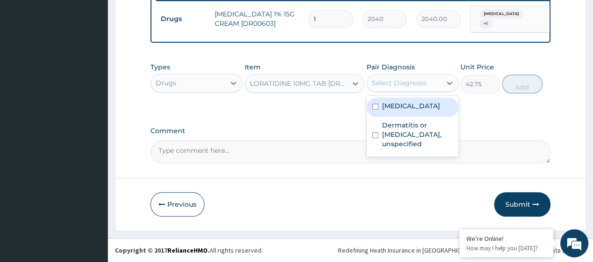
click at [419, 113] on div "Chronic rhinitis" at bounding box center [413, 106] width 92 height 19
checkbox input "true"
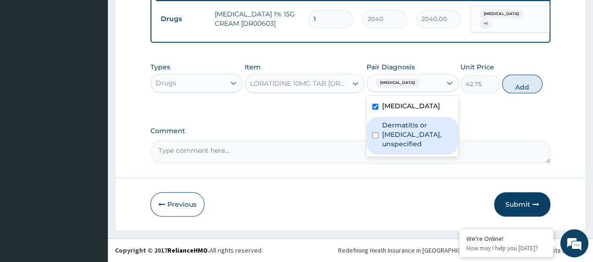
click at [415, 130] on label "Dermatitis or eczema, unspecified" at bounding box center [417, 134] width 71 height 28
checkbox input "true"
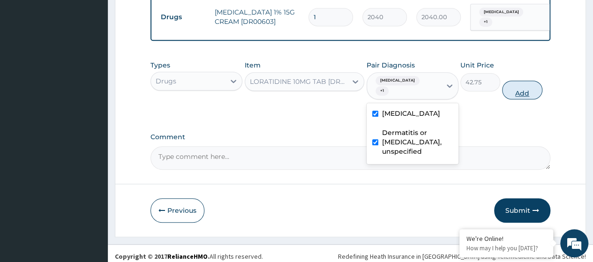
click at [527, 87] on button "Add" at bounding box center [522, 90] width 40 height 19
type input "0"
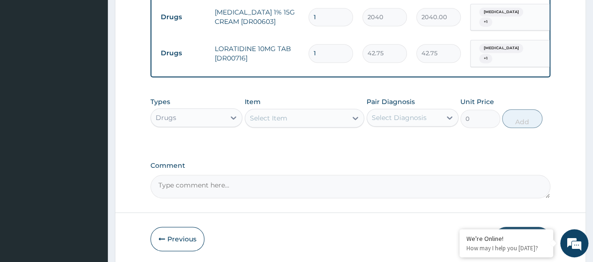
type input "0.00"
type input "3"
type input "128.25"
type input "30"
type input "1282.50"
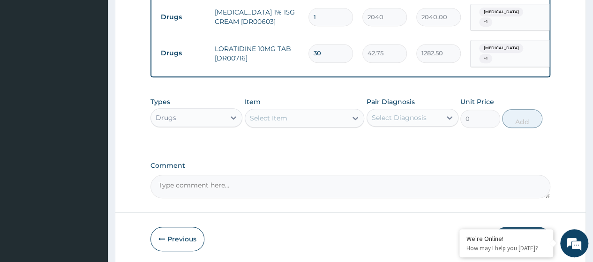
type input "30"
drag, startPoint x: 592, startPoint y: 153, endPoint x: 578, endPoint y: 202, distance: 50.5
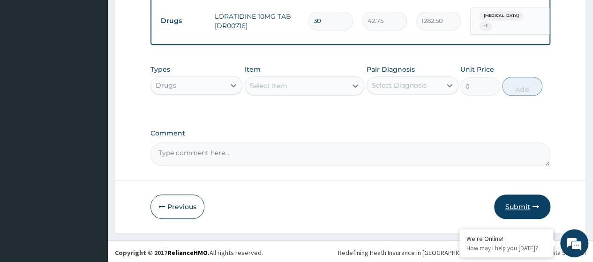
click at [513, 210] on button "Submit" at bounding box center [522, 207] width 56 height 24
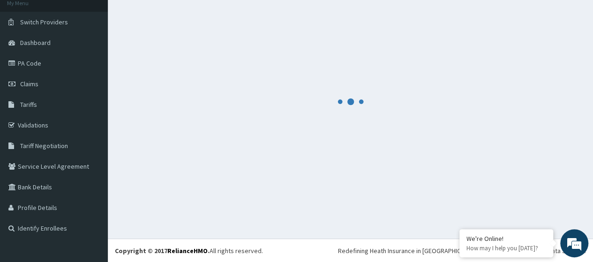
scroll to position [407, 0]
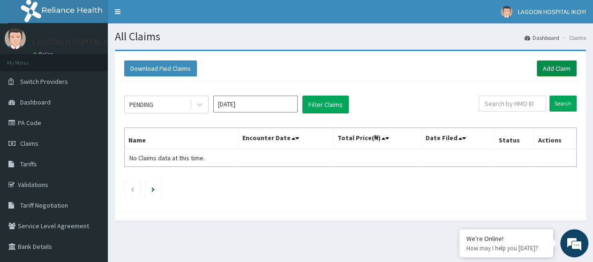
click at [553, 69] on link "Add Claim" at bounding box center [557, 68] width 40 height 16
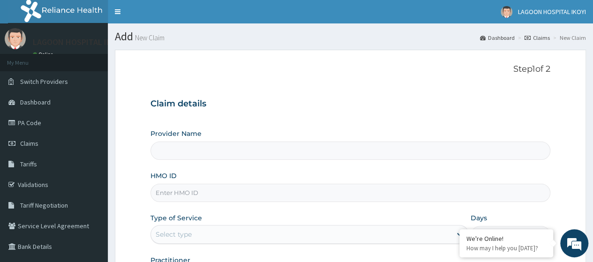
type input "[GEOGRAPHIC_DATA]- [GEOGRAPHIC_DATA]"
click at [182, 194] on input "HMO ID" at bounding box center [350, 193] width 400 height 18
paste input "PMH/10259/A"
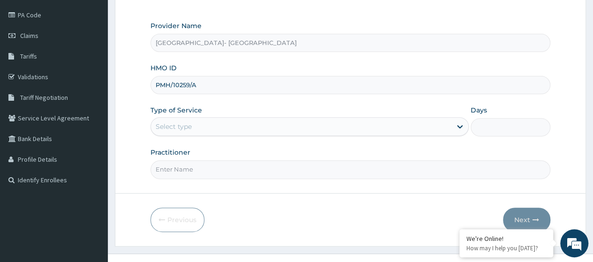
type input "PMH/10259/A"
click at [181, 129] on div "Select type" at bounding box center [174, 126] width 36 height 9
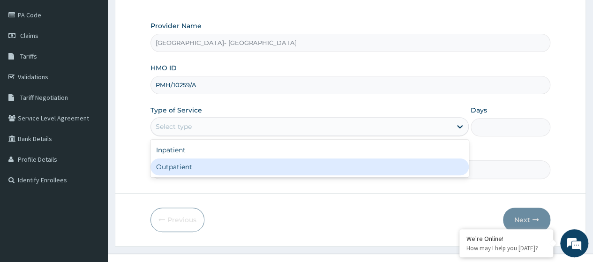
click at [188, 167] on div "Outpatient" at bounding box center [309, 166] width 318 height 17
type input "1"
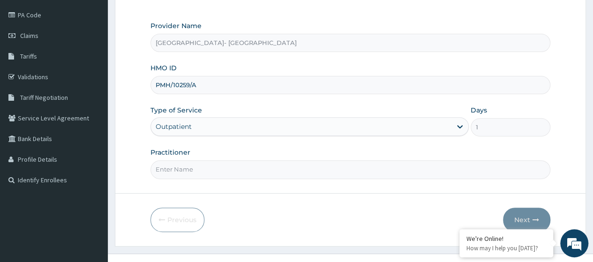
click at [191, 166] on input "Practitioner" at bounding box center [350, 169] width 400 height 18
type input "[PERSON_NAME]"
click at [514, 216] on button "Next" at bounding box center [526, 220] width 47 height 24
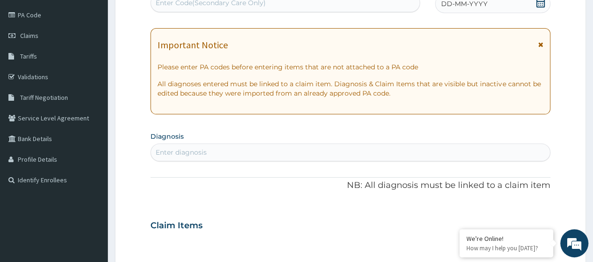
scroll to position [106, 0]
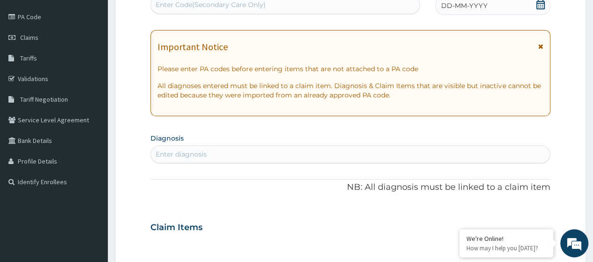
click at [183, 5] on div "Enter Code(Secondary Care Only)" at bounding box center [211, 4] width 110 height 9
paste input "PA/593A03"
type input "PA/593A03"
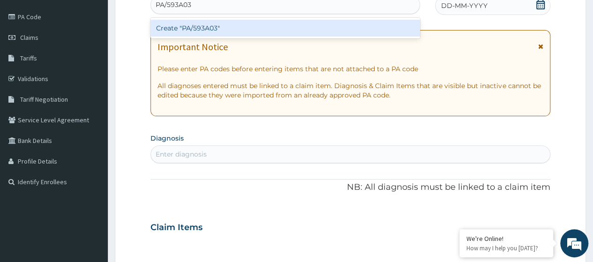
click at [197, 28] on div "Create "PA/593A03"" at bounding box center [284, 28] width 269 height 17
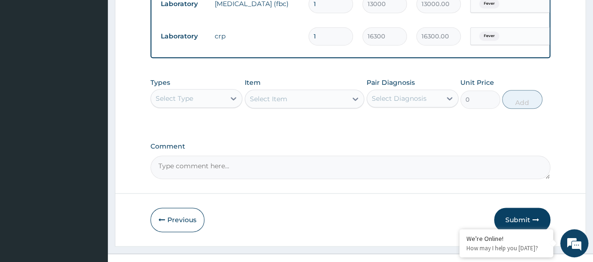
scroll to position [486, 0]
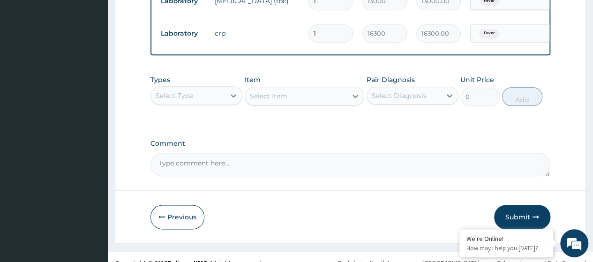
click at [216, 103] on div "Select Type" at bounding box center [188, 95] width 74 height 15
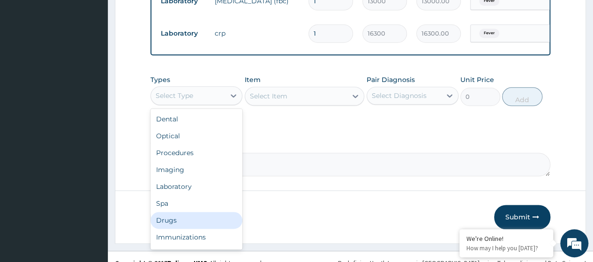
click at [179, 226] on div "Drugs" at bounding box center [196, 220] width 92 height 17
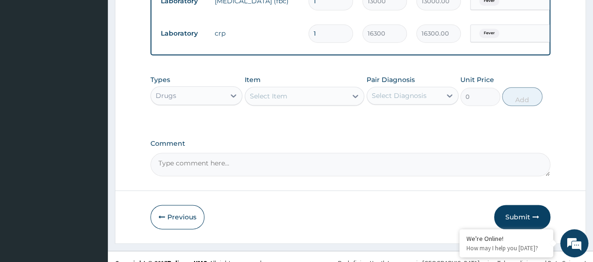
click at [266, 101] on div "Select Item" at bounding box center [268, 95] width 37 height 9
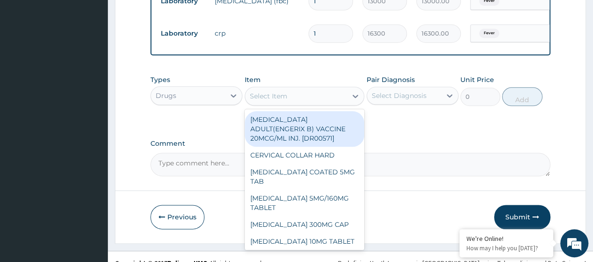
paste input "I.V. Cannula (Venflon) Blue 22G"
type input "I.V. Cannula (Venflon) Blue 22G"
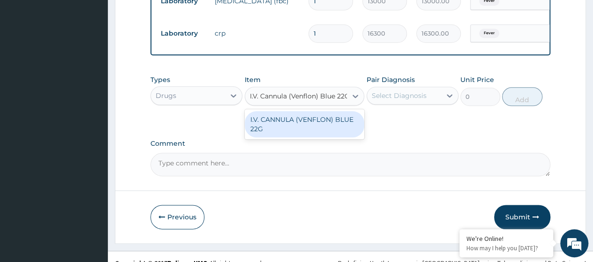
scroll to position [0, 3]
drag, startPoint x: 287, startPoint y: 130, endPoint x: 438, endPoint y: 121, distance: 151.2
click at [287, 130] on div "I.V. CANNULA (VENFLON) BLUE 22G" at bounding box center [305, 124] width 120 height 26
type input "330"
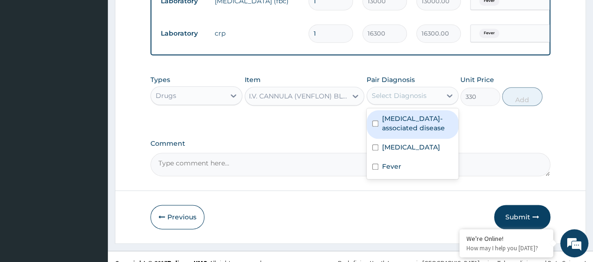
click at [430, 100] on div "Select Diagnosis" at bounding box center [404, 95] width 74 height 15
drag, startPoint x: 410, startPoint y: 137, endPoint x: 398, endPoint y: 158, distance: 23.9
click at [410, 133] on label "Helicobacter-associated disease" at bounding box center [417, 123] width 71 height 19
checkbox input "true"
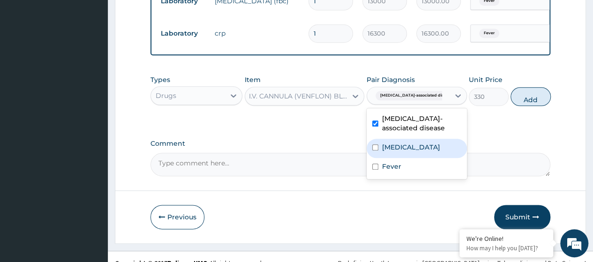
click at [397, 152] on label "Essential hypertension" at bounding box center [411, 146] width 58 height 9
checkbox input "true"
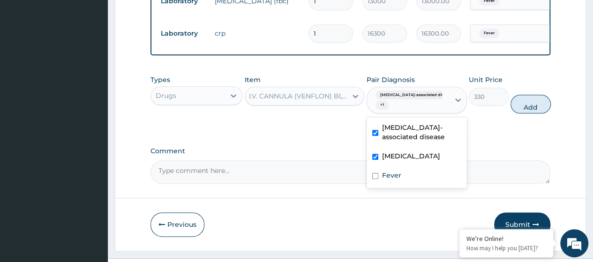
click at [396, 184] on div "Fever" at bounding box center [417, 176] width 100 height 19
checkbox input "true"
click at [520, 112] on button "Add" at bounding box center [530, 104] width 40 height 19
type input "0"
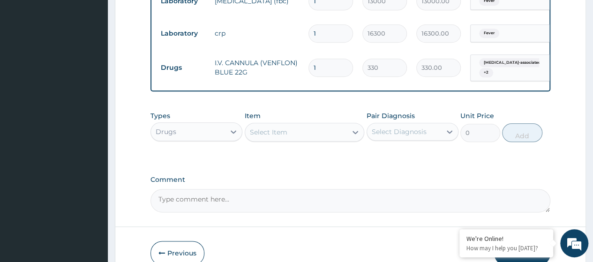
scroll to position [0, 0]
type input "0.00"
type input "2"
type input "660.00"
type input "2"
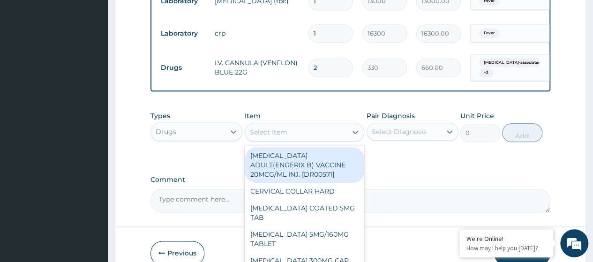
click at [278, 135] on div "Select Item" at bounding box center [268, 131] width 37 height 9
paste input "I.V. Cannula (Venflon) Pink 20G"
type input "I.V. Cannula (Venflon) Pink 20G"
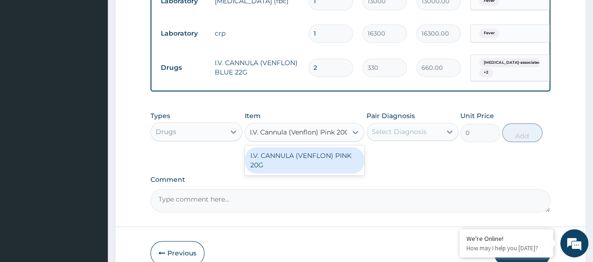
scroll to position [0, 3]
drag, startPoint x: 277, startPoint y: 174, endPoint x: 301, endPoint y: 171, distance: 24.1
click at [277, 173] on div "I.V. CANNULA (VENFLON) PINK 20G" at bounding box center [305, 160] width 120 height 26
type input "330"
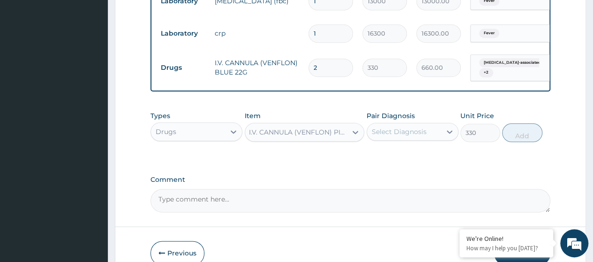
click at [406, 134] on div "Select Diagnosis" at bounding box center [399, 131] width 55 height 9
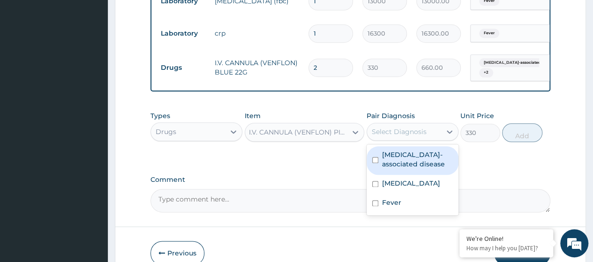
click at [410, 169] on label "Helicobacter-associated disease" at bounding box center [417, 159] width 71 height 19
checkbox input "true"
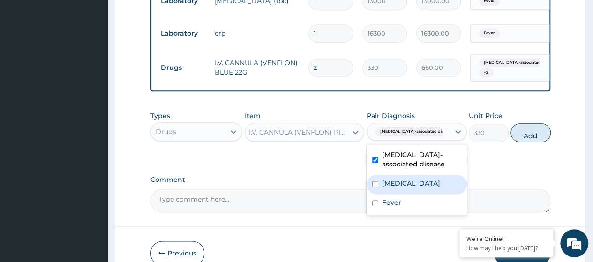
click at [405, 194] on div "Essential hypertension" at bounding box center [417, 184] width 100 height 19
checkbox input "true"
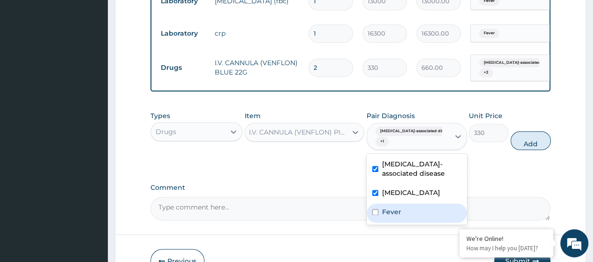
click at [395, 217] on label "Fever" at bounding box center [391, 211] width 19 height 9
checkbox input "true"
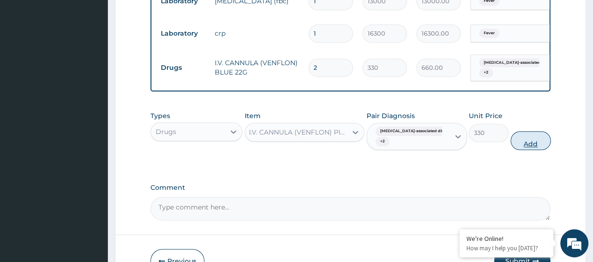
drag, startPoint x: 518, startPoint y: 150, endPoint x: 424, endPoint y: 128, distance: 97.1
click at [518, 150] on button "Add" at bounding box center [530, 140] width 40 height 19
type input "0"
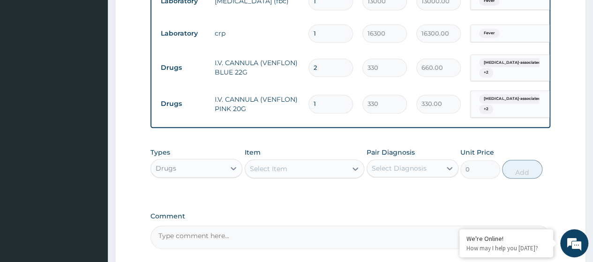
type input "0.00"
type input "2"
type input "660.00"
type input "2"
click at [278, 173] on div "Select Item" at bounding box center [268, 168] width 37 height 9
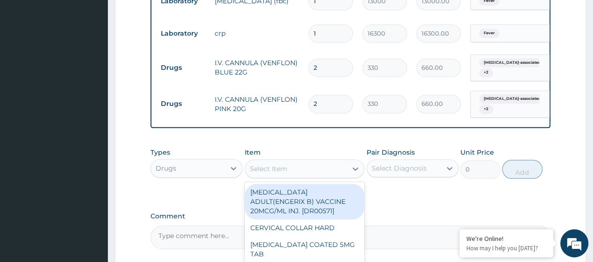
paste input "Syringe 5Ml"
type input "Syringe 5Ml"
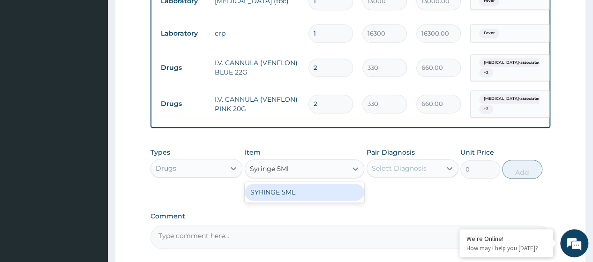
click at [284, 199] on div "SYRINGE 5ML" at bounding box center [305, 192] width 120 height 17
type input "400"
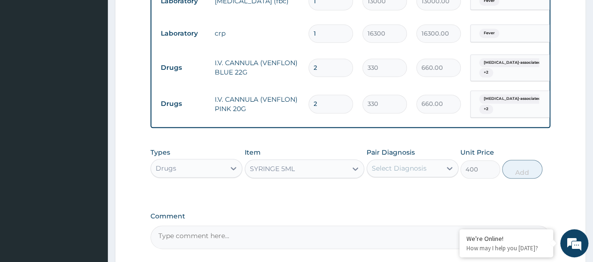
click at [402, 173] on div "Select Diagnosis" at bounding box center [399, 168] width 55 height 9
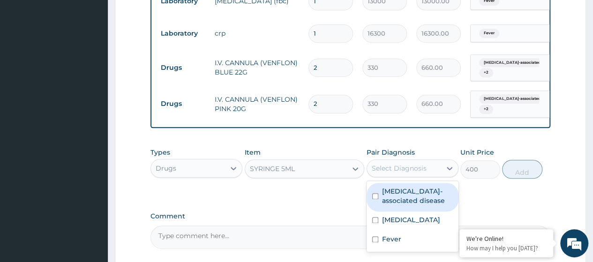
click at [402, 200] on label "Helicobacter-associated disease" at bounding box center [417, 196] width 71 height 19
checkbox input "true"
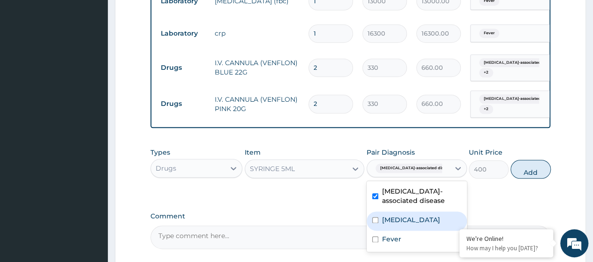
drag, startPoint x: 400, startPoint y: 235, endPoint x: 398, endPoint y: 254, distance: 18.4
click at [400, 225] on label "Essential hypertension" at bounding box center [411, 219] width 58 height 9
checkbox input "true"
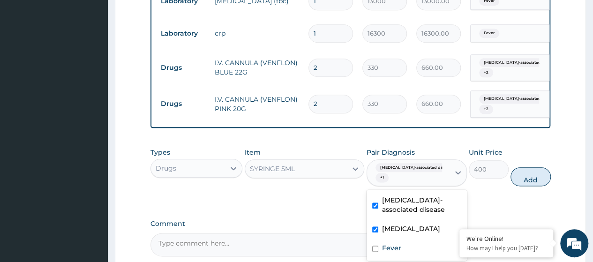
click at [396, 257] on div "Fever" at bounding box center [417, 249] width 100 height 19
checkbox input "true"
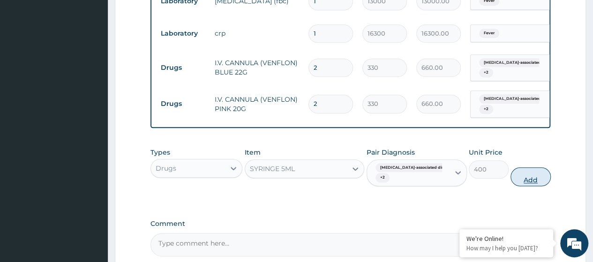
click at [525, 186] on button "Add" at bounding box center [530, 176] width 40 height 19
type input "0"
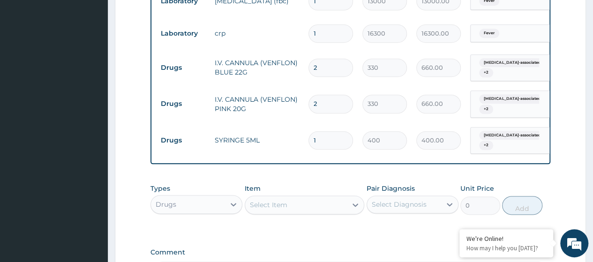
type input "0.00"
type input "3"
type input "1200.00"
type input "3"
click at [257, 202] on div "Select Item" at bounding box center [305, 204] width 120 height 19
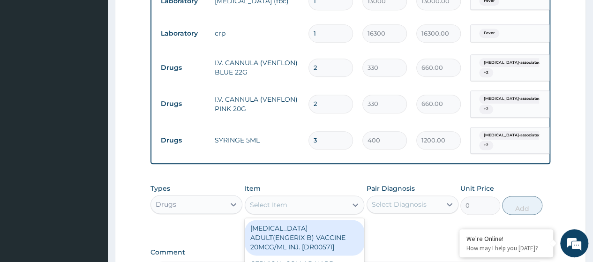
paste input "Water For Injection 10Ml (Dr01223)"
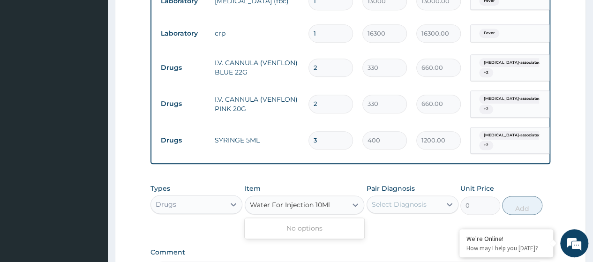
type input "Water For Injection 10Ml"
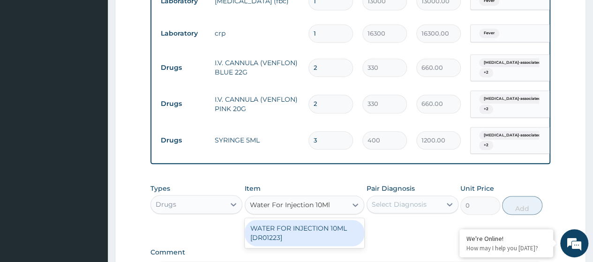
click at [307, 231] on div "WATER FOR INJECTION 10ML [DR01223]" at bounding box center [305, 233] width 120 height 26
type input "117.5999984741211"
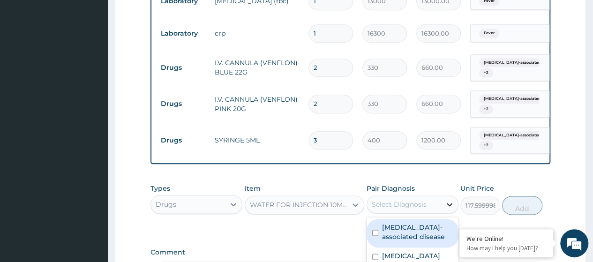
click at [445, 209] on icon at bounding box center [449, 204] width 9 height 9
drag, startPoint x: 409, startPoint y: 243, endPoint x: 468, endPoint y: 231, distance: 60.3
click at [409, 241] on label "Helicobacter-associated disease" at bounding box center [417, 232] width 71 height 19
checkbox input "true"
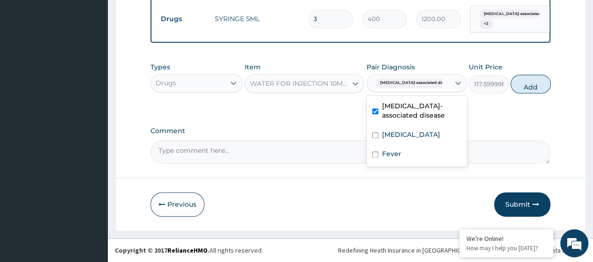
scroll to position [610, 0]
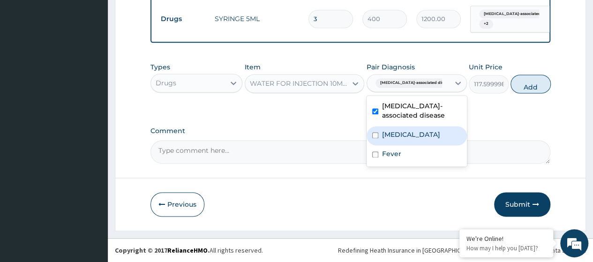
click at [404, 139] on label "Essential hypertension" at bounding box center [411, 134] width 58 height 9
checkbox input "true"
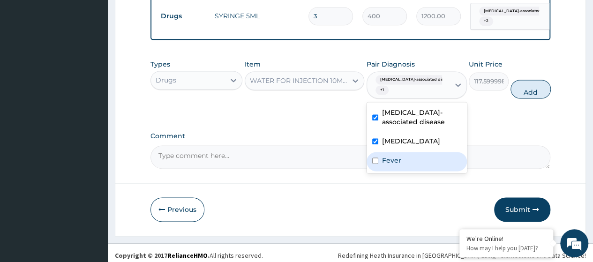
drag, startPoint x: 392, startPoint y: 175, endPoint x: 509, endPoint y: 127, distance: 126.1
click at [392, 165] on label "Fever" at bounding box center [391, 160] width 19 height 9
checkbox input "true"
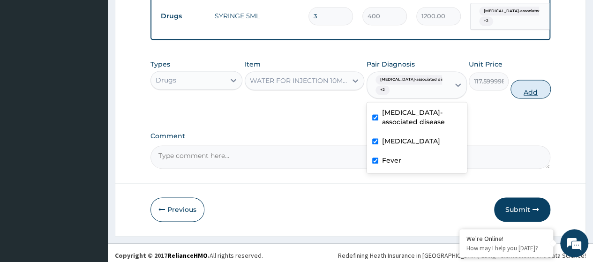
click at [525, 98] on button "Add" at bounding box center [530, 89] width 40 height 19
type input "0"
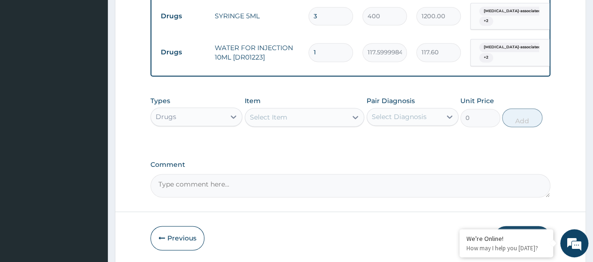
type input "0.00"
type input "2"
type input "235.20"
type input "2"
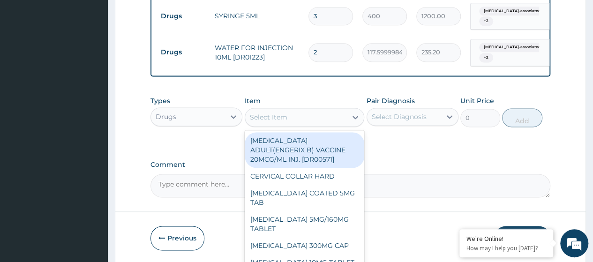
click at [270, 118] on div "Select Item" at bounding box center [296, 117] width 102 height 15
paste input "Omeprazole 40Mg Inj (Dr00870)"
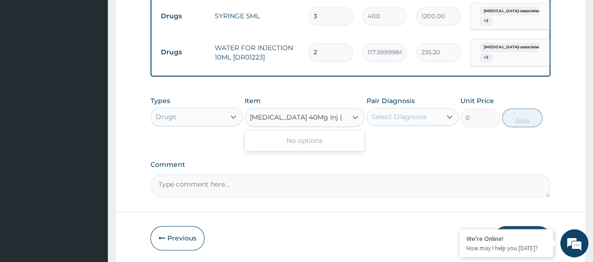
scroll to position [0, 0]
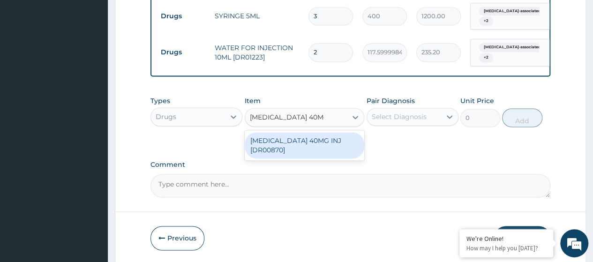
type input "Omeprazole 40Mg Inj"
click at [276, 146] on div "OMEPRAZOLE 40MG INJ [DR00870]" at bounding box center [305, 145] width 120 height 26
type input "2000"
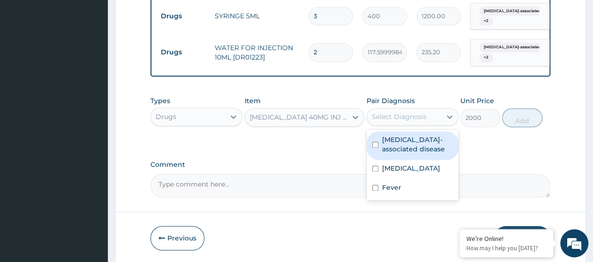
drag, startPoint x: 416, startPoint y: 121, endPoint x: 411, endPoint y: 135, distance: 15.0
click at [414, 121] on div "Select Diagnosis" at bounding box center [399, 116] width 55 height 9
drag, startPoint x: 405, startPoint y: 151, endPoint x: 403, endPoint y: 173, distance: 22.2
click at [405, 153] on label "Helicobacter-associated disease" at bounding box center [417, 144] width 71 height 19
checkbox input "true"
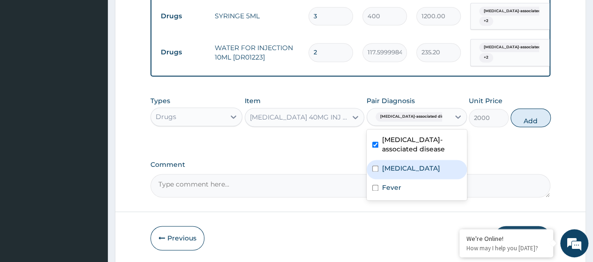
click at [402, 173] on label "[MEDICAL_DATA]" at bounding box center [411, 168] width 58 height 9
checkbox input "true"
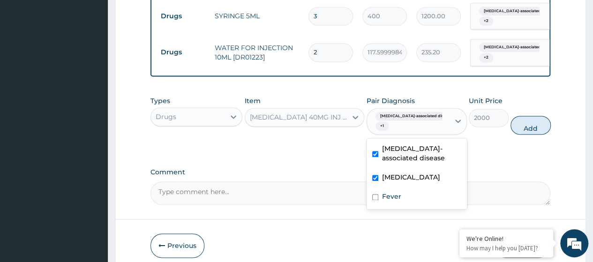
click at [393, 201] on label "Fever" at bounding box center [391, 196] width 19 height 9
checkbox input "true"
click at [521, 132] on button "Add" at bounding box center [530, 125] width 40 height 19
type input "0"
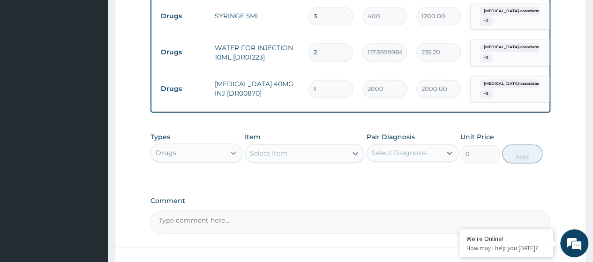
click at [234, 155] on icon at bounding box center [234, 152] width 6 height 3
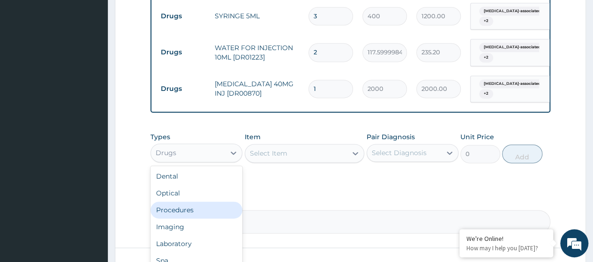
click at [203, 212] on div "Procedures" at bounding box center [196, 210] width 92 height 17
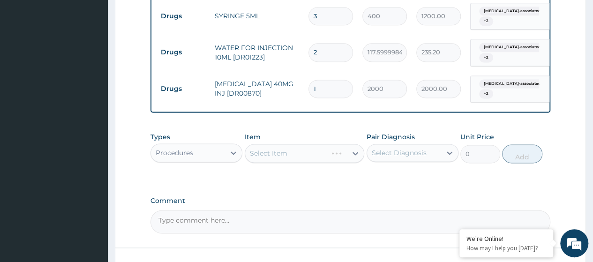
click at [278, 157] on div "Select Item" at bounding box center [305, 153] width 120 height 19
click at [278, 157] on div "Select Item" at bounding box center [268, 153] width 37 height 9
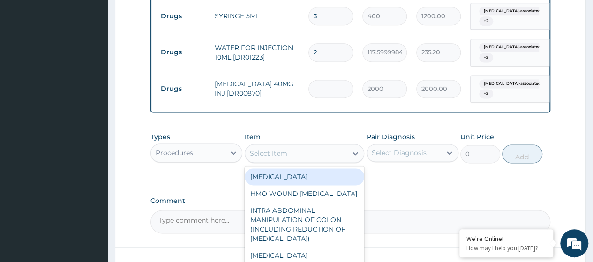
paste input "Consultation GOPD First Visit"
type input "Consultation GOPD First Visit"
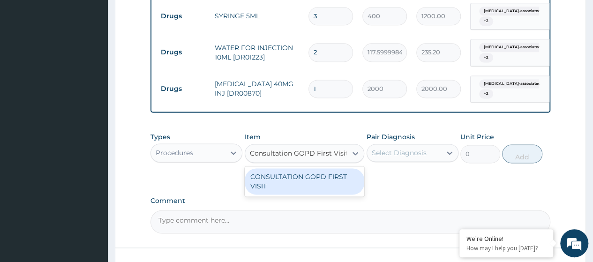
click at [317, 191] on div "CONSULTATION GOPD FIRST VISIT" at bounding box center [305, 181] width 120 height 26
type input "13400"
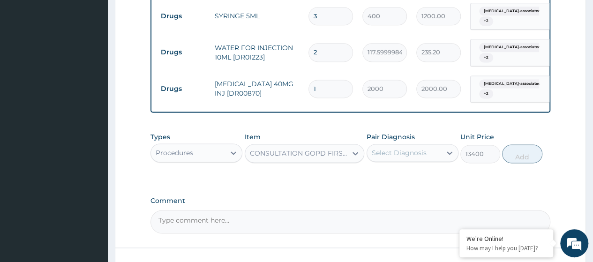
click at [390, 157] on div "Select Diagnosis" at bounding box center [399, 152] width 55 height 9
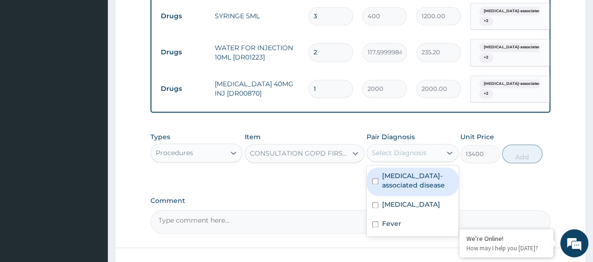
drag, startPoint x: 402, startPoint y: 190, endPoint x: 397, endPoint y: 210, distance: 20.8
click at [402, 190] on label "Helicobacter-associated disease" at bounding box center [417, 180] width 71 height 19
checkbox input "true"
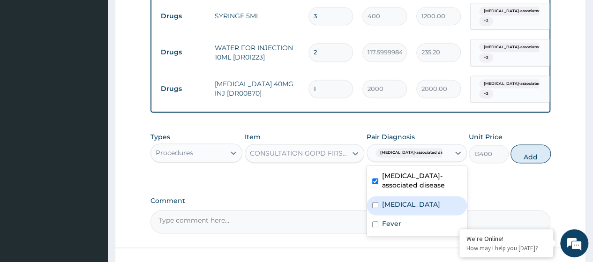
click at [397, 209] on label "Essential hypertension" at bounding box center [411, 204] width 58 height 9
checkbox input "true"
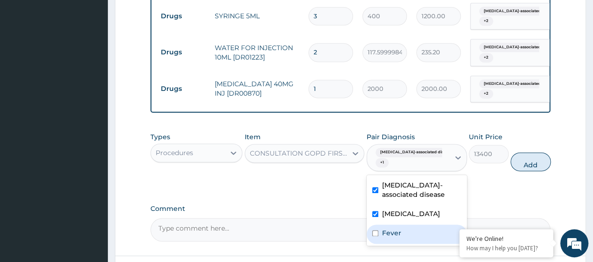
click at [396, 240] on div "Fever" at bounding box center [417, 234] width 100 height 19
checkbox input "true"
click at [525, 171] on button "Add" at bounding box center [530, 161] width 40 height 19
type input "0"
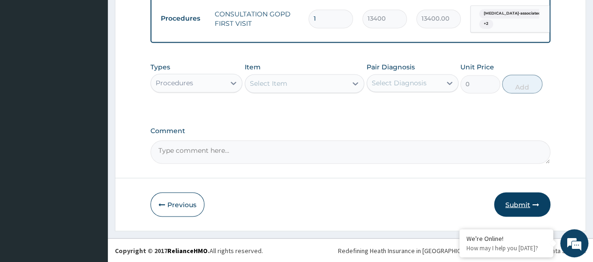
click at [521, 205] on button "Submit" at bounding box center [522, 204] width 56 height 24
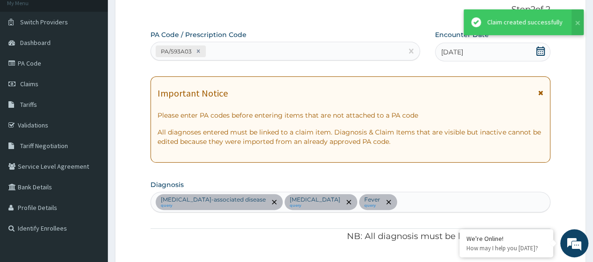
scroll to position [721, 0]
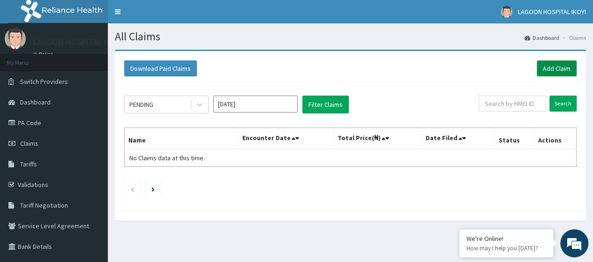
click at [547, 69] on link "Add Claim" at bounding box center [557, 68] width 40 height 16
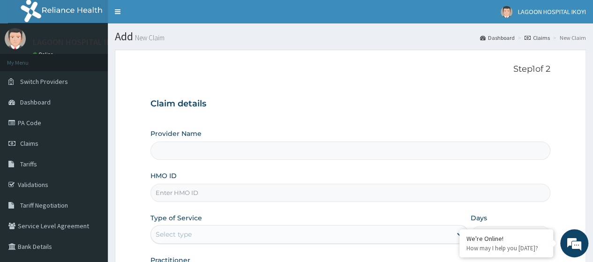
click at [171, 194] on input "HMO ID" at bounding box center [350, 193] width 400 height 18
type input "Lagoon Hospital- IKOYI"
paste input "PMH/10259/A"
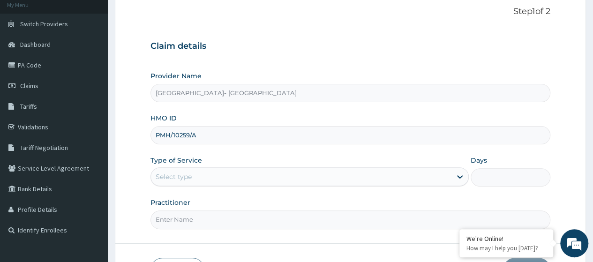
scroll to position [121, 0]
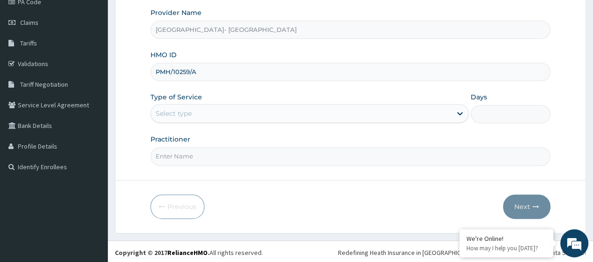
type input "PMH/10259/A"
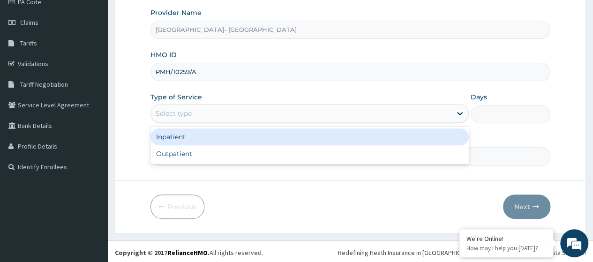
click at [195, 114] on div "Select type" at bounding box center [301, 113] width 300 height 15
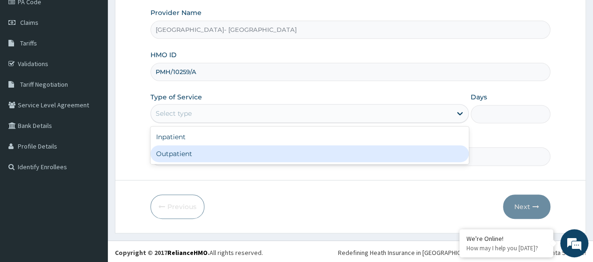
click at [196, 155] on div "Outpatient" at bounding box center [309, 153] width 318 height 17
type input "1"
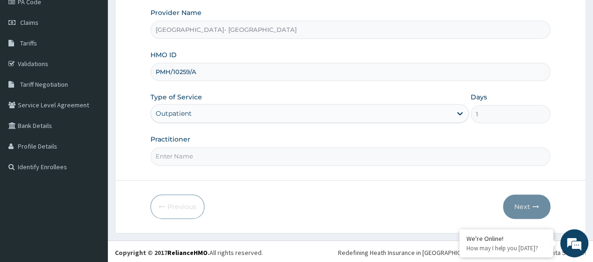
click at [196, 155] on input "Practitioner" at bounding box center [350, 156] width 400 height 18
type input "Dr. Oyeniran"
click at [522, 203] on button "Next" at bounding box center [526, 207] width 47 height 24
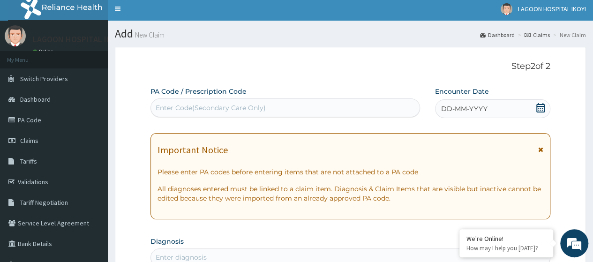
scroll to position [0, 0]
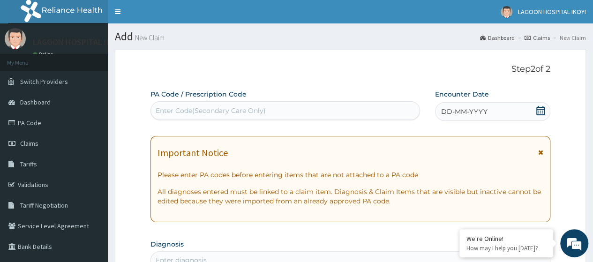
click at [194, 106] on div "Enter Code(Secondary Care Only)" at bounding box center [211, 110] width 110 height 9
paste input "PA/426DCD"
type input "PA/426DCD"
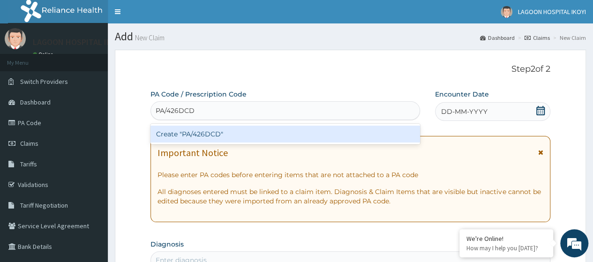
click at [200, 129] on div "Create "PA/426DCD"" at bounding box center [284, 134] width 269 height 17
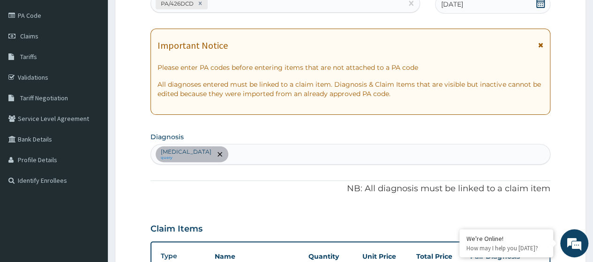
scroll to position [53, 0]
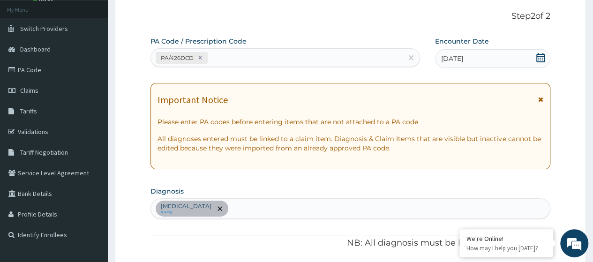
click at [233, 60] on div "PA/426DCD" at bounding box center [276, 57] width 251 height 15
paste input "PA/98A892"
type input "PA/98A892"
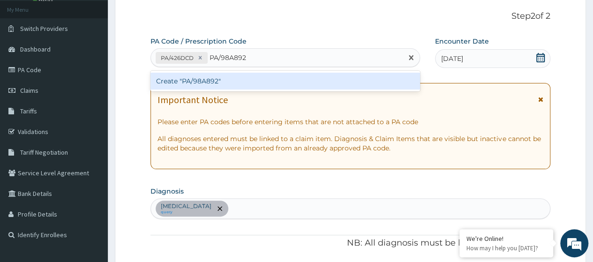
click at [232, 76] on div "Create "PA/98A892"" at bounding box center [284, 81] width 269 height 17
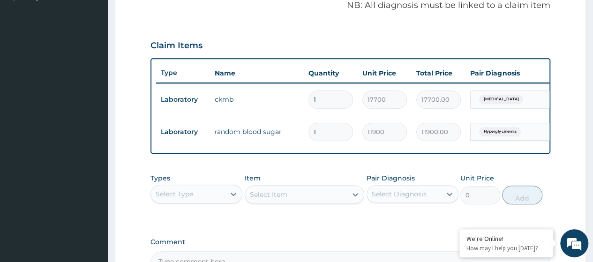
scroll to position [390, 0]
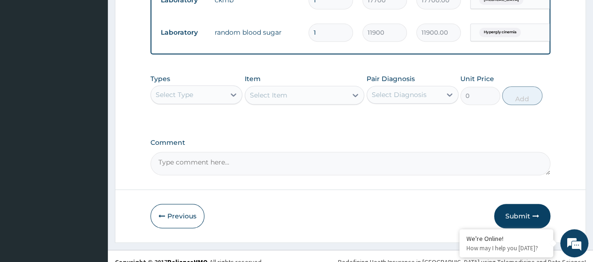
click at [173, 99] on div "Select Type" at bounding box center [174, 94] width 37 height 9
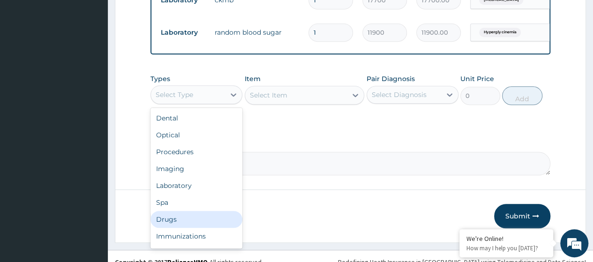
click at [176, 223] on div "Drugs" at bounding box center [196, 219] width 92 height 17
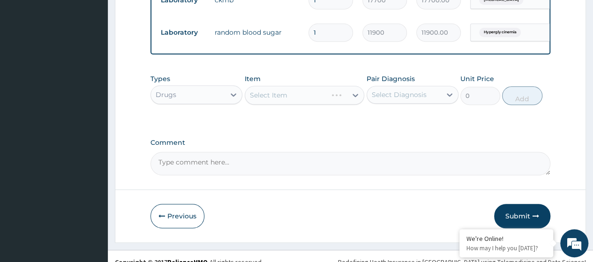
click at [263, 103] on div "Select Item" at bounding box center [305, 95] width 120 height 19
click at [263, 100] on div "Select Item" at bounding box center [268, 94] width 37 height 9
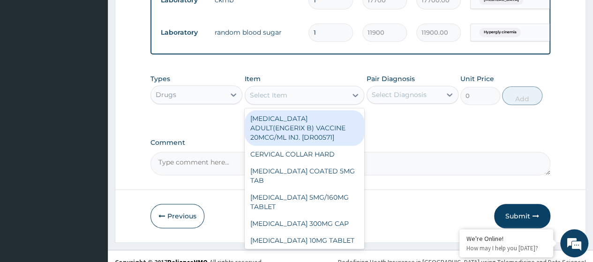
paste input "Aspirin 75Mg Tab (Dr00109)"
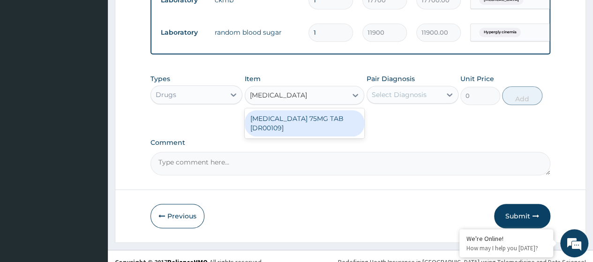
type input "Aspirin 75Mg Ta"
click at [324, 127] on div "[MEDICAL_DATA] 75MG TAB [DR00109]" at bounding box center [305, 123] width 120 height 26
type input "135"
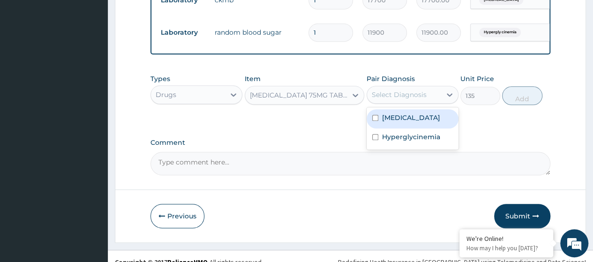
drag, startPoint x: 427, startPoint y: 105, endPoint x: 418, endPoint y: 116, distance: 14.0
click at [426, 102] on div "Select Diagnosis" at bounding box center [404, 94] width 74 height 15
click at [415, 122] on label "Ischemic chest pain" at bounding box center [411, 117] width 58 height 9
checkbox input "true"
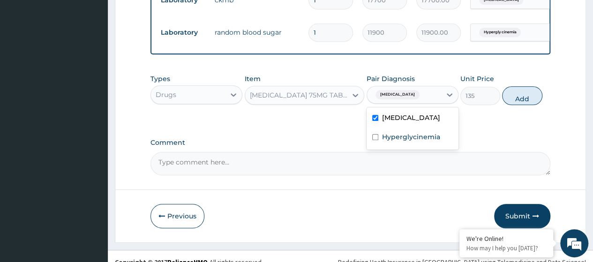
click at [412, 142] on label "Hyperglycinemia" at bounding box center [411, 136] width 58 height 9
checkbox input "true"
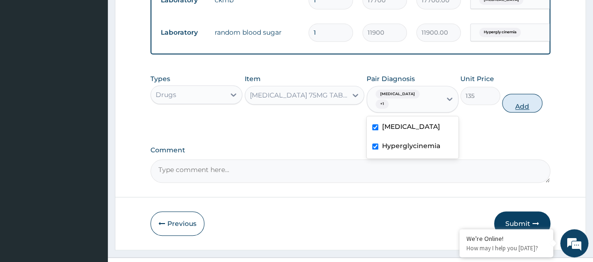
click at [524, 112] on button "Add" at bounding box center [522, 103] width 40 height 19
type input "0"
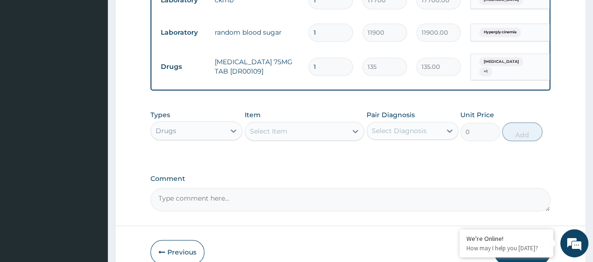
type input "0.00"
type input "2"
type input "270.00"
type input "2"
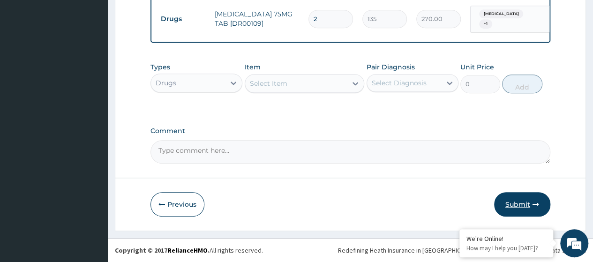
click at [514, 204] on button "Submit" at bounding box center [522, 204] width 56 height 24
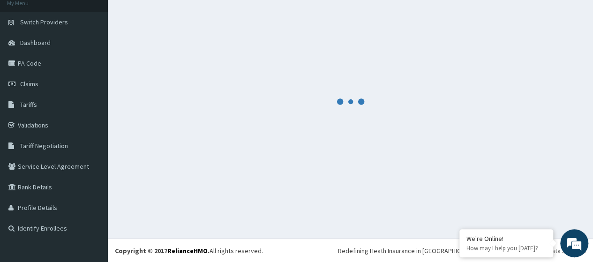
scroll to position [443, 0]
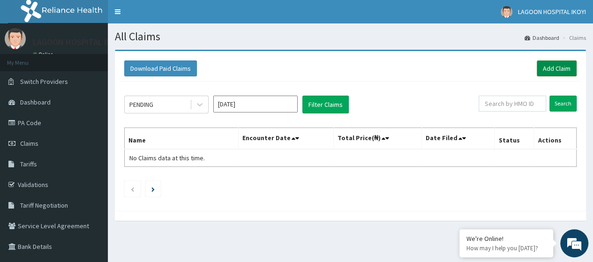
click at [548, 70] on link "Add Claim" at bounding box center [557, 68] width 40 height 16
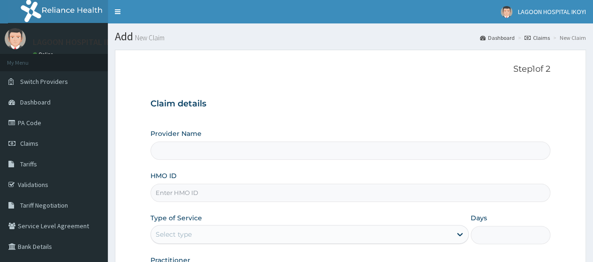
click at [177, 198] on input "HMO ID" at bounding box center [350, 193] width 400 height 18
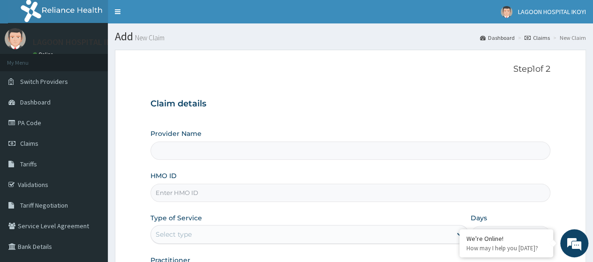
type input "[GEOGRAPHIC_DATA]- [GEOGRAPHIC_DATA]"
paste input "GTB/10671/A"
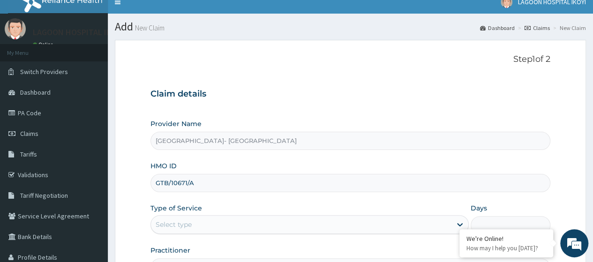
scroll to position [86, 0]
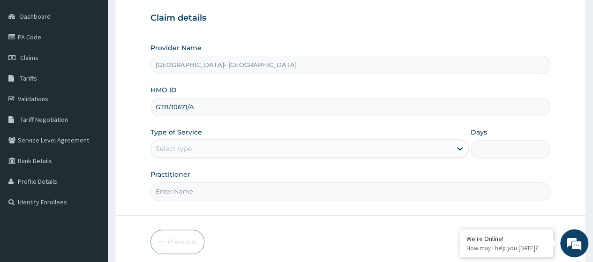
type input "GTB/10671/A"
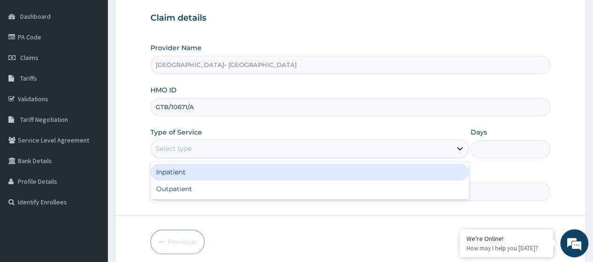
click at [192, 154] on div "Select type" at bounding box center [301, 148] width 300 height 15
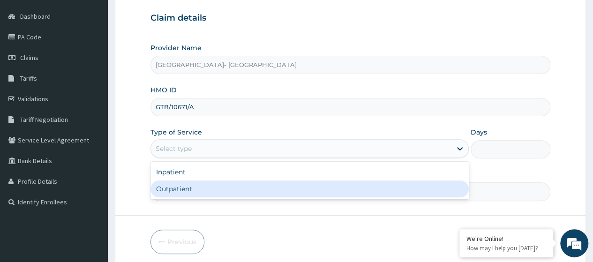
click at [192, 193] on div "Outpatient" at bounding box center [309, 188] width 318 height 17
type input "1"
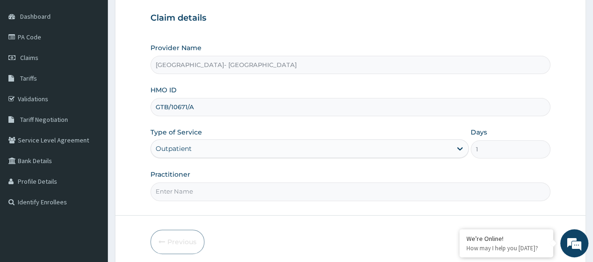
click at [202, 189] on input "Practitioner" at bounding box center [350, 191] width 400 height 18
type input "[PERSON_NAME]"
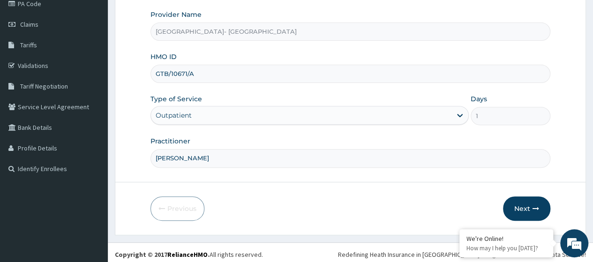
scroll to position [121, 0]
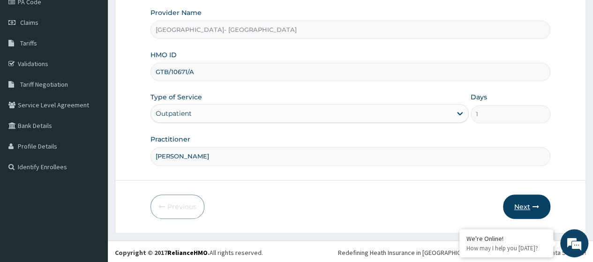
click at [532, 207] on button "Next" at bounding box center [526, 207] width 47 height 24
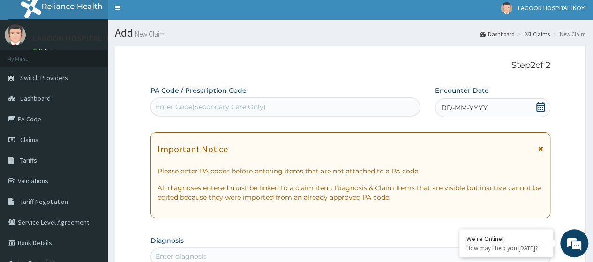
scroll to position [0, 0]
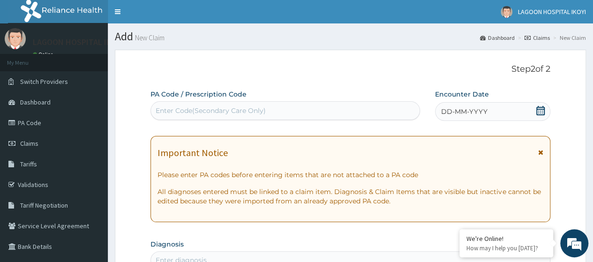
click at [203, 117] on div "Enter Code(Secondary Care Only)" at bounding box center [285, 110] width 268 height 15
paste input "PA/AE0D0C"
type input "PA/AE0D0C"
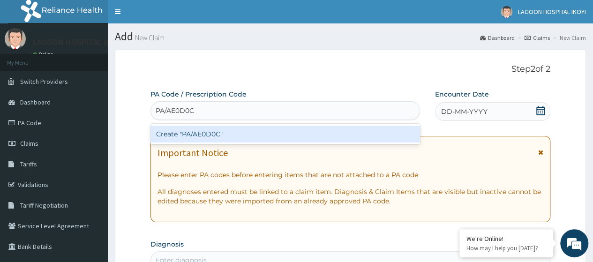
click at [193, 135] on div "Create "PA/AE0D0C"" at bounding box center [284, 134] width 269 height 17
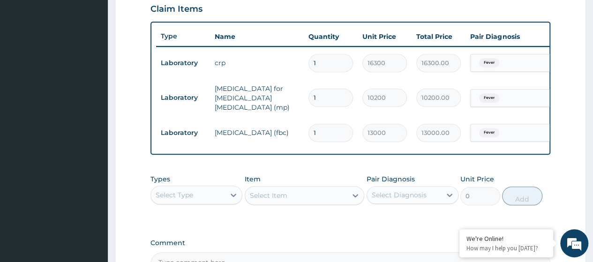
scroll to position [440, 0]
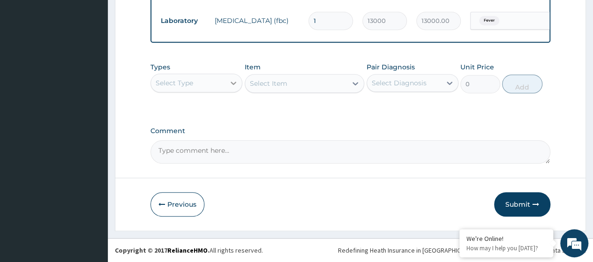
click at [232, 84] on icon at bounding box center [233, 82] width 9 height 9
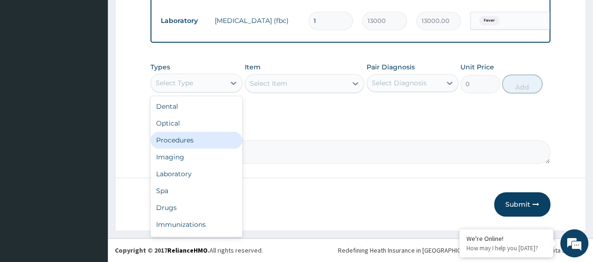
click at [206, 143] on div "Procedures" at bounding box center [196, 140] width 92 height 17
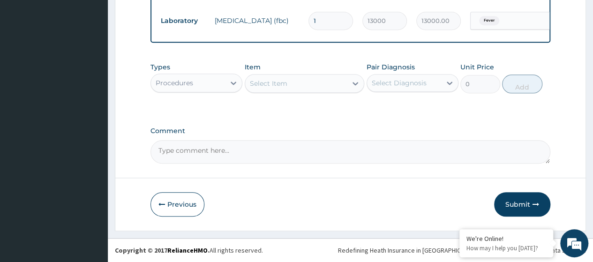
click at [268, 84] on div "Select Item" at bounding box center [268, 83] width 37 height 9
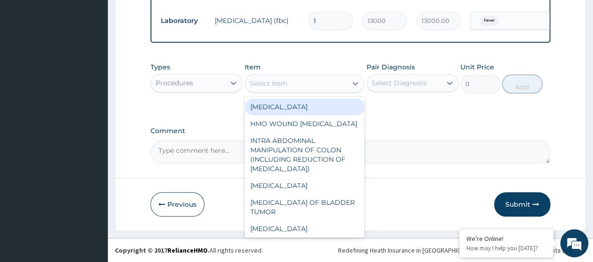
paste input "Consultation GOPD First Visit"
type input "Consultation GOPD First Visit"
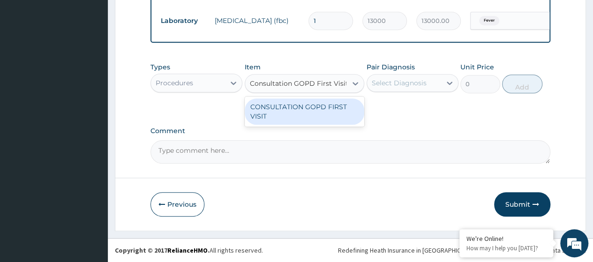
click at [328, 114] on div "CONSULTATION GOPD FIRST VISIT" at bounding box center [305, 111] width 120 height 26
type input "13400"
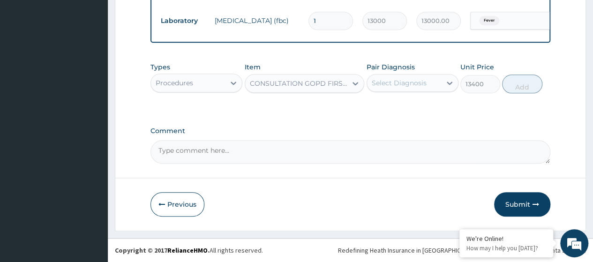
click at [402, 84] on div "Select Diagnosis" at bounding box center [399, 82] width 55 height 9
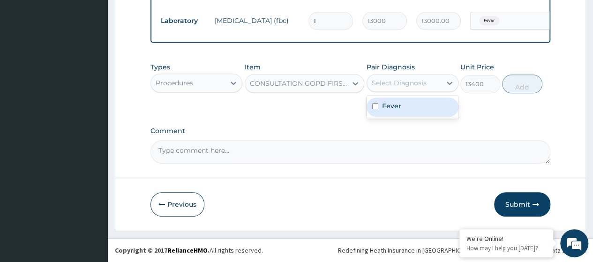
click at [411, 113] on div "Fever" at bounding box center [413, 106] width 92 height 19
checkbox input "true"
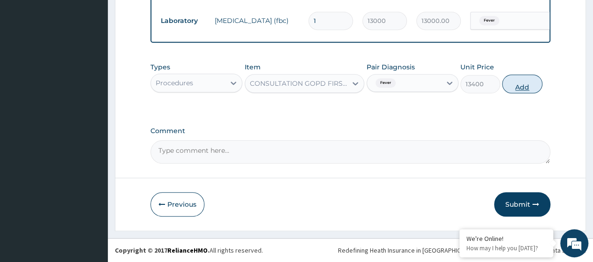
click at [521, 90] on button "Add" at bounding box center [522, 84] width 40 height 19
type input "0"
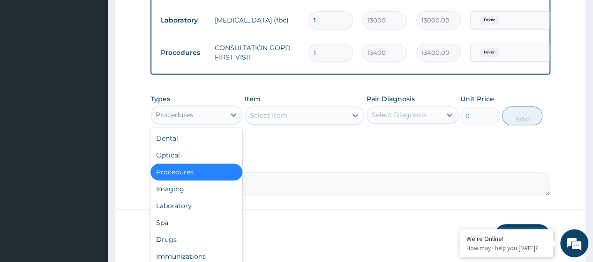
click at [196, 115] on div "Procedures" at bounding box center [188, 114] width 74 height 15
click at [174, 240] on div "Drugs" at bounding box center [196, 239] width 92 height 17
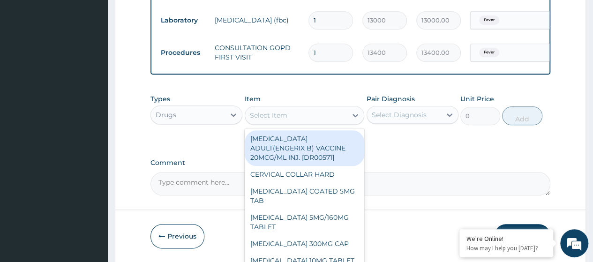
click at [270, 120] on div "Select Item" at bounding box center [268, 115] width 37 height 9
paste input "Azithromycin 500Mg Tab"
type input "Azithromycin 500Mg Tab"
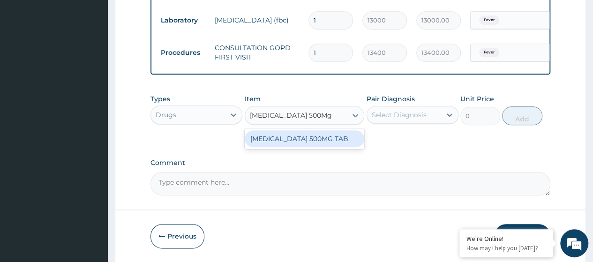
click at [309, 136] on div "AZITHROMYCIN 500MG TAB" at bounding box center [305, 138] width 120 height 17
type input "405"
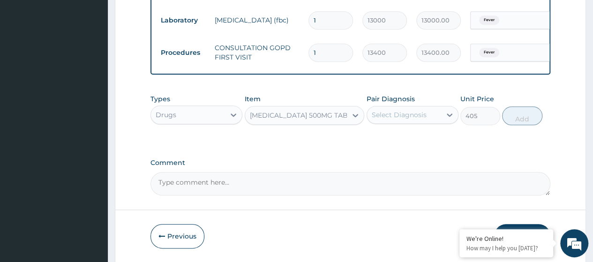
drag, startPoint x: 405, startPoint y: 119, endPoint x: 403, endPoint y: 127, distance: 8.8
click at [405, 119] on div "Select Diagnosis" at bounding box center [399, 114] width 55 height 9
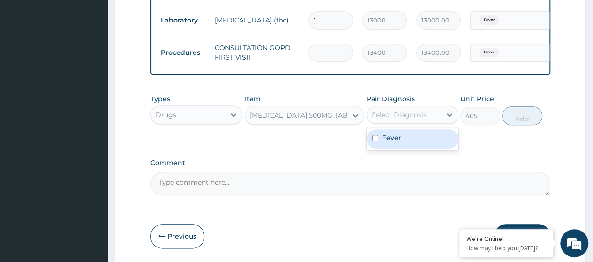
click at [404, 141] on div "Fever" at bounding box center [413, 138] width 92 height 19
checkbox input "true"
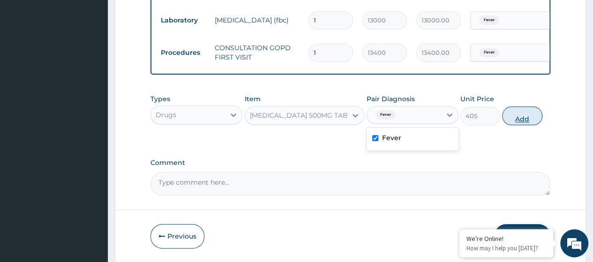
click at [519, 118] on button "Add" at bounding box center [522, 115] width 40 height 19
type input "0"
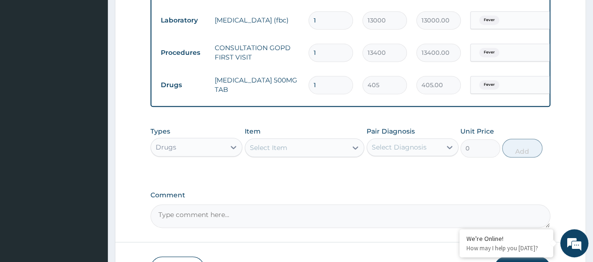
type input "0.00"
type input "5"
type input "2025.00"
type input "5"
click at [276, 152] on div "Select Item" at bounding box center [268, 147] width 37 height 9
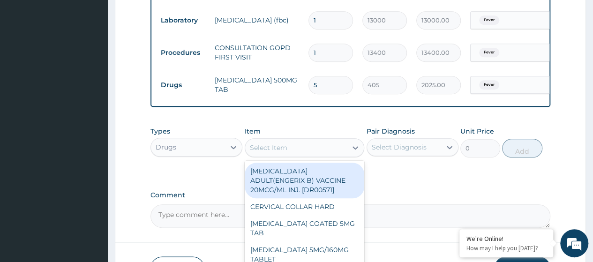
paste input "Loratidine 10Mg Tab (Dr00716)"
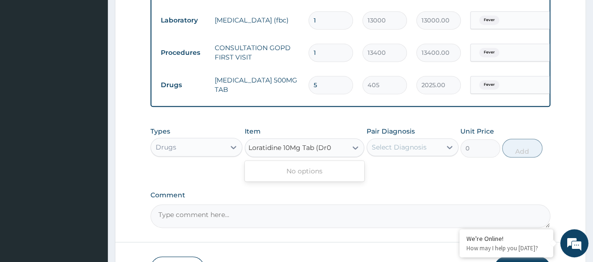
scroll to position [0, 0]
type input "Loratidine 10Mg Tab"
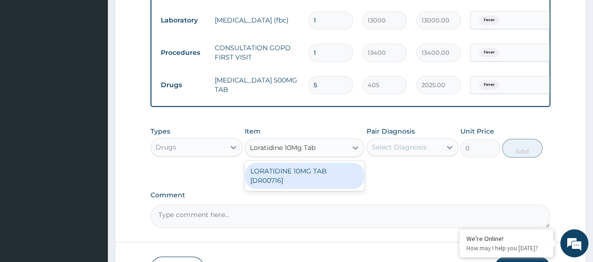
drag, startPoint x: 285, startPoint y: 181, endPoint x: 458, endPoint y: 155, distance: 174.9
click at [285, 181] on div "LORATIDINE 10MG TAB [DR00716]" at bounding box center [305, 176] width 120 height 26
type input "42.75"
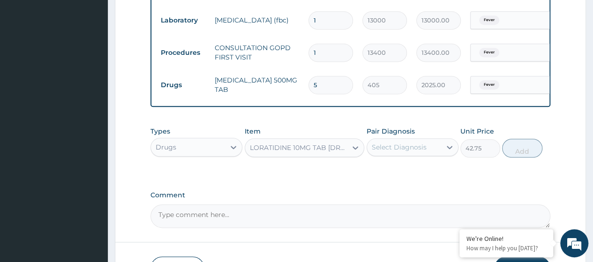
drag, startPoint x: 416, startPoint y: 143, endPoint x: 411, endPoint y: 160, distance: 17.5
click at [415, 143] on div "Select Diagnosis" at bounding box center [404, 147] width 74 height 15
drag, startPoint x: 399, startPoint y: 176, endPoint x: 507, endPoint y: 164, distance: 108.5
click at [404, 175] on div "Fever" at bounding box center [413, 171] width 92 height 19
checkbox input "true"
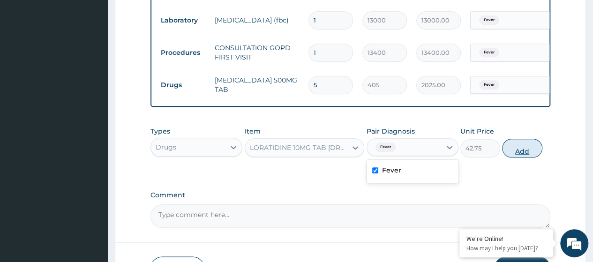
click at [522, 151] on button "Add" at bounding box center [522, 148] width 40 height 19
type input "0"
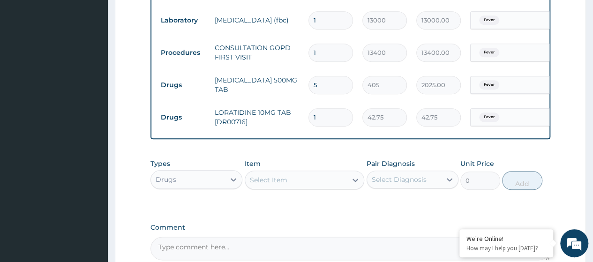
type input "10"
type input "427.50"
type input "10"
click at [271, 179] on div "Select Item" at bounding box center [268, 179] width 37 height 9
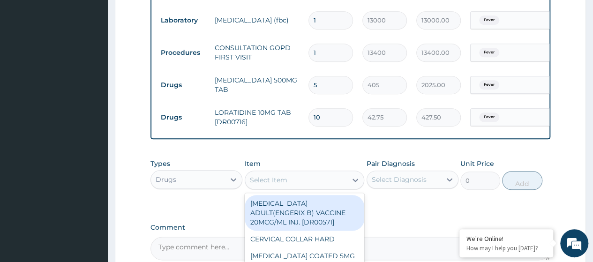
paste input "Orphenadrine/Paracetamol (Orphesic ) 35Mg/450Mg Tab (Dr00883)"
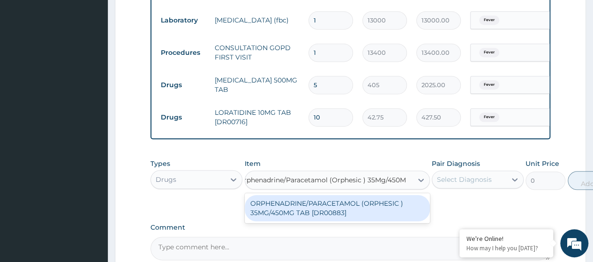
type input "Orphenadrine/Paracetamol (Orphesic ) 35Mg/450"
click at [296, 210] on div "ORPHENADRINE/PARACETAMOL (ORPHESIC ) 35MG/450MG TAB [DR00883]" at bounding box center [331, 208] width 173 height 26
type input "132"
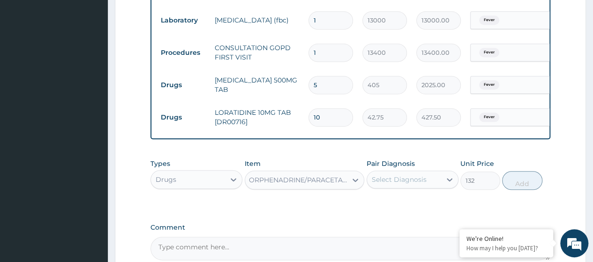
scroll to position [0, 1]
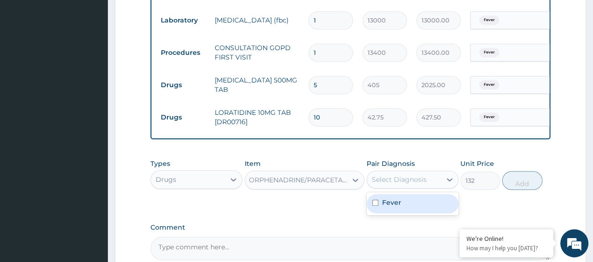
drag, startPoint x: 443, startPoint y: 178, endPoint x: 418, endPoint y: 194, distance: 29.9
click at [442, 179] on div at bounding box center [449, 179] width 17 height 17
click at [404, 207] on div "Fever" at bounding box center [413, 203] width 92 height 19
checkbox input "true"
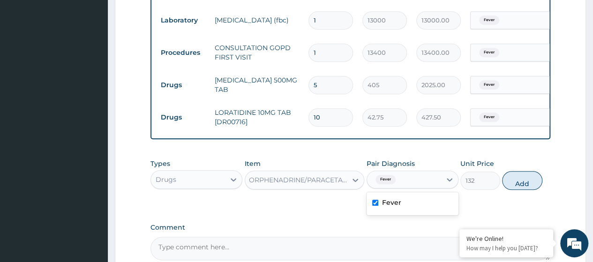
click at [525, 187] on button "Add" at bounding box center [522, 180] width 40 height 19
type input "0"
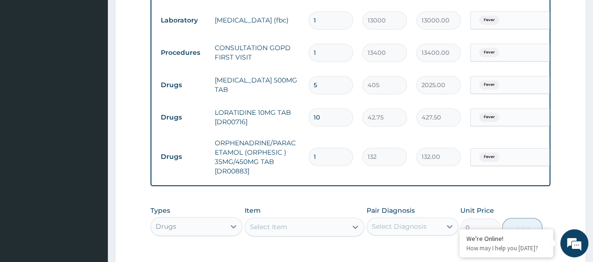
type input "0.00"
type input "2"
type input "264.00"
type input "20"
type input "2640.00"
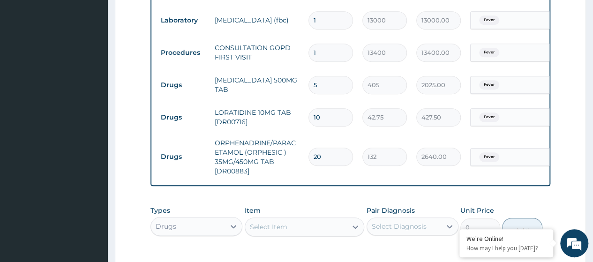
type input "20"
click at [275, 228] on div "Select Item" at bounding box center [268, 226] width 37 height 9
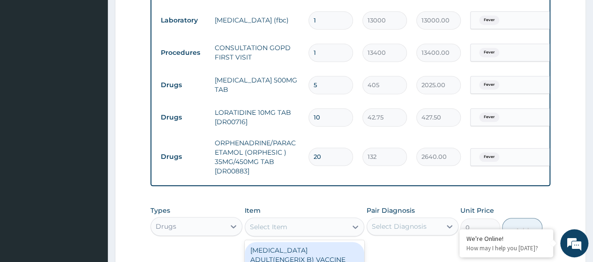
paste input "Vitamin C 100Mg Tab (Dr01203)"
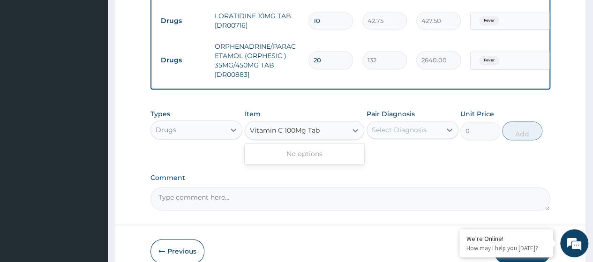
type input "Vitamin C 100Mg Tab"
drag, startPoint x: 333, startPoint y: 156, endPoint x: 365, endPoint y: 150, distance: 32.4
click at [333, 156] on div "VITAMIN C 100MG TAB [DR01203]" at bounding box center [305, 153] width 120 height 17
type input "9"
click at [397, 135] on div "Select Diagnosis" at bounding box center [399, 129] width 55 height 9
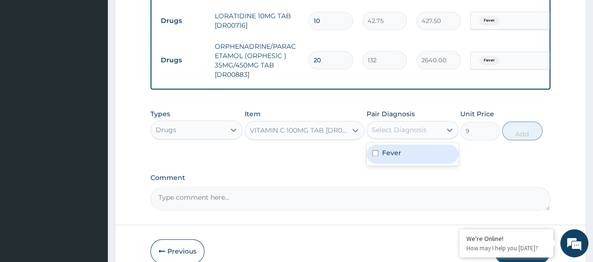
click at [391, 162] on div "Fever" at bounding box center [413, 153] width 92 height 19
checkbox input "true"
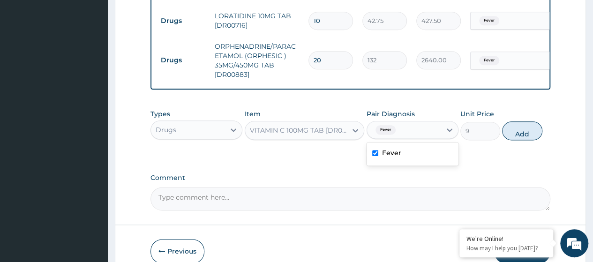
click at [524, 134] on button "Add" at bounding box center [522, 130] width 40 height 19
type input "0"
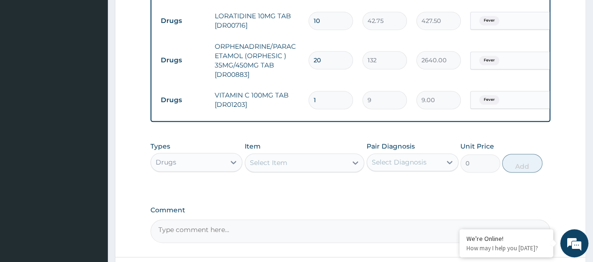
type input "0.00"
type input "3"
type input "27.00"
type input "30"
type input "270.00"
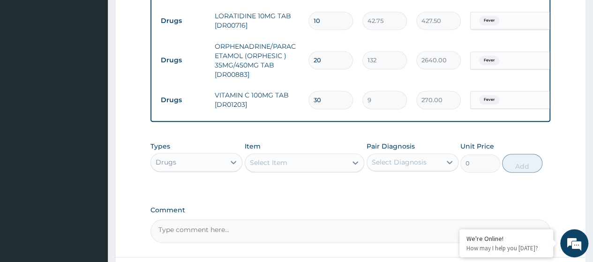
type input "30"
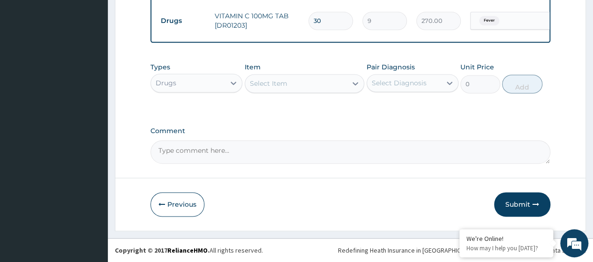
scroll to position [617, 0]
click at [512, 203] on button "Submit" at bounding box center [522, 204] width 56 height 24
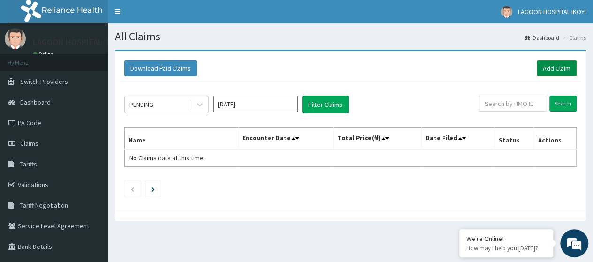
click at [552, 68] on link "Add Claim" at bounding box center [557, 68] width 40 height 16
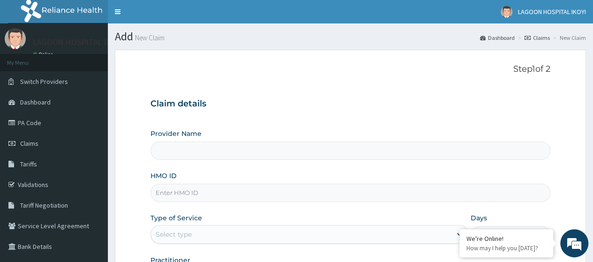
click at [184, 193] on input "HMO ID" at bounding box center [350, 193] width 400 height 18
type input "[GEOGRAPHIC_DATA]- [GEOGRAPHIC_DATA]"
paste input "ENP/12053/A"
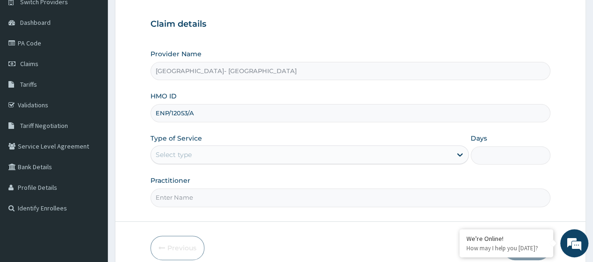
scroll to position [118, 0]
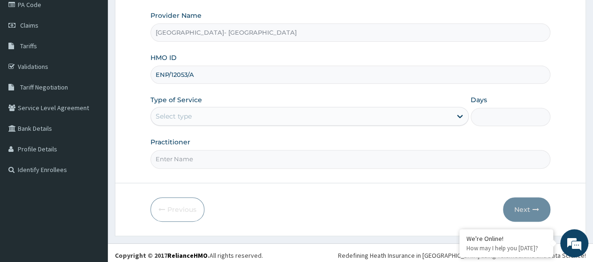
type input "ENP/12053/A"
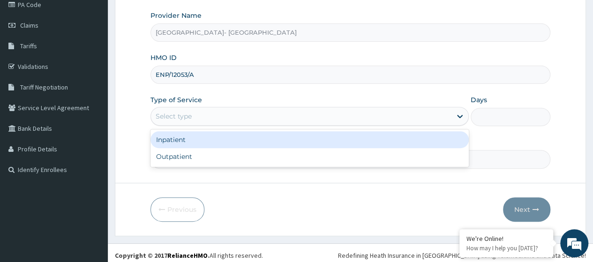
click at [203, 120] on div "Select type" at bounding box center [301, 116] width 300 height 15
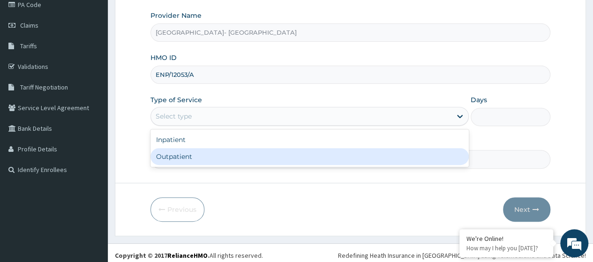
click at [182, 156] on div "Outpatient" at bounding box center [309, 156] width 318 height 17
type input "1"
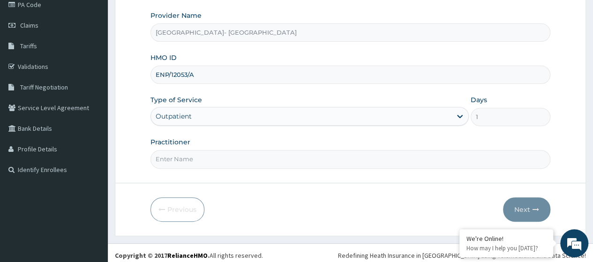
click at [216, 155] on input "Practitioner" at bounding box center [350, 159] width 400 height 18
type input "[PERSON_NAME]"
click at [526, 207] on button "Next" at bounding box center [526, 209] width 47 height 24
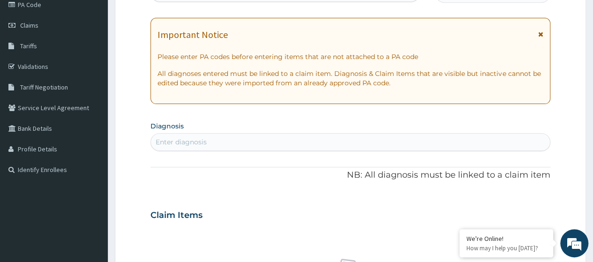
scroll to position [0, 0]
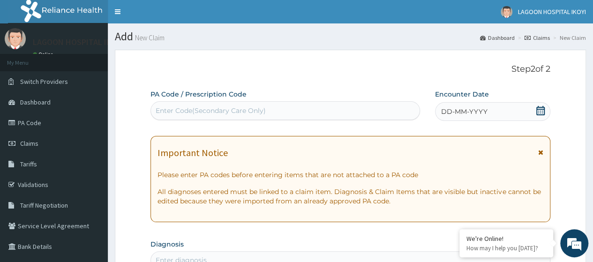
click at [185, 111] on div "Enter Code(Secondary Care Only)" at bounding box center [211, 110] width 110 height 9
paste input "PA/02D560"
type input "PA/02D560"
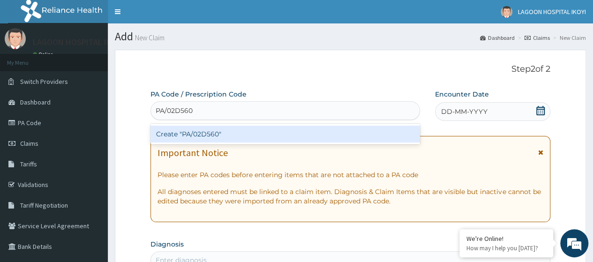
click at [227, 136] on div "Create "PA/02D560"" at bounding box center [284, 134] width 269 height 17
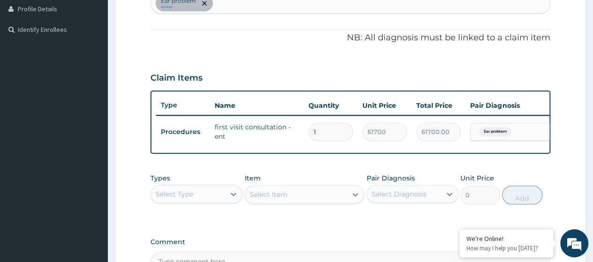
scroll to position [375, 0]
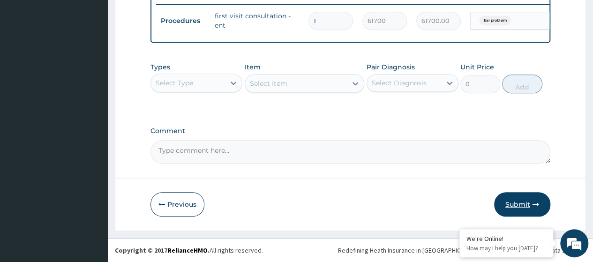
click at [522, 203] on button "Submit" at bounding box center [522, 204] width 56 height 24
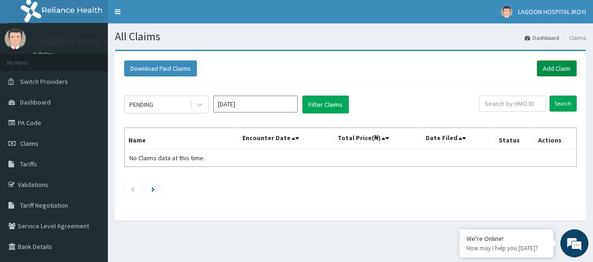
click at [550, 66] on link "Add Claim" at bounding box center [557, 68] width 40 height 16
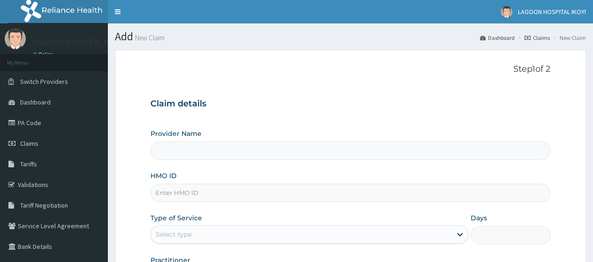
click at [181, 196] on input "HMO ID" at bounding box center [350, 193] width 400 height 18
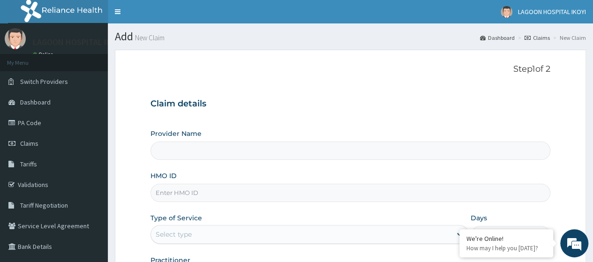
type input "[GEOGRAPHIC_DATA]- [GEOGRAPHIC_DATA]"
paste input "MLL/10042/A"
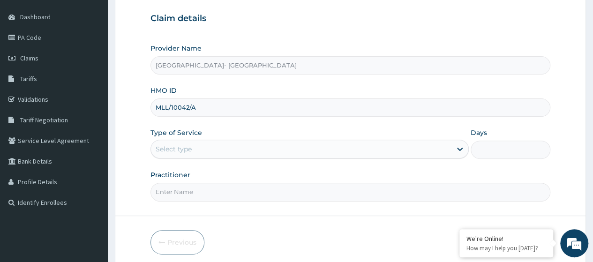
scroll to position [121, 0]
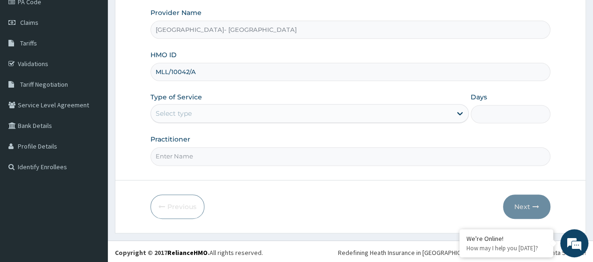
type input "MLL/10042/A"
click at [188, 117] on div "Select type" at bounding box center [174, 113] width 36 height 9
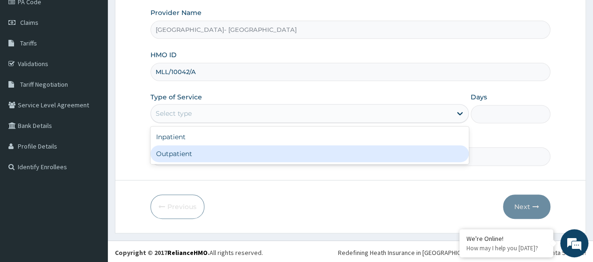
click at [184, 156] on div "Outpatient" at bounding box center [309, 153] width 318 height 17
type input "1"
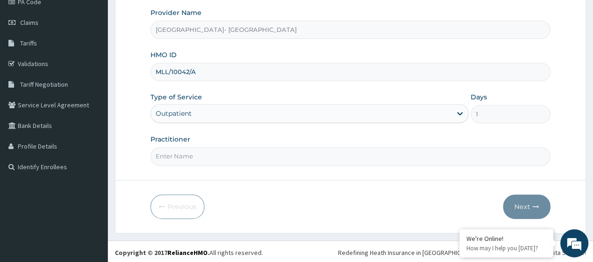
click at [189, 159] on input "Practitioner" at bounding box center [350, 156] width 400 height 18
type input "[PERSON_NAME]"
click at [525, 197] on button "Next" at bounding box center [526, 207] width 47 height 24
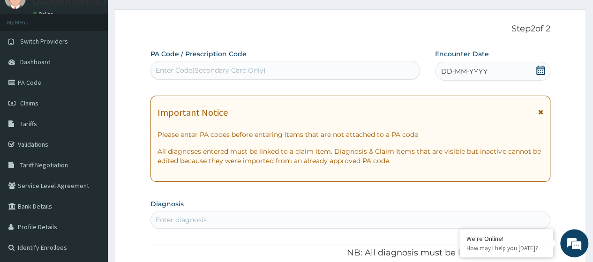
scroll to position [0, 0]
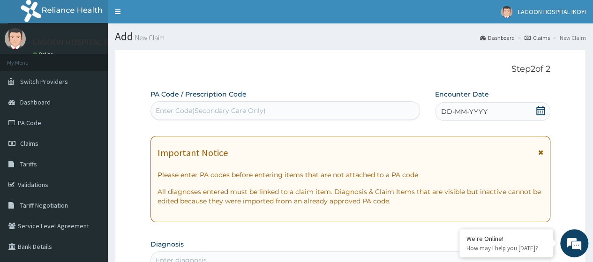
click at [176, 109] on div "Enter Code(Secondary Care Only)" at bounding box center [211, 110] width 110 height 9
paste input "PA/BE325C"
type input "PA/BE325C"
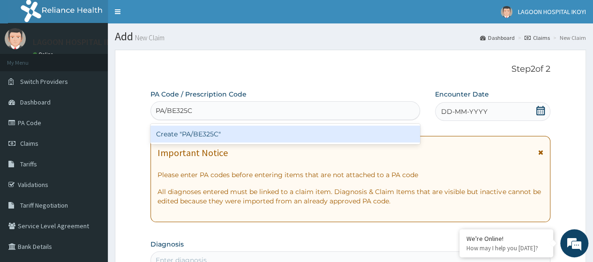
click at [199, 135] on div "Create "PA/BE325C"" at bounding box center [284, 134] width 269 height 17
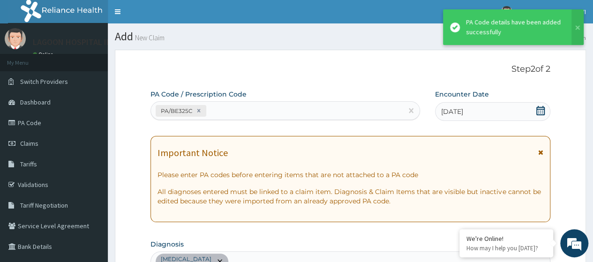
scroll to position [258, 0]
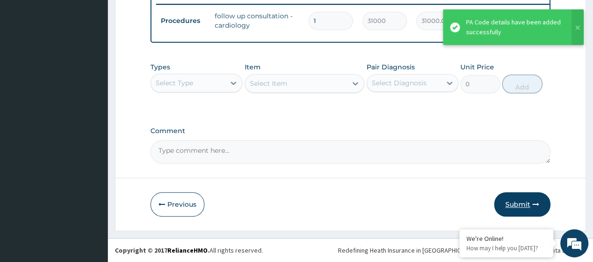
click at [520, 206] on button "Submit" at bounding box center [522, 204] width 56 height 24
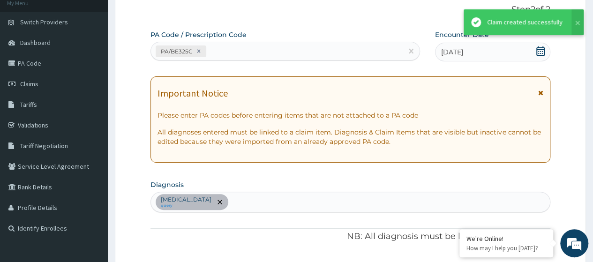
scroll to position [375, 0]
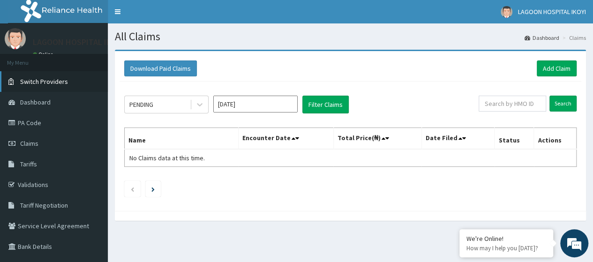
click at [37, 82] on span "Switch Providers" at bounding box center [44, 81] width 48 height 8
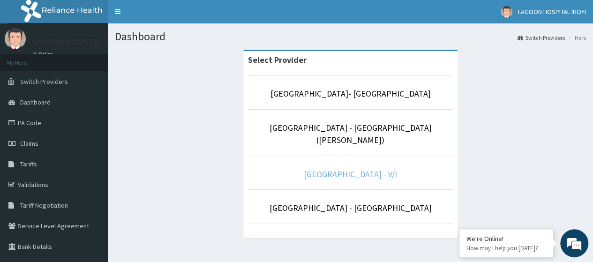
click at [347, 169] on link "[GEOGRAPHIC_DATA] - V/I" at bounding box center [350, 174] width 93 height 11
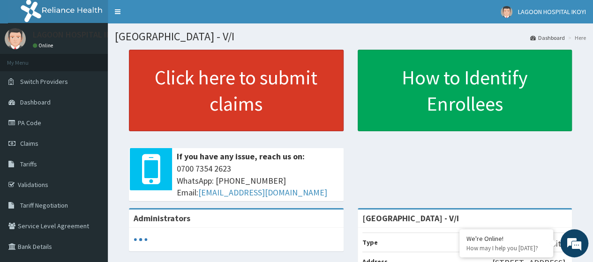
click at [227, 100] on link "Click here to submit claims" at bounding box center [236, 91] width 215 height 82
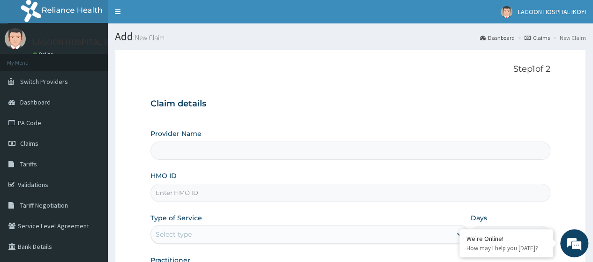
type input "[GEOGRAPHIC_DATA] - V/I"
click at [180, 194] on input "HMO ID" at bounding box center [350, 193] width 400 height 18
paste input "FRC/10025/A"
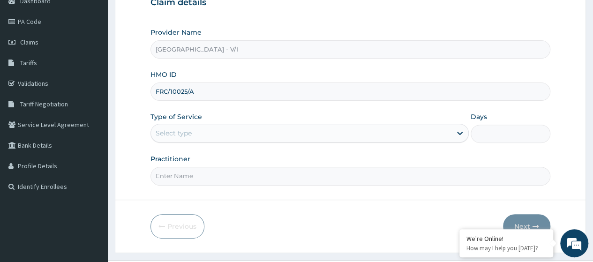
scroll to position [115, 0]
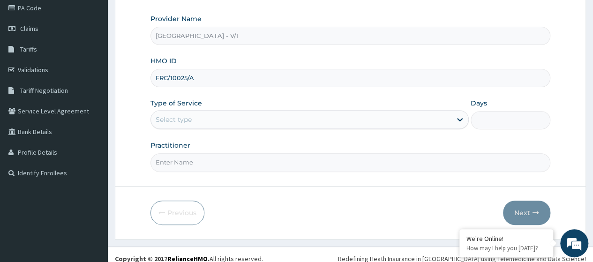
type input "FRC/10025/A"
click at [189, 120] on div "Select type" at bounding box center [174, 119] width 36 height 9
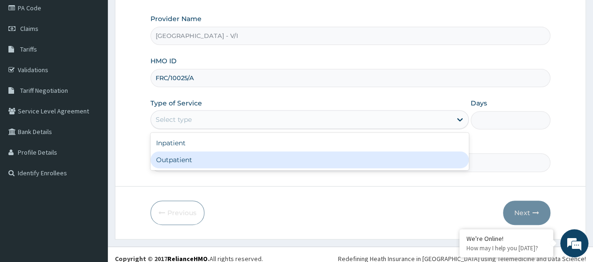
click at [197, 166] on div "Outpatient" at bounding box center [309, 159] width 318 height 17
type input "1"
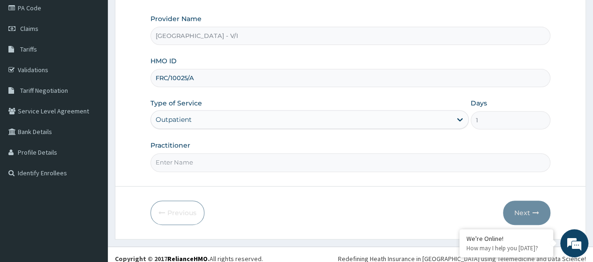
click at [196, 167] on input "Practitioner" at bounding box center [350, 162] width 400 height 18
type input "Dr. Kuyoro"
click at [522, 210] on button "Next" at bounding box center [526, 213] width 47 height 24
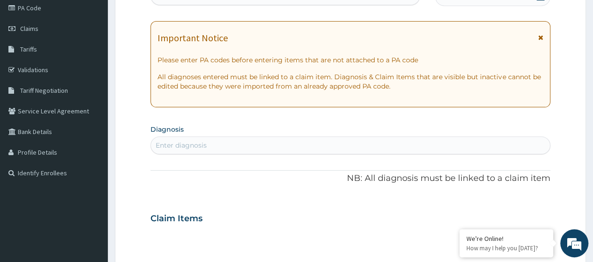
click at [195, 6] on div "PA Code / Prescription Code Enter Code(Secondary Care Only) Encounter Date DD-M…" at bounding box center [350, 217] width 400 height 485
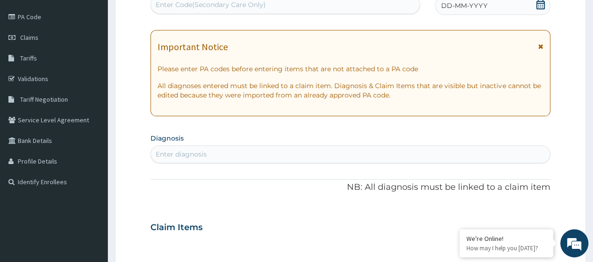
click at [187, 1] on div "Enter Code(Secondary Care Only)" at bounding box center [285, 4] width 268 height 15
paste input "PA/31322B"
type input "PA/31322B"
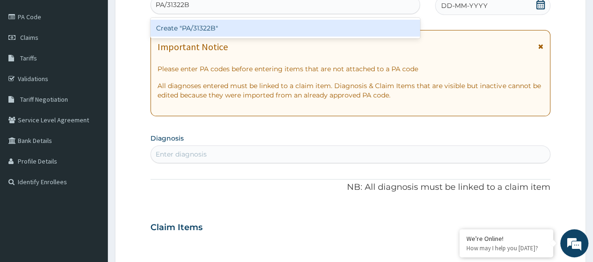
click at [217, 24] on div "Create "PA/31322B"" at bounding box center [284, 28] width 269 height 17
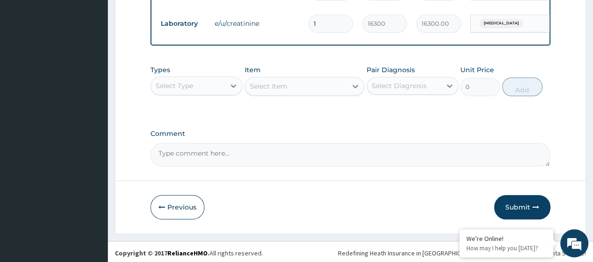
scroll to position [440, 0]
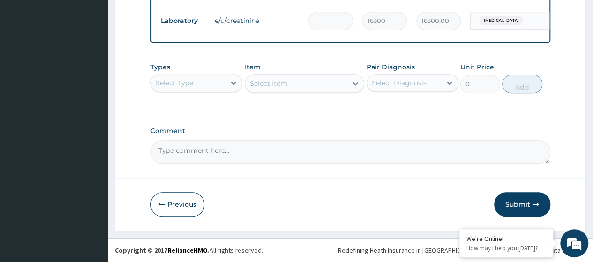
click at [216, 84] on div "Select Type" at bounding box center [188, 82] width 74 height 15
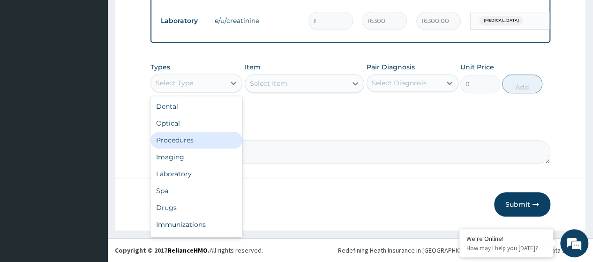
click at [188, 142] on div "Procedures" at bounding box center [196, 140] width 92 height 17
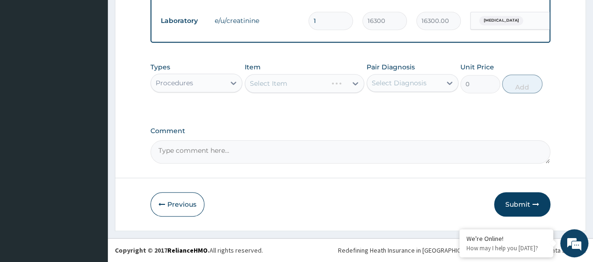
click at [267, 84] on div "Select Item" at bounding box center [305, 83] width 120 height 19
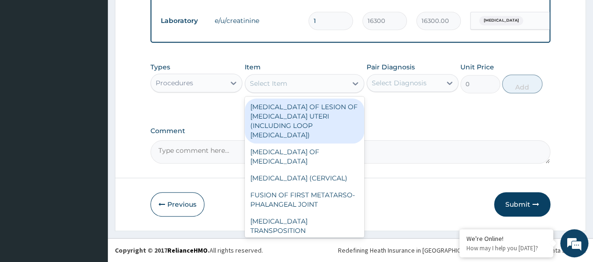
click at [285, 81] on div "Select Item" at bounding box center [268, 83] width 37 height 9
paste input "Consultation GOPD First Visit"
type input "Consultation GOPD First Visit"
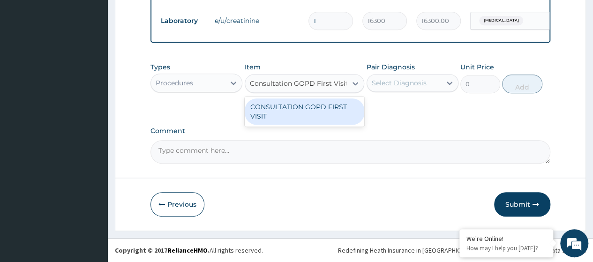
click at [321, 107] on div "CONSULTATION GOPD FIRST VISIT" at bounding box center [305, 111] width 120 height 26
type input "13400"
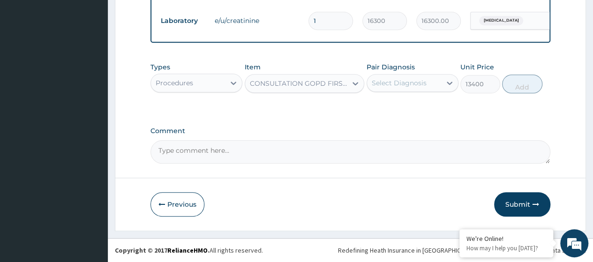
click at [420, 84] on div "Select Diagnosis" at bounding box center [399, 82] width 55 height 9
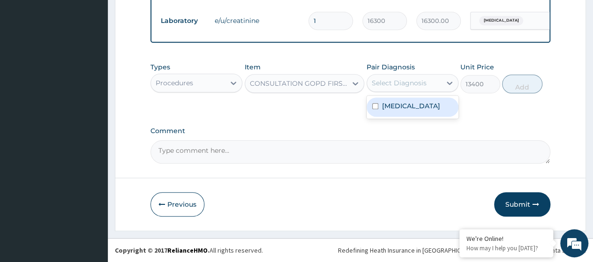
click at [410, 110] on label "Functional diarrhea" at bounding box center [411, 105] width 58 height 9
checkbox input "true"
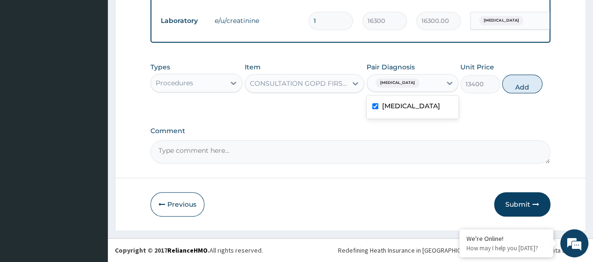
click at [527, 90] on button "Add" at bounding box center [522, 84] width 40 height 19
type input "0"
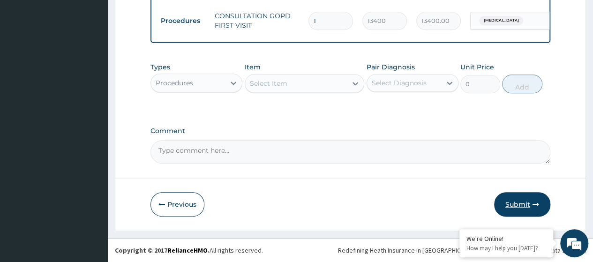
click at [511, 202] on button "Submit" at bounding box center [522, 204] width 56 height 24
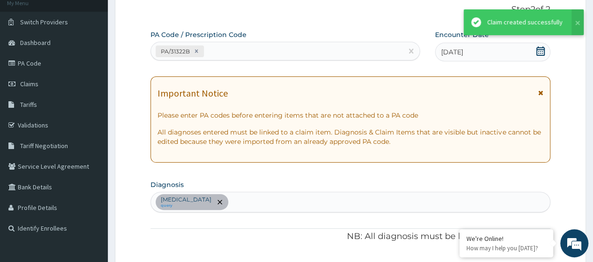
scroll to position [472, 0]
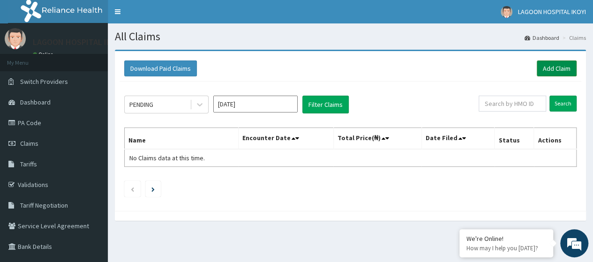
click at [559, 68] on link "Add Claim" at bounding box center [557, 68] width 40 height 16
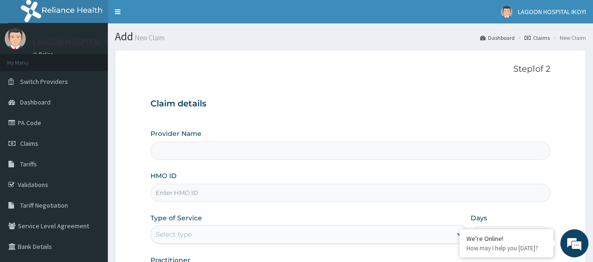
type input "[GEOGRAPHIC_DATA] - V/I"
click at [179, 190] on input "HMO ID" at bounding box center [350, 193] width 400 height 18
paste input "FRC/10025/A"
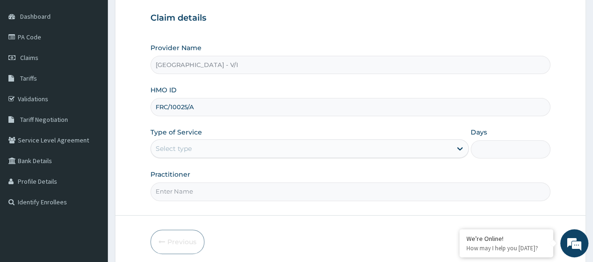
scroll to position [83, 0]
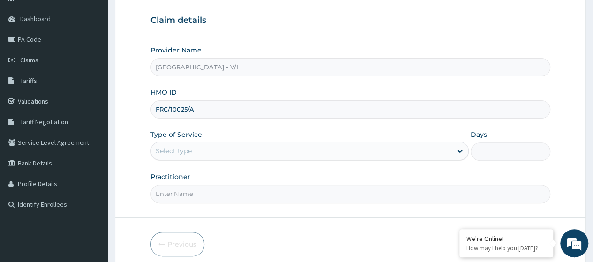
type input "FRC/10025/A"
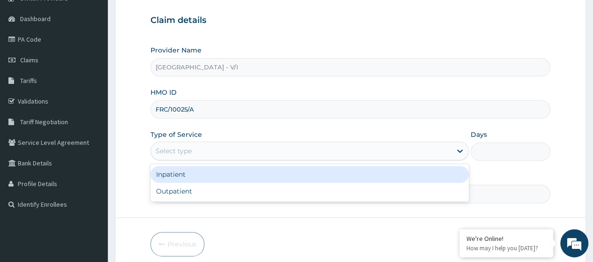
click at [195, 150] on div "Select type" at bounding box center [301, 150] width 300 height 15
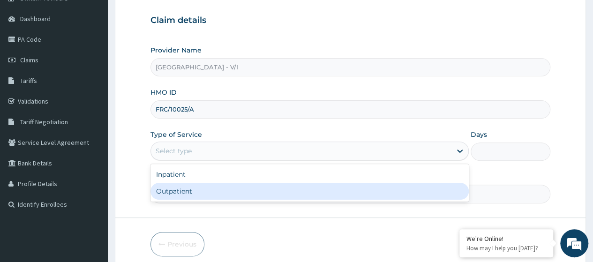
click at [178, 195] on div "Outpatient" at bounding box center [309, 191] width 318 height 17
type input "1"
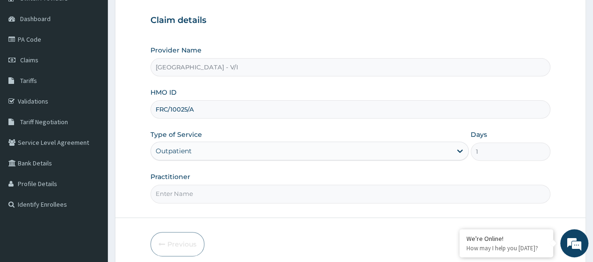
click at [177, 195] on input "Practitioner" at bounding box center [350, 194] width 400 height 18
type input "Dr. Oyeniran"
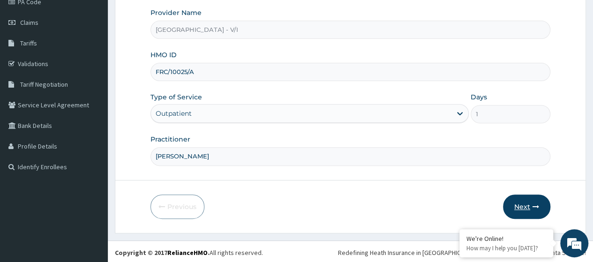
click at [521, 204] on button "Next" at bounding box center [526, 207] width 47 height 24
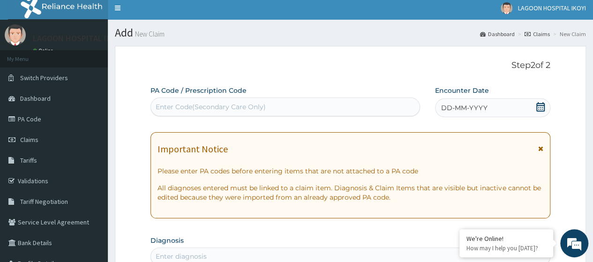
scroll to position [0, 0]
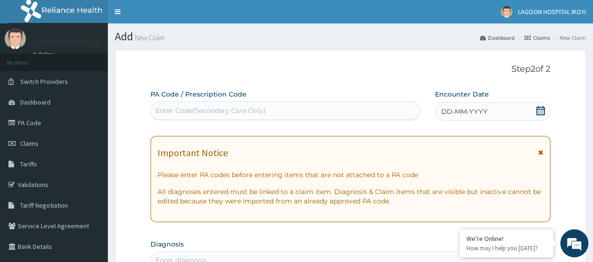
click at [214, 108] on div "Enter Code(Secondary Care Only)" at bounding box center [211, 110] width 110 height 9
paste input "PA/C9A96B"
type input "PA/C9A96B"
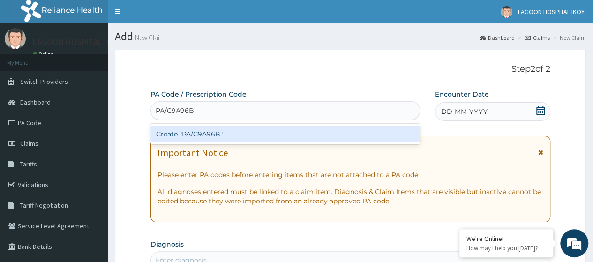
click at [234, 137] on div "Create "PA/C9A96B"" at bounding box center [284, 134] width 269 height 17
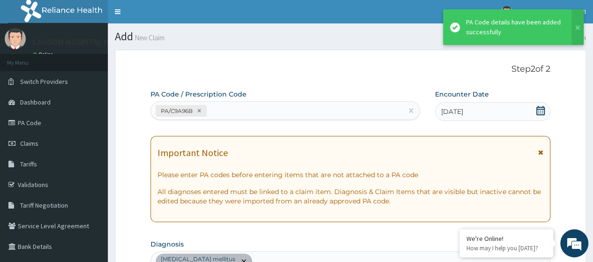
scroll to position [258, 0]
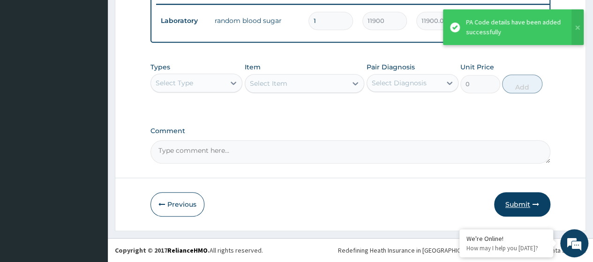
click at [516, 205] on button "Submit" at bounding box center [522, 204] width 56 height 24
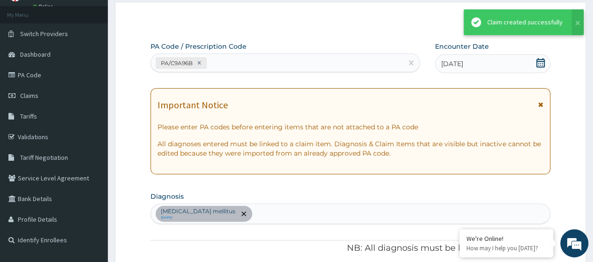
scroll to position [375, 0]
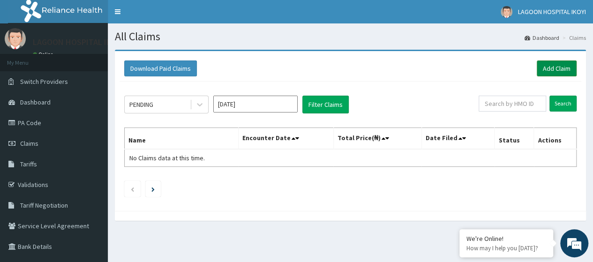
click at [562, 71] on link "Add Claim" at bounding box center [557, 68] width 40 height 16
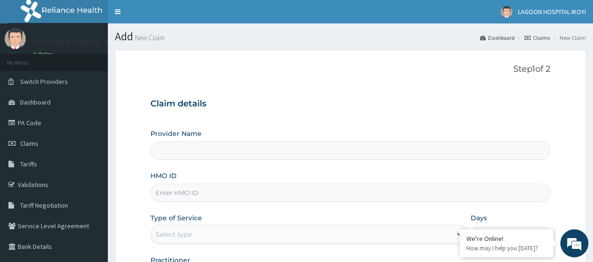
click at [183, 192] on input "HMO ID" at bounding box center [350, 193] width 400 height 18
paste input "IEI/10032/A"
type input "IEI/10032/A"
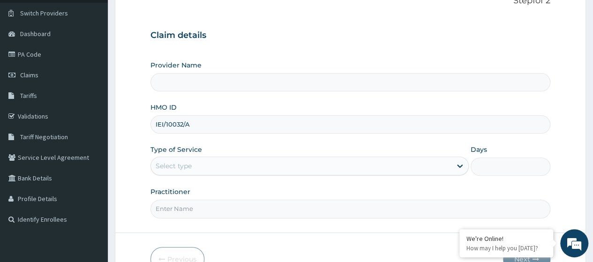
type input "[GEOGRAPHIC_DATA] - V/I"
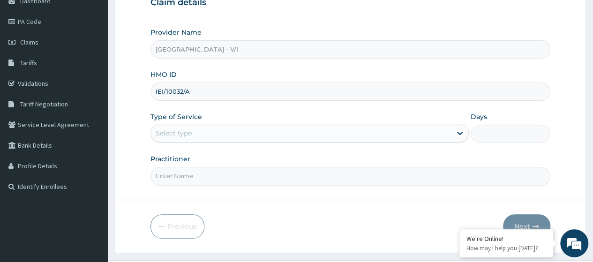
type input "IEI/10032/A"
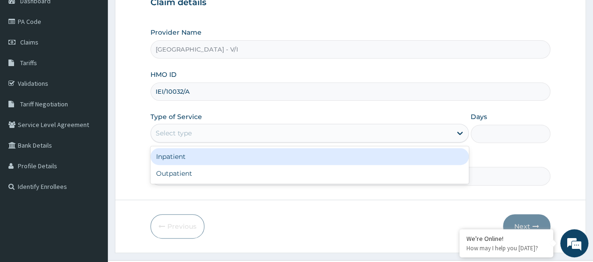
click at [197, 135] on div "Select type" at bounding box center [301, 133] width 300 height 15
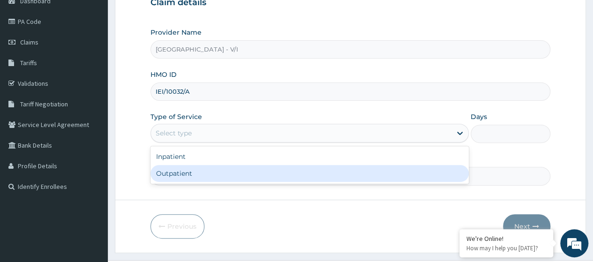
click at [197, 179] on div "Outpatient" at bounding box center [309, 173] width 318 height 17
type input "1"
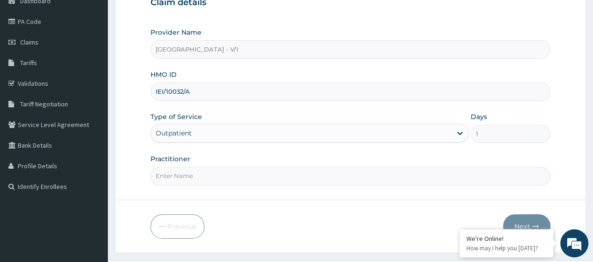
click at [202, 174] on input "Practitioner" at bounding box center [350, 176] width 400 height 18
type input "Dr. Kuyoro"
click at [523, 224] on button "Next" at bounding box center [526, 226] width 47 height 24
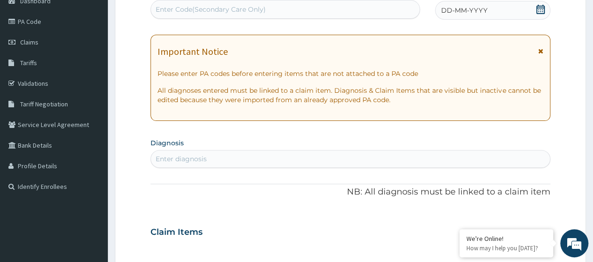
scroll to position [0, 0]
click at [184, 12] on div "Enter Code(Secondary Care Only)" at bounding box center [211, 9] width 110 height 9
paste input "PA/BAE333"
type input "PA/BAE333"
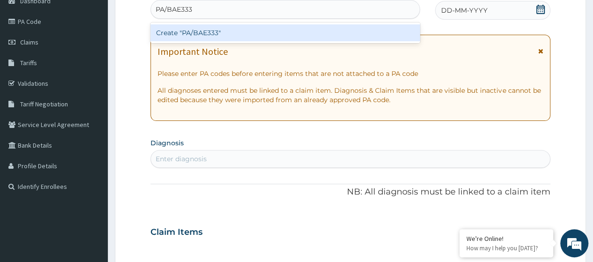
click at [217, 38] on div "Create "PA/BAE333"" at bounding box center [284, 32] width 269 height 17
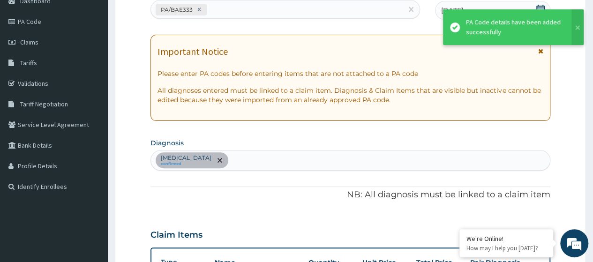
scroll to position [258, 0]
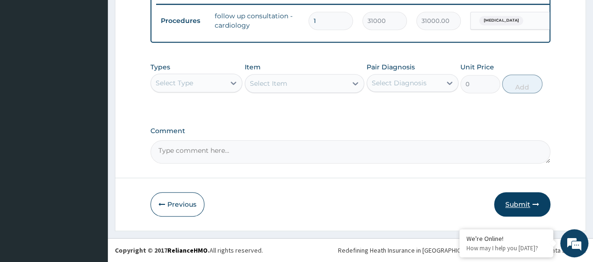
click at [507, 204] on button "Submit" at bounding box center [522, 204] width 56 height 24
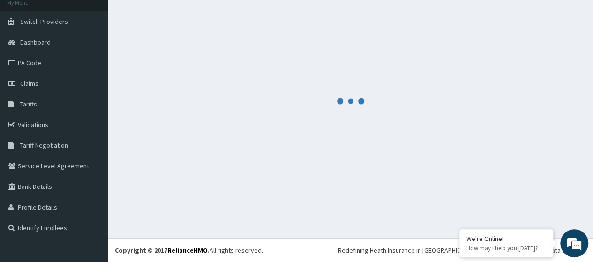
scroll to position [60, 0]
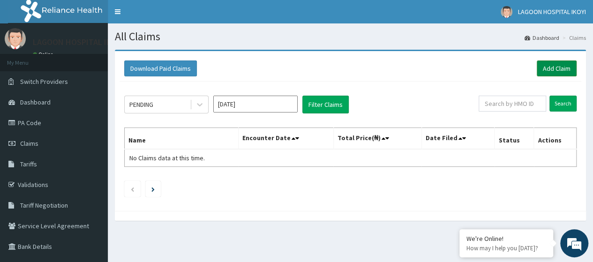
click at [549, 67] on link "Add Claim" at bounding box center [557, 68] width 40 height 16
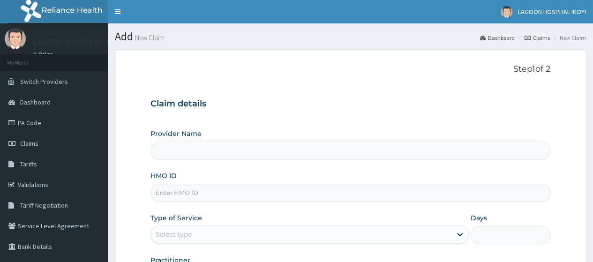
click at [187, 198] on input "HMO ID" at bounding box center [350, 193] width 400 height 18
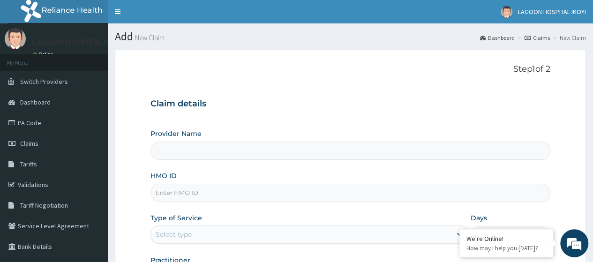
type input "[GEOGRAPHIC_DATA] - V/I"
paste input "IEI/10032/A"
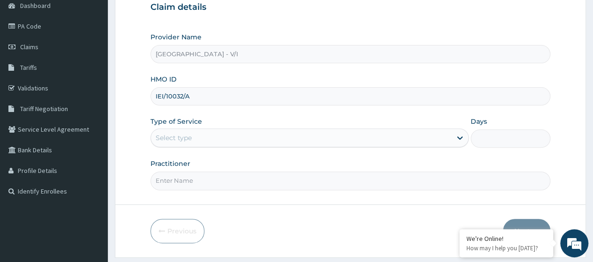
scroll to position [121, 0]
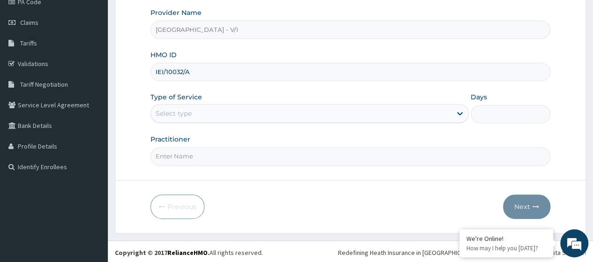
type input "IEI/10032/A"
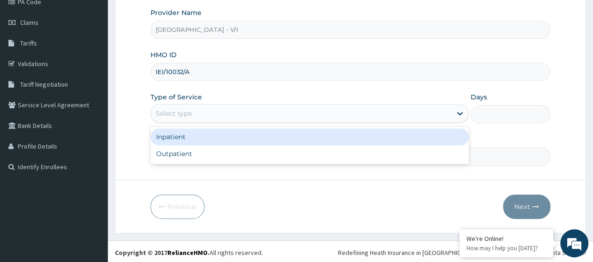
click at [186, 118] on div "Select type" at bounding box center [301, 113] width 300 height 15
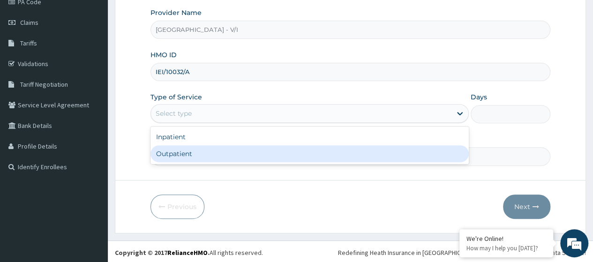
click at [186, 152] on div "Outpatient" at bounding box center [309, 153] width 318 height 17
type input "1"
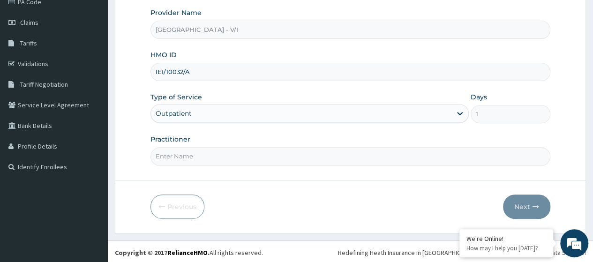
click at [186, 156] on input "Practitioner" at bounding box center [350, 156] width 400 height 18
type input "[PERSON_NAME]"
click at [540, 207] on button "Next" at bounding box center [526, 207] width 47 height 24
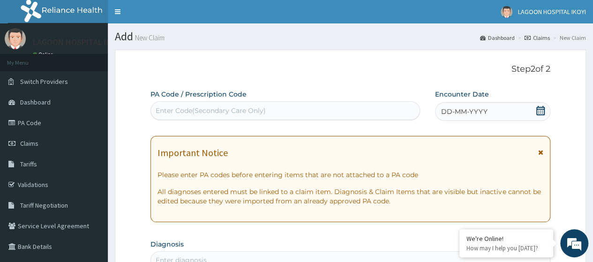
click at [172, 115] on div "Enter Code(Secondary Care Only)" at bounding box center [211, 110] width 110 height 9
paste input "PA/13A0D2"
type input "PA/13A0D2"
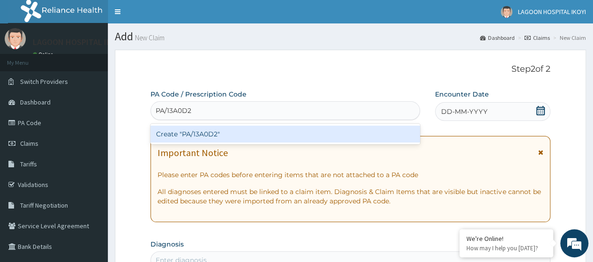
click at [225, 131] on div "Create "PA/13A0D2"" at bounding box center [284, 134] width 269 height 17
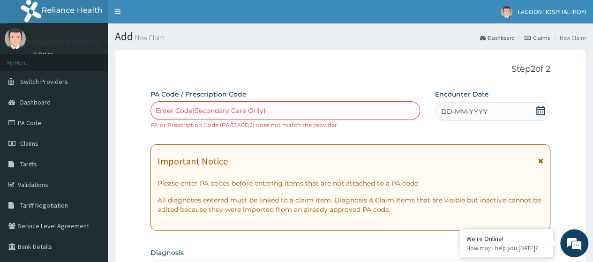
paste input "PA/B5DB07"
type input "PA/B5DB07"
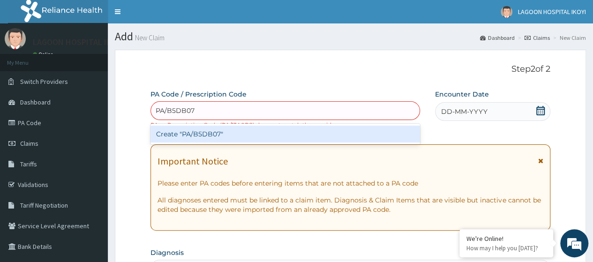
click at [200, 135] on div "Create "PA/B5DB07"" at bounding box center [284, 134] width 269 height 17
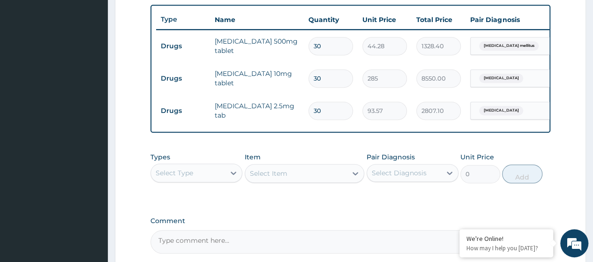
scroll to position [383, 0]
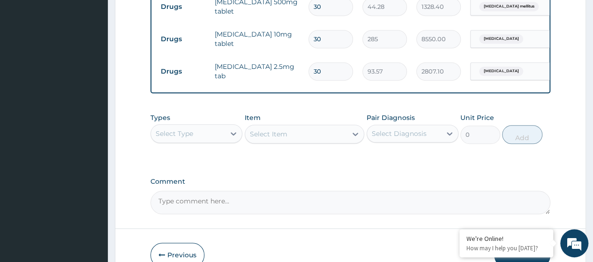
click at [221, 141] on div "Select Type" at bounding box center [188, 133] width 74 height 15
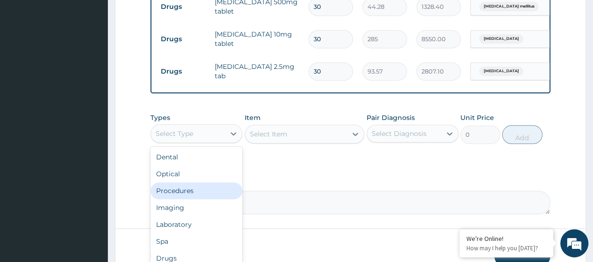
click at [193, 199] on div "Procedures" at bounding box center [196, 190] width 92 height 17
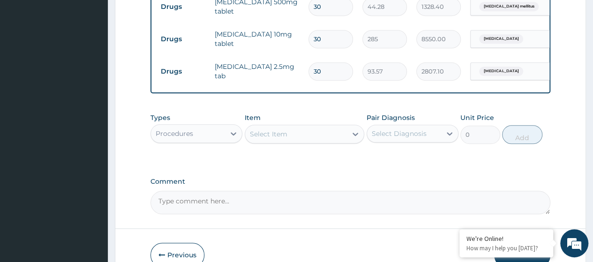
click at [277, 139] on div "Select Item" at bounding box center [268, 133] width 37 height 9
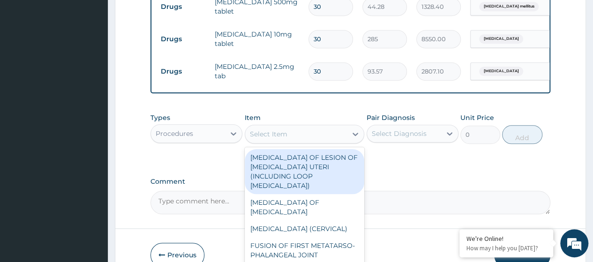
paste input "Follow Up Consultation - Cardiology"
type input "Follow Up Consultation - Cardiology"
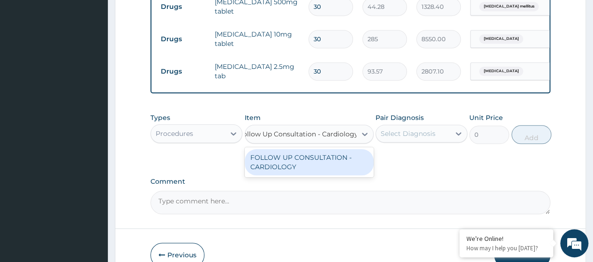
click at [290, 164] on div "FOLLOW UP CONSULTATION - CARDIOLOGY" at bounding box center [309, 162] width 129 height 26
type input "31000"
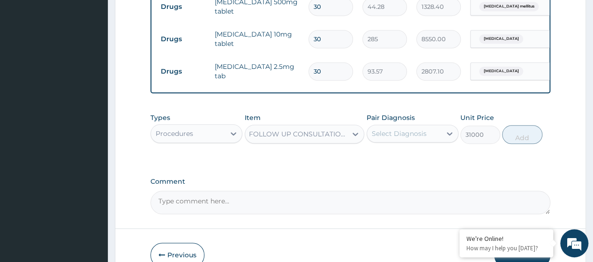
click at [385, 138] on div "Select Diagnosis" at bounding box center [399, 133] width 55 height 9
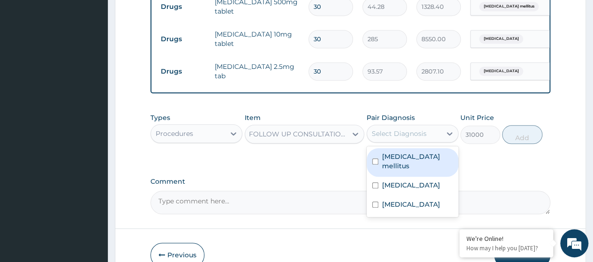
click at [393, 160] on label "Diabetes mellitus" at bounding box center [417, 161] width 71 height 19
checkbox input "true"
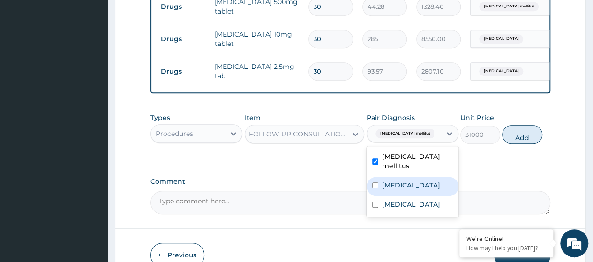
click at [390, 183] on label "Hyperlipidemia" at bounding box center [411, 184] width 58 height 9
checkbox input "true"
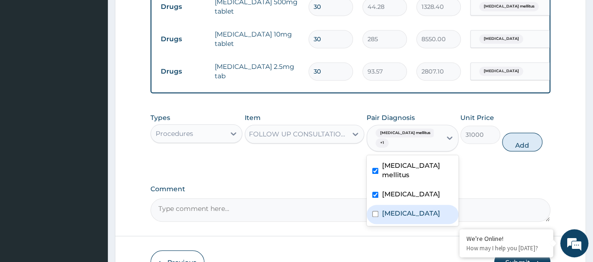
click at [397, 205] on div "Essential hypertension" at bounding box center [413, 214] width 92 height 19
checkbox input "true"
click at [512, 151] on button "Add" at bounding box center [522, 142] width 40 height 19
type input "0"
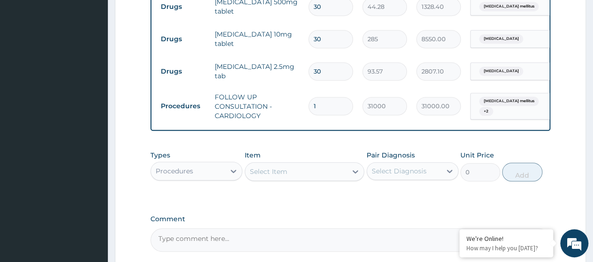
scroll to position [477, 0]
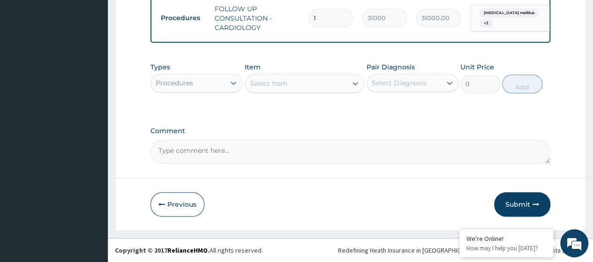
click at [161, 157] on textarea "Comment" at bounding box center [350, 151] width 400 height 23
paste textarea "PA/13A0D2"
type textarea "PA/13A0D2"
click at [522, 201] on button "Submit" at bounding box center [522, 204] width 56 height 24
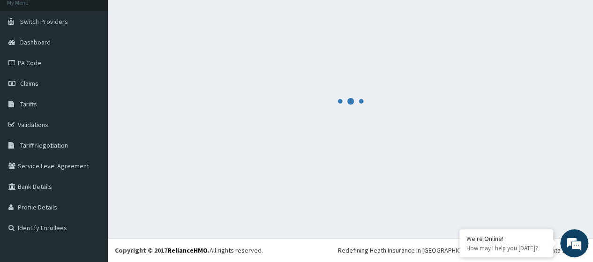
scroll to position [60, 0]
